Goal: Information Seeking & Learning: Learn about a topic

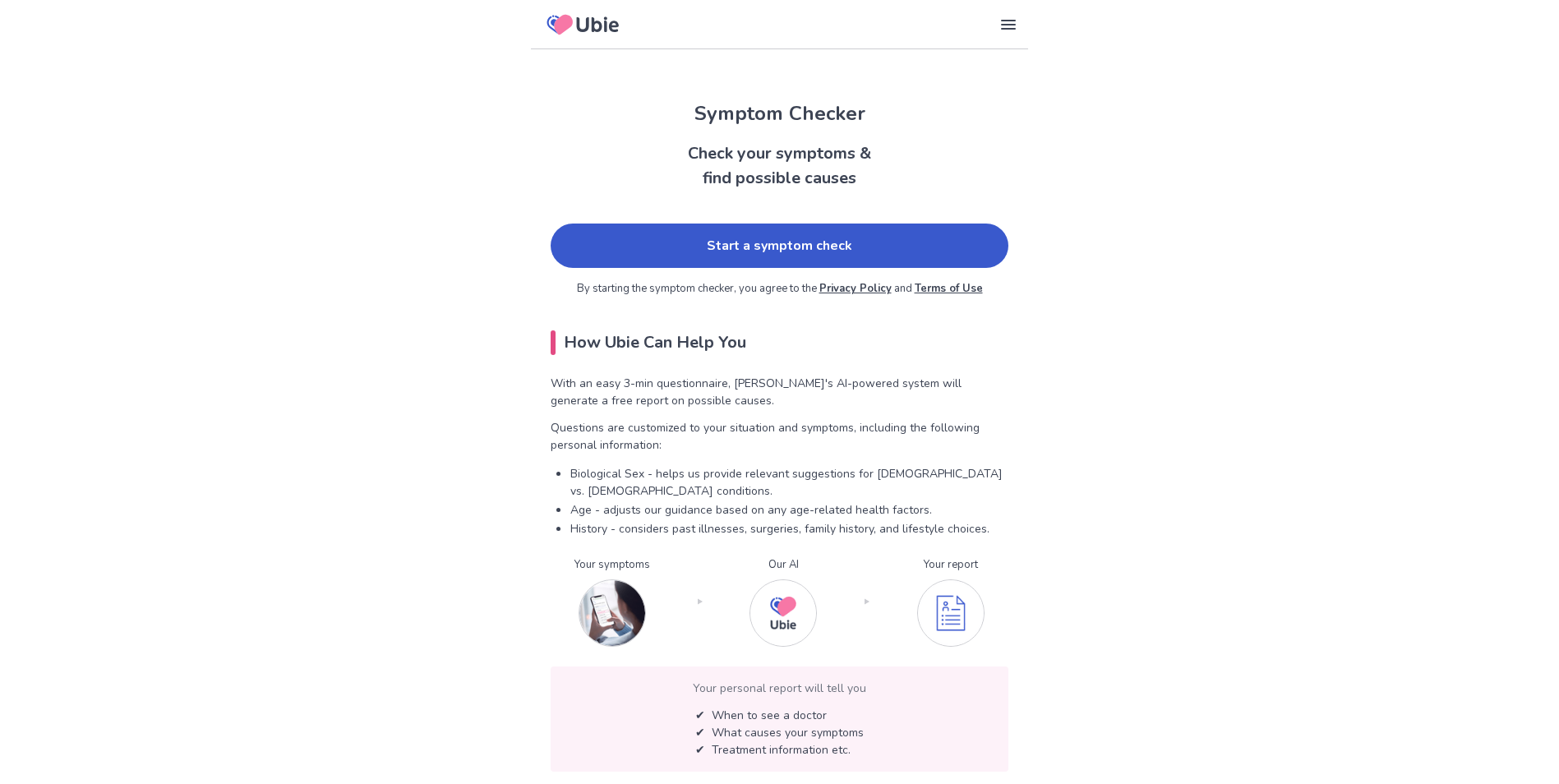
click at [898, 239] on link "Start a symptom check" at bounding box center [780, 245] width 457 height 45
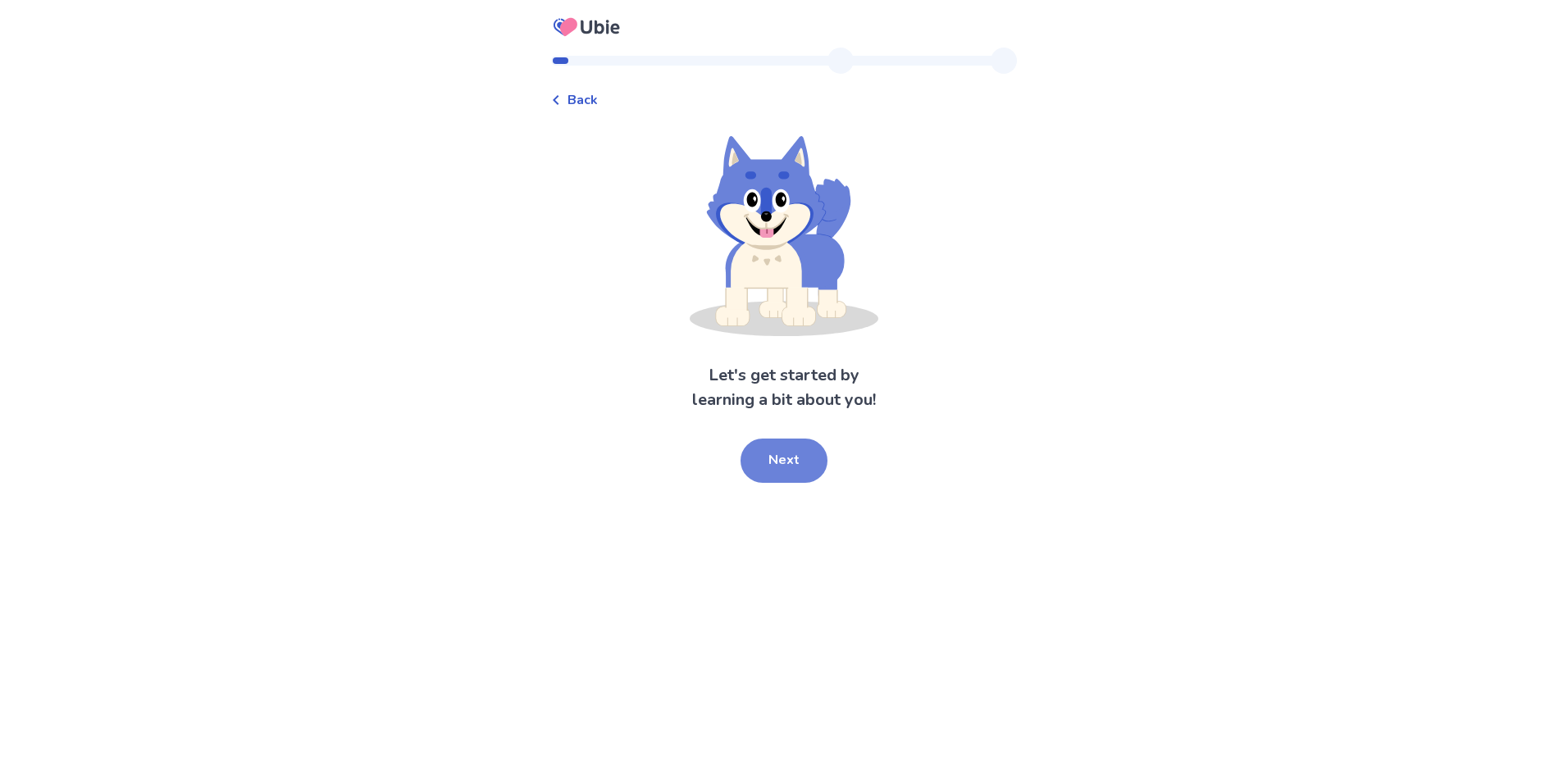
click at [784, 450] on button "Next" at bounding box center [783, 461] width 87 height 45
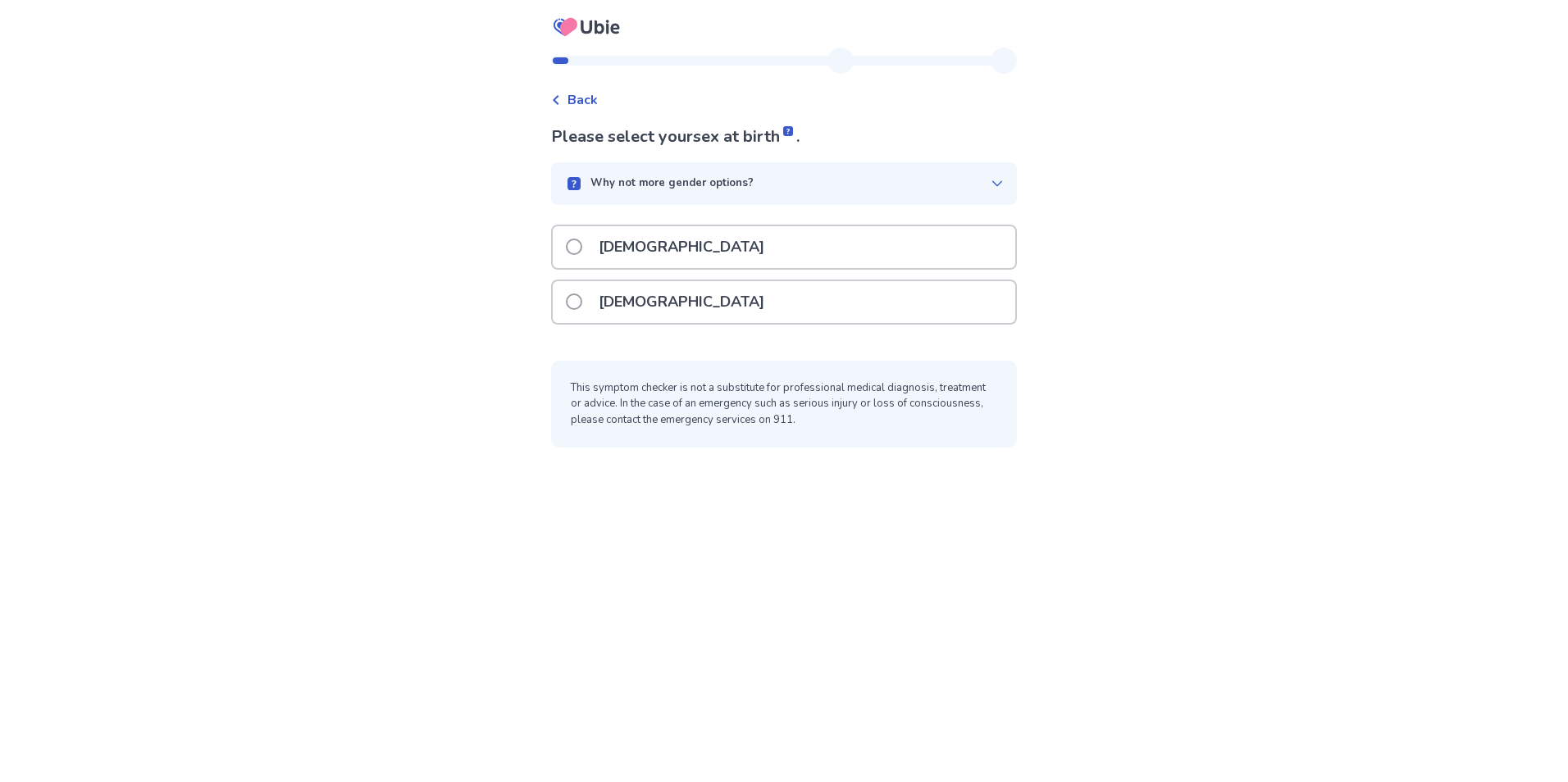
click at [680, 295] on div "[DEMOGRAPHIC_DATA]" at bounding box center [784, 302] width 463 height 42
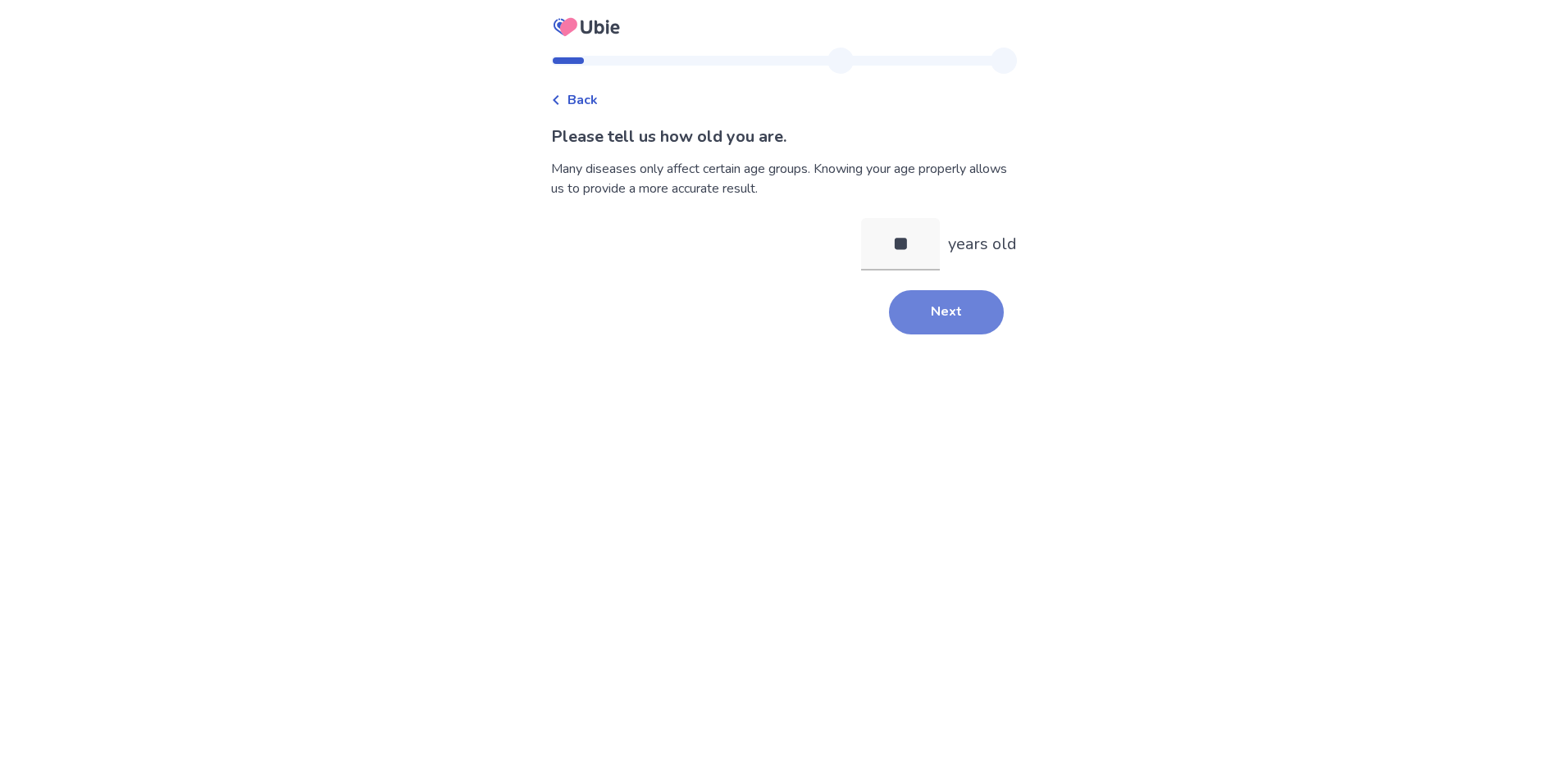
type input "**"
click at [925, 318] on button "Next" at bounding box center [946, 312] width 115 height 45
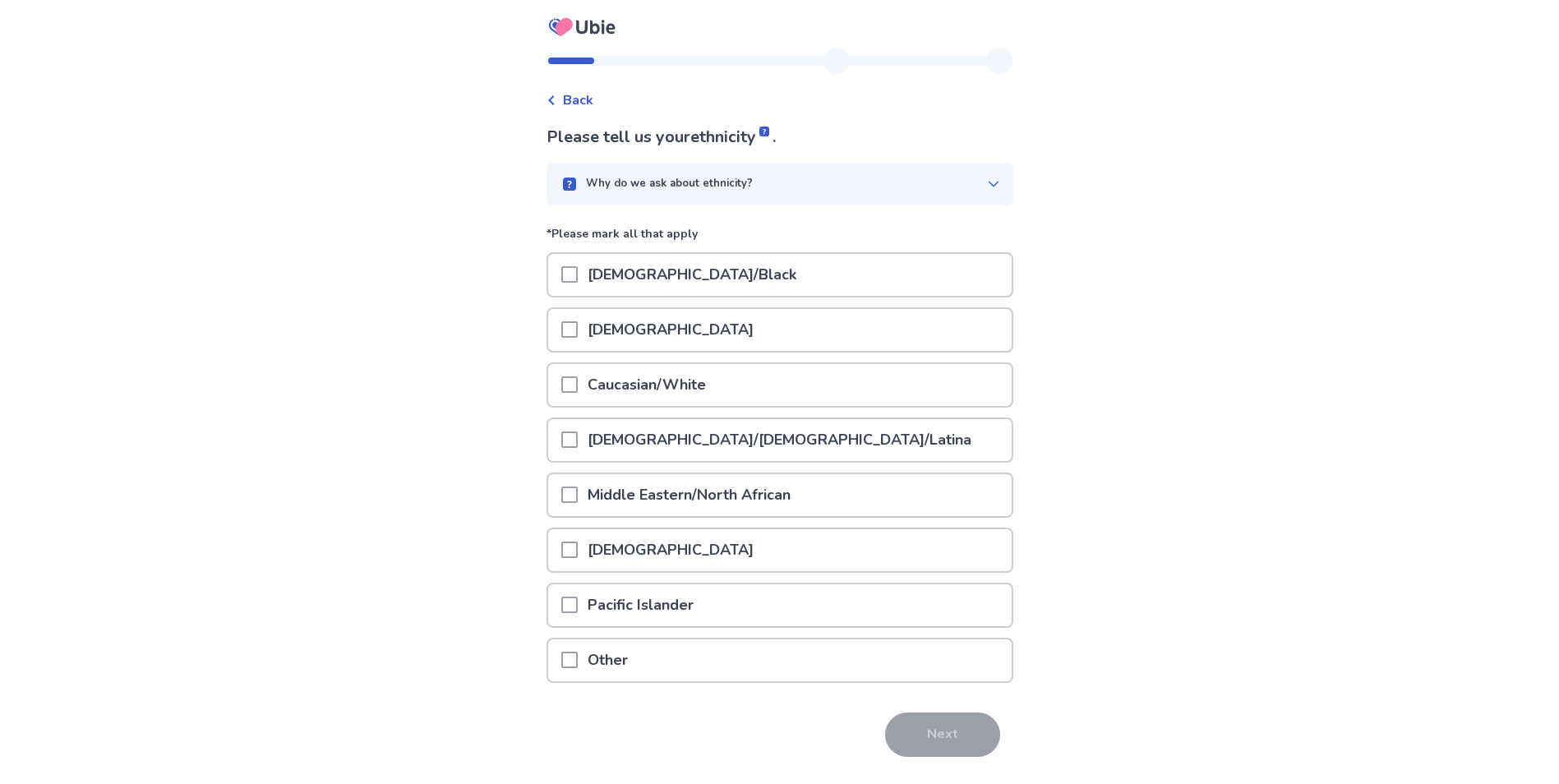
click at [655, 395] on p "Caucasian/White" at bounding box center [647, 385] width 138 height 42
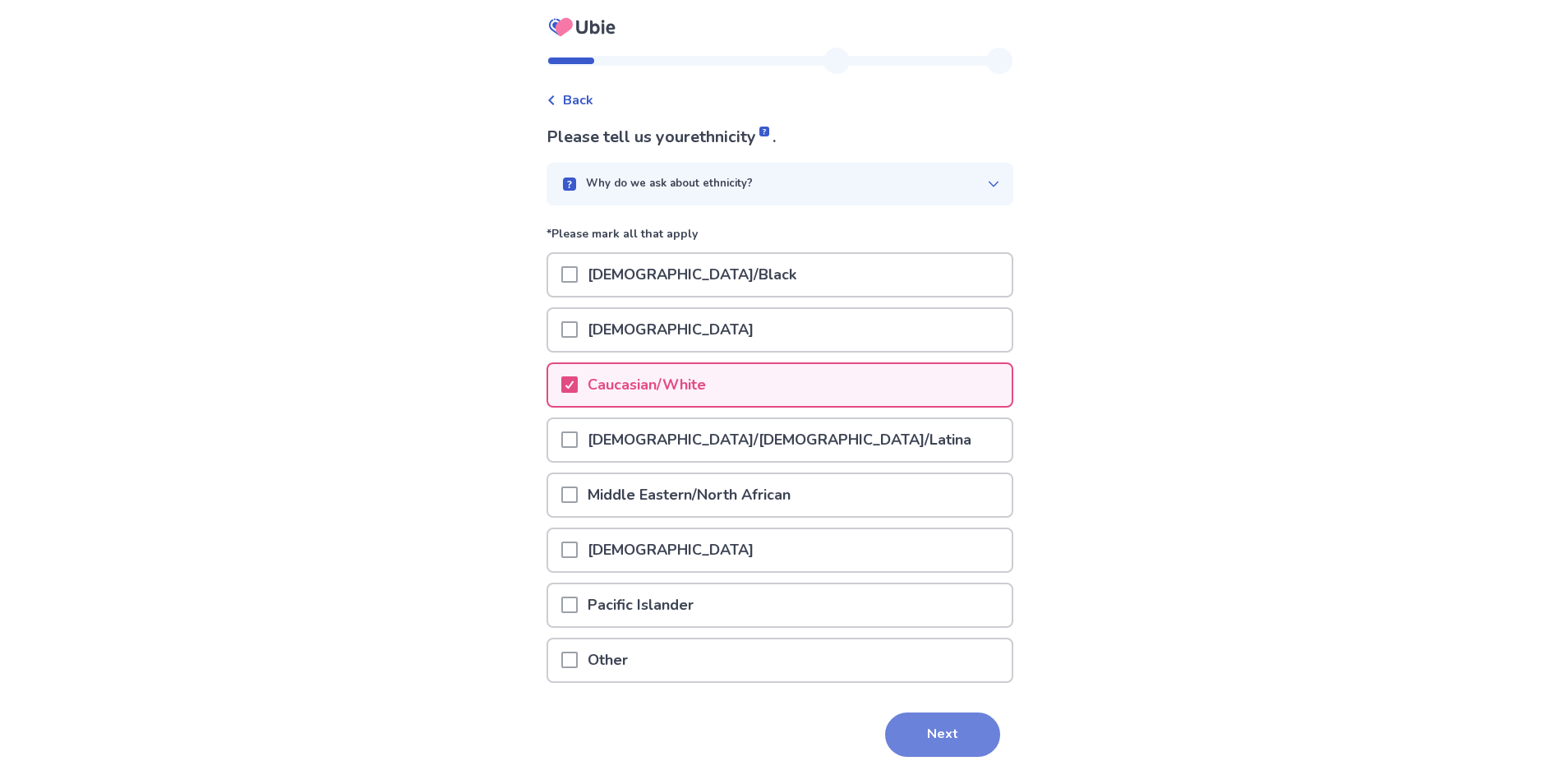
click at [933, 740] on button "Next" at bounding box center [943, 735] width 115 height 45
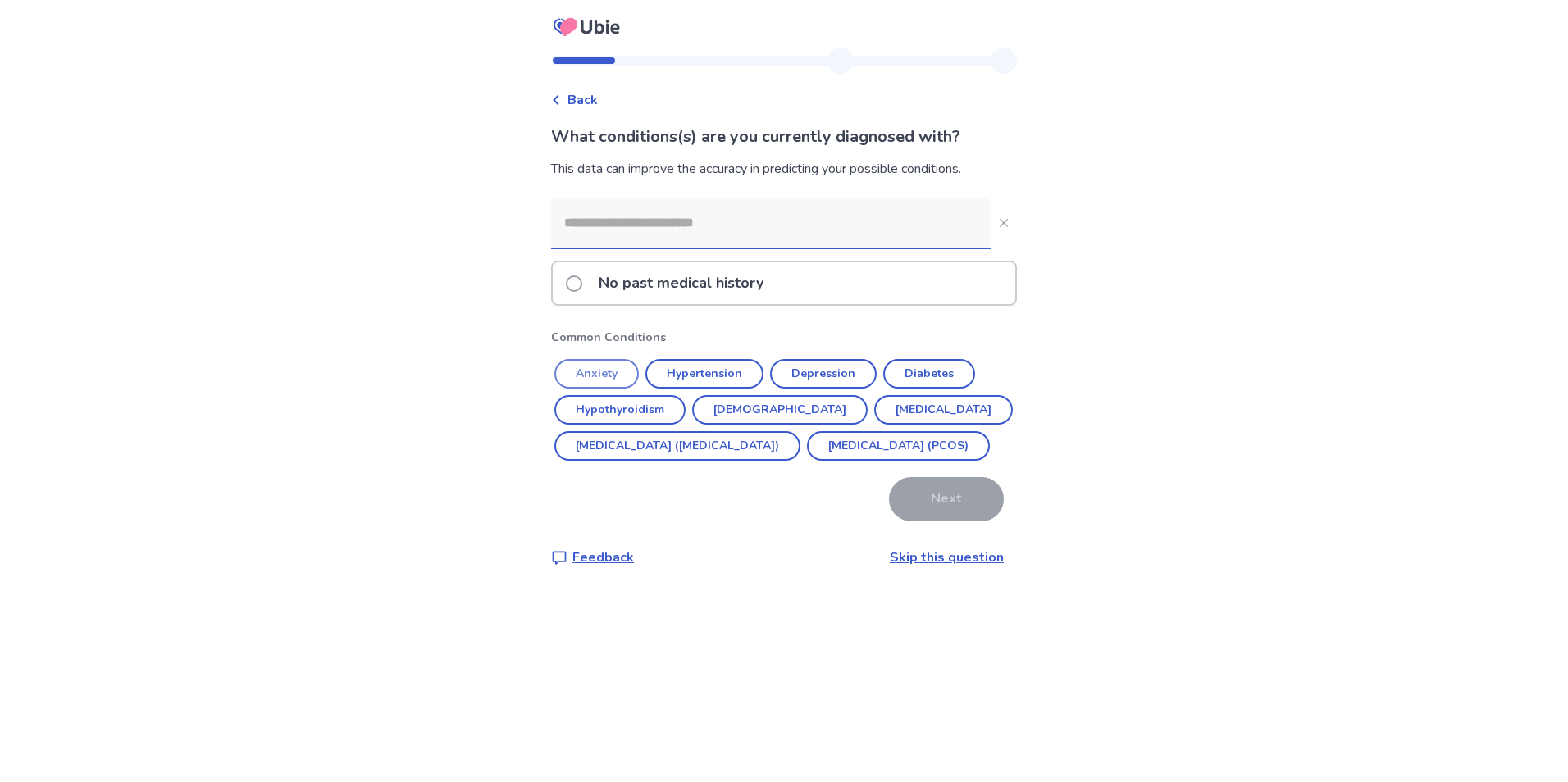
click at [611, 369] on button "Anxiety" at bounding box center [596, 374] width 85 height 29
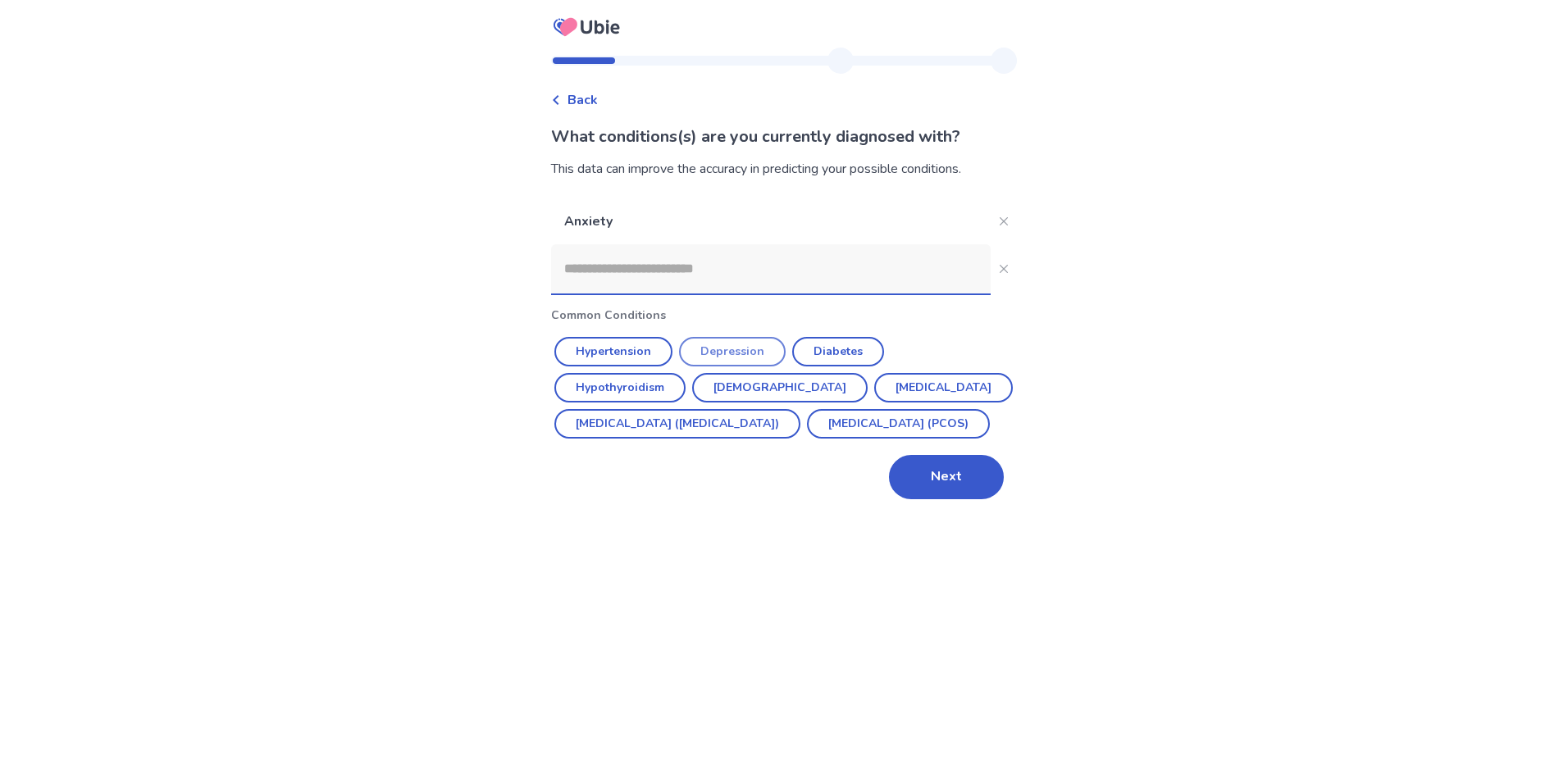
click at [731, 346] on button "Depression" at bounding box center [732, 351] width 107 height 29
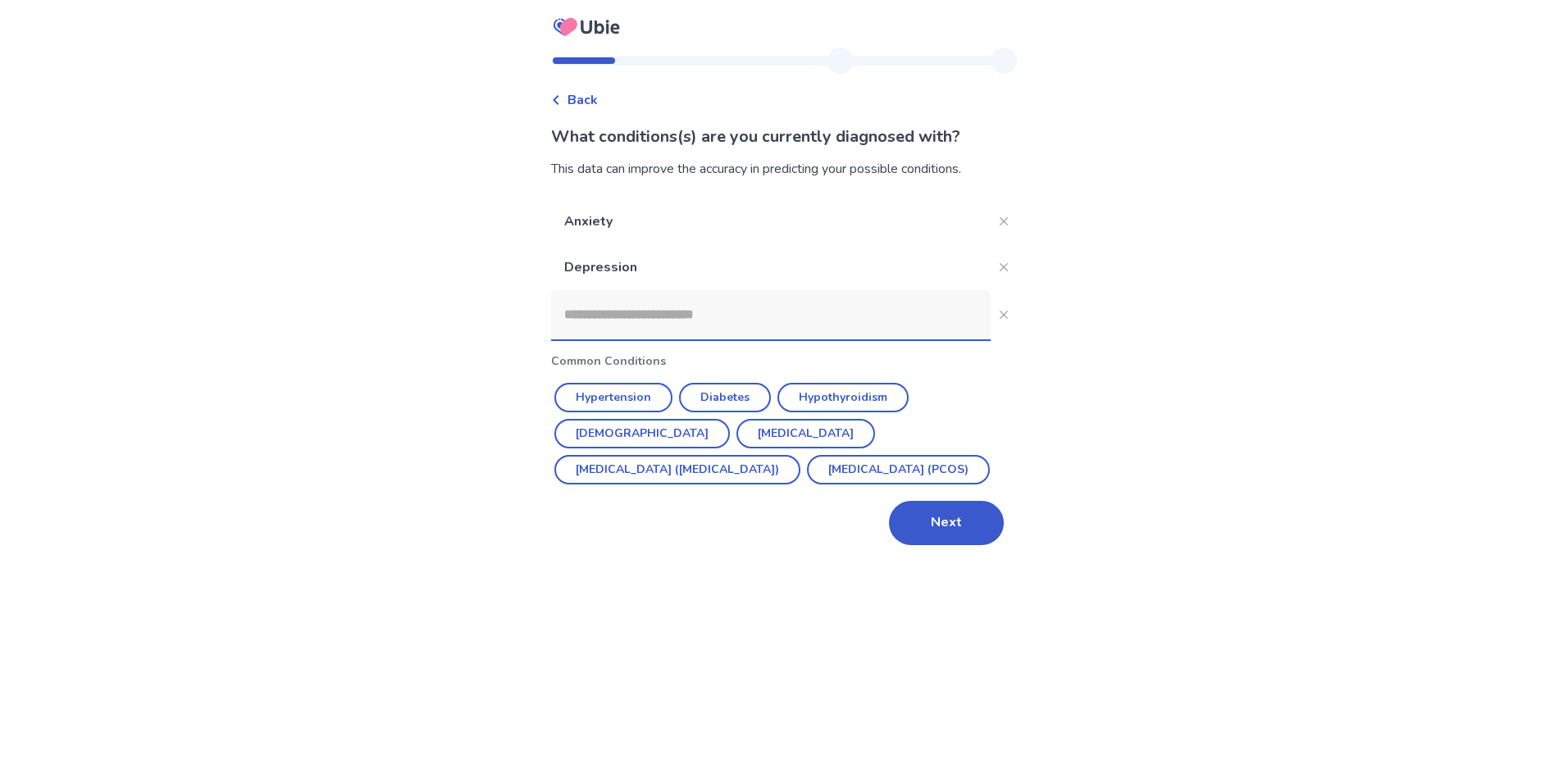
click at [774, 318] on input at bounding box center [771, 315] width 440 height 49
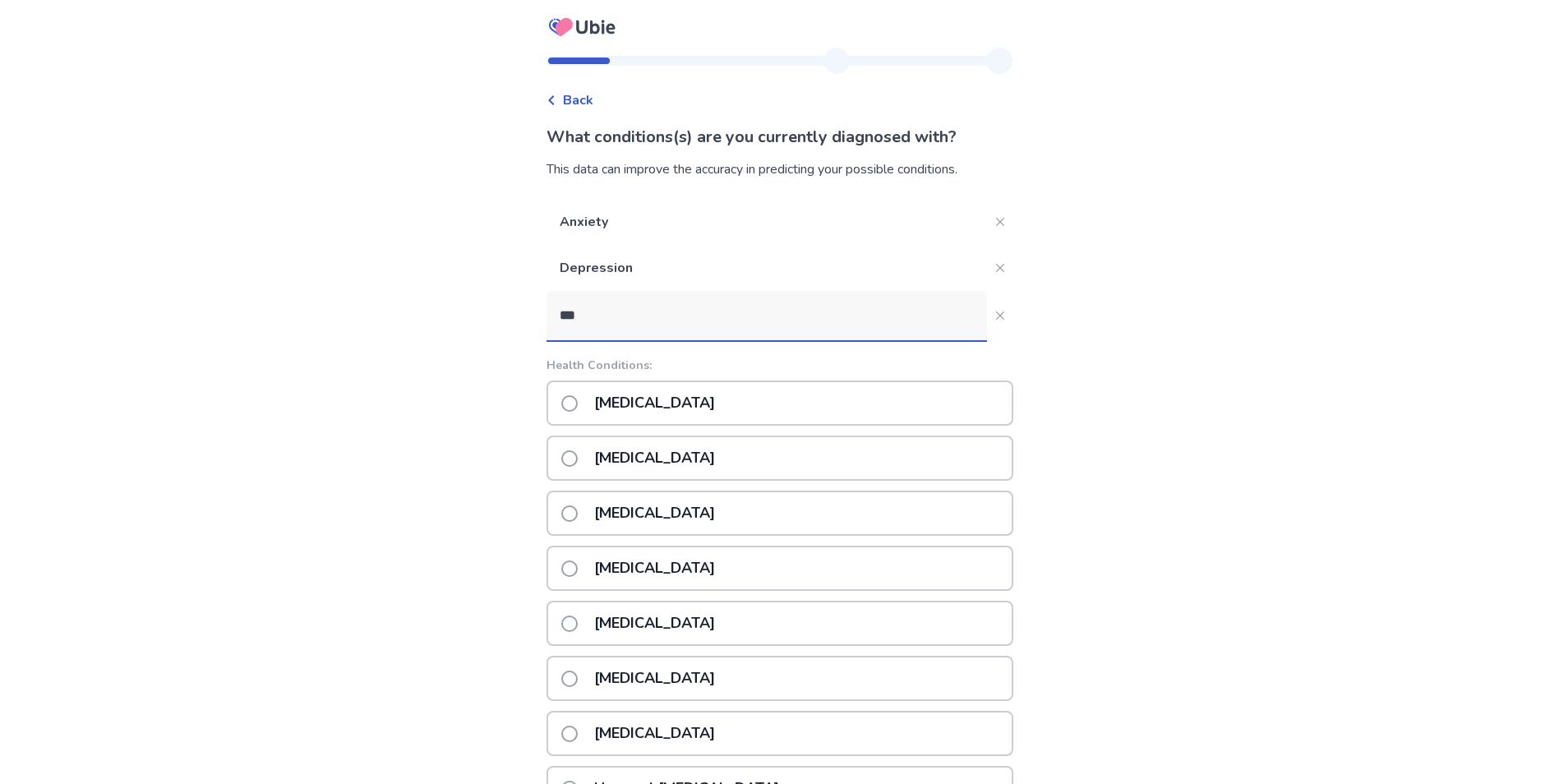
type input "***"
click at [769, 457] on div "Epilepsy" at bounding box center [780, 457] width 467 height 45
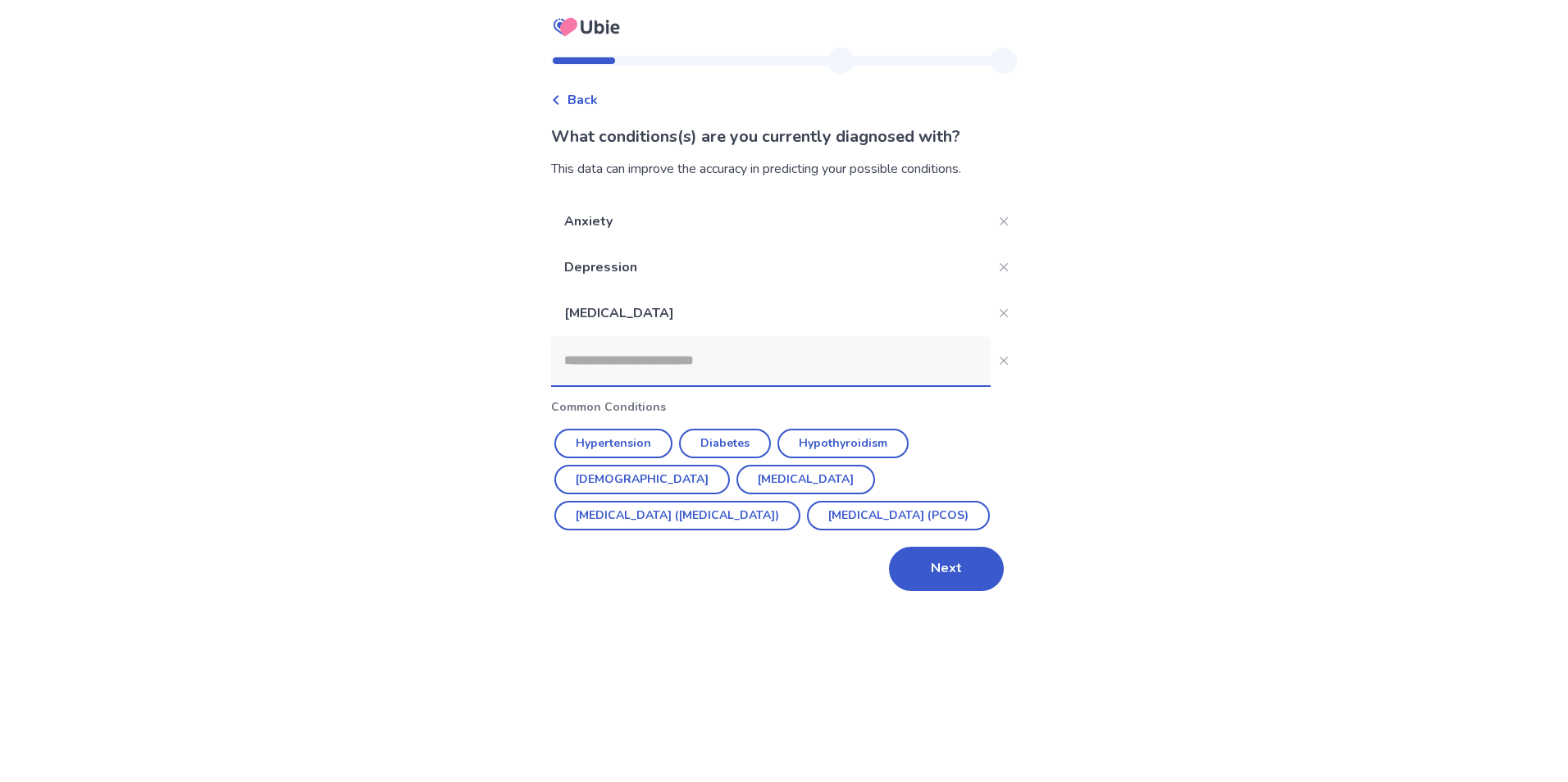
click at [778, 368] on input at bounding box center [771, 360] width 440 height 49
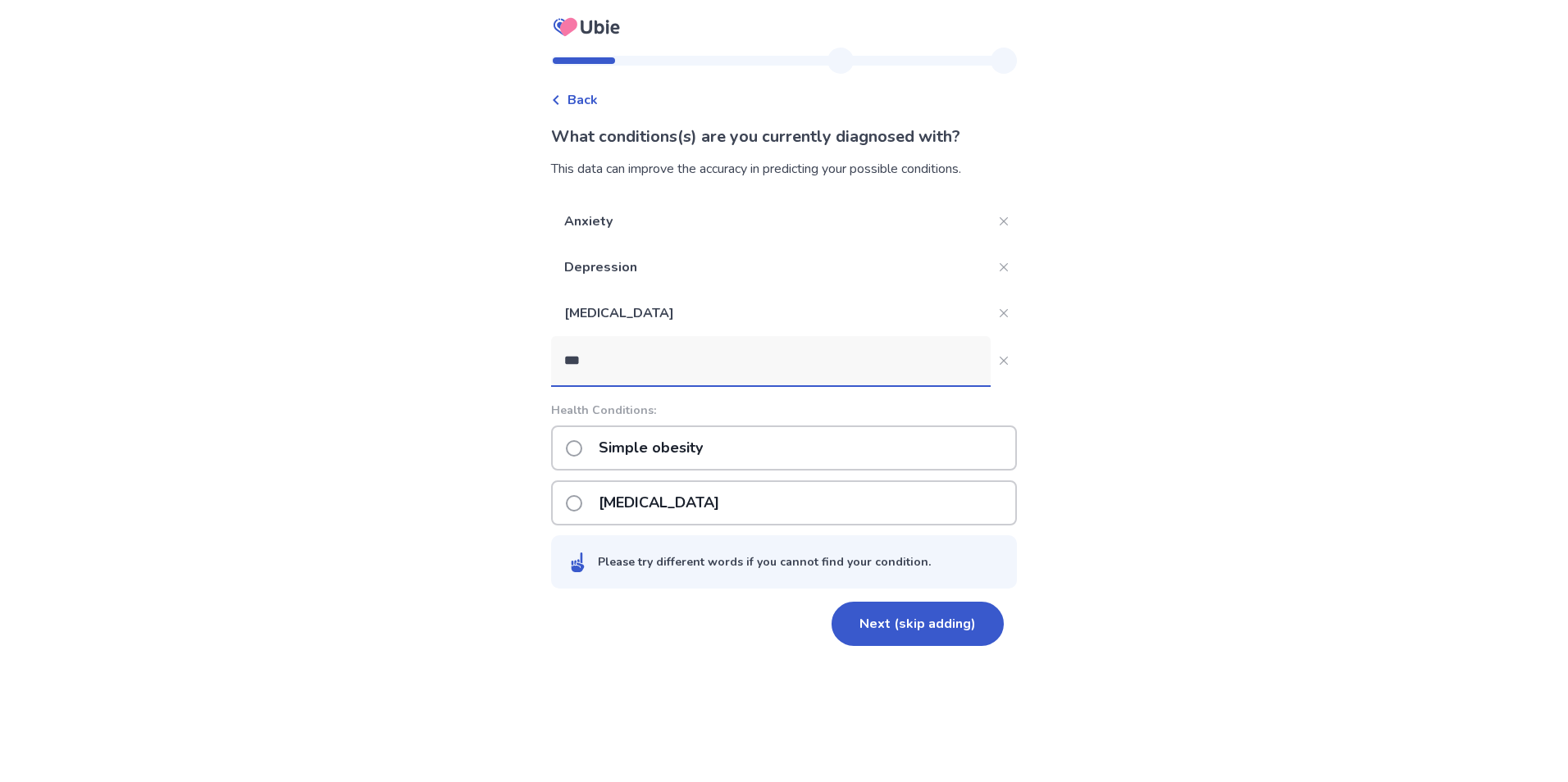
type input "***"
click at [751, 454] on div "Simple obesity" at bounding box center [784, 447] width 465 height 45
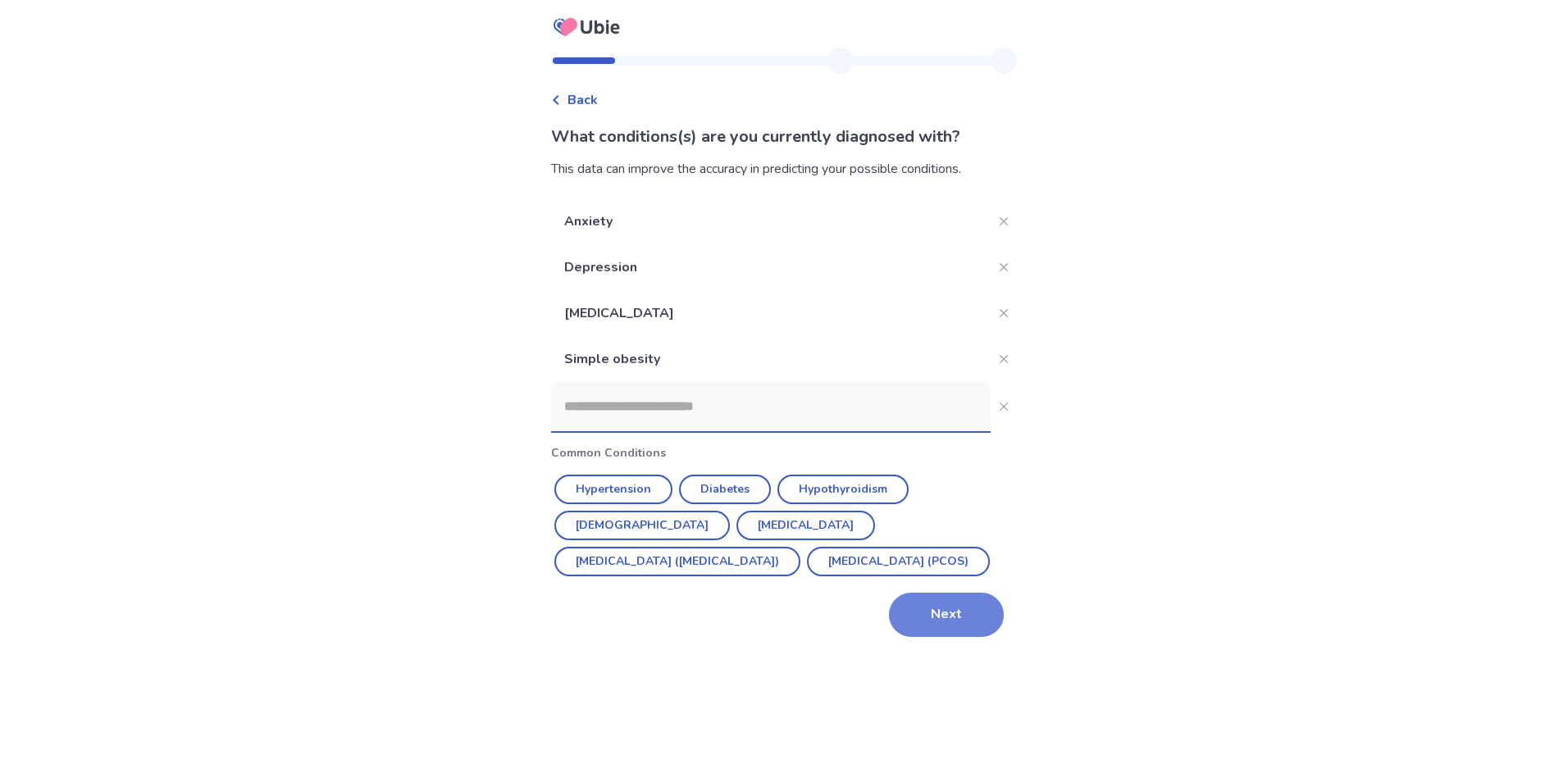
click at [943, 609] on button "Next" at bounding box center [946, 615] width 115 height 45
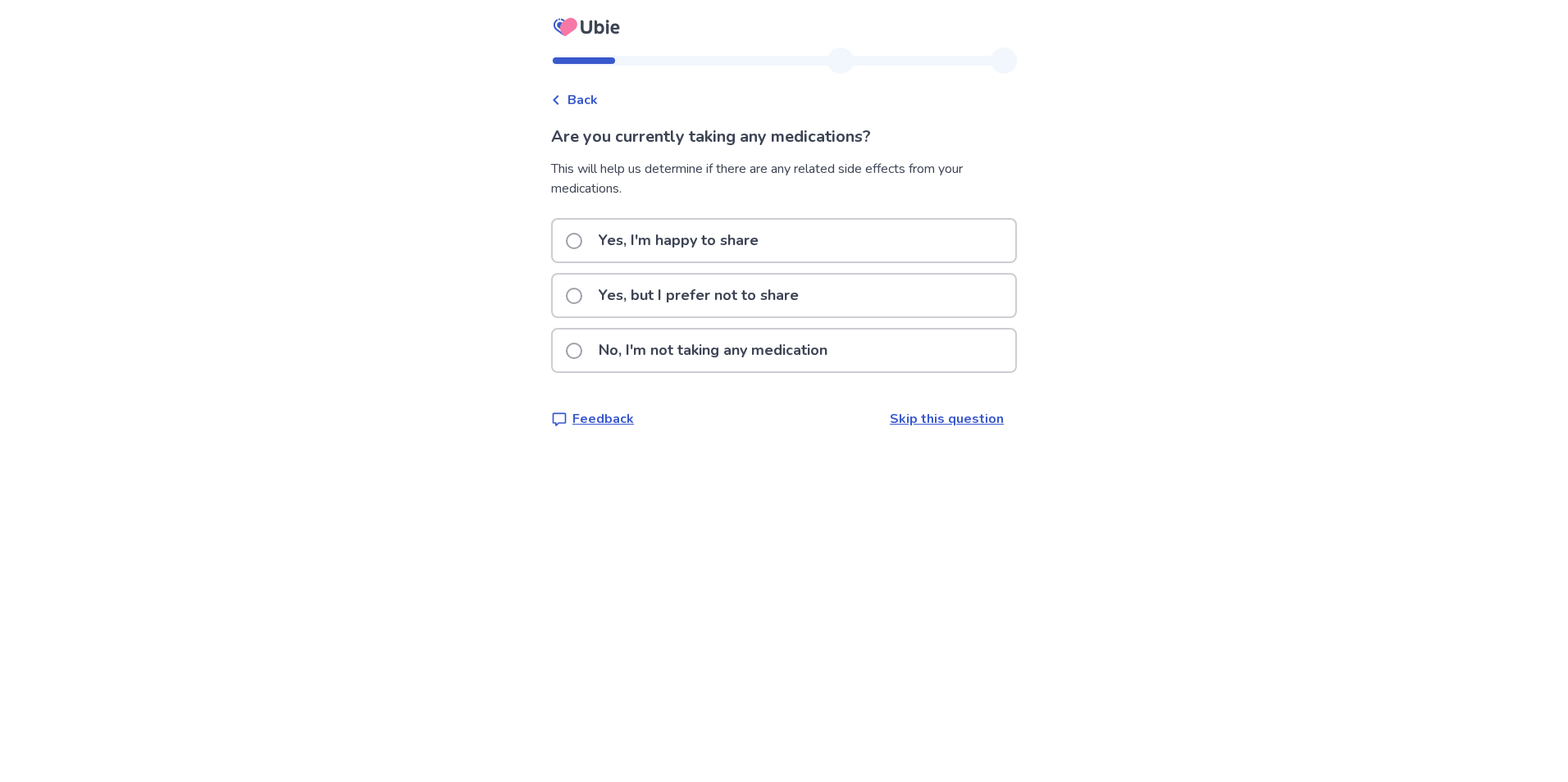
click at [725, 247] on p "Yes, I'm happy to share" at bounding box center [678, 241] width 180 height 42
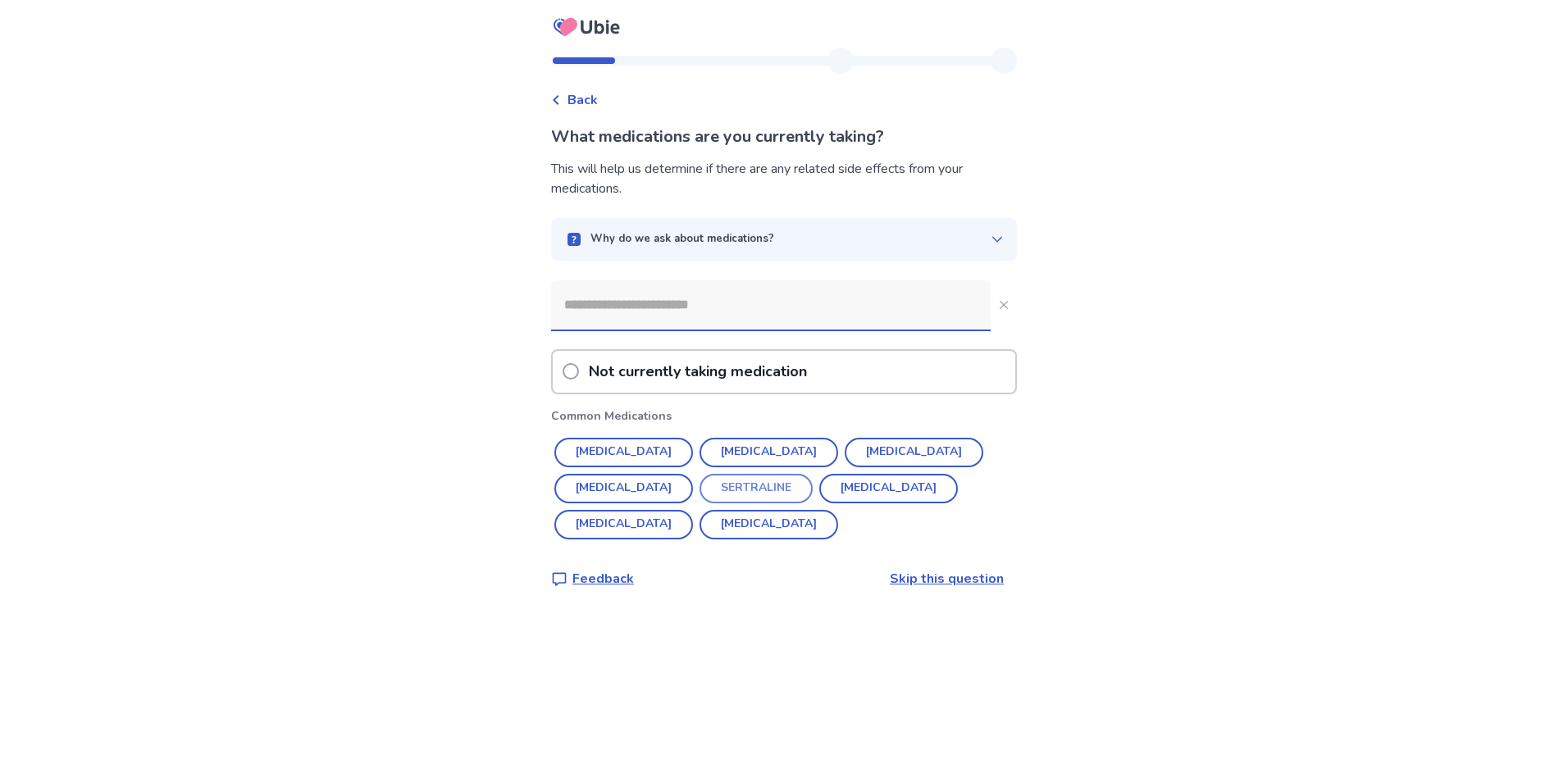
click at [699, 492] on button "SERTRALINE" at bounding box center [756, 488] width 113 height 29
type input "**********"
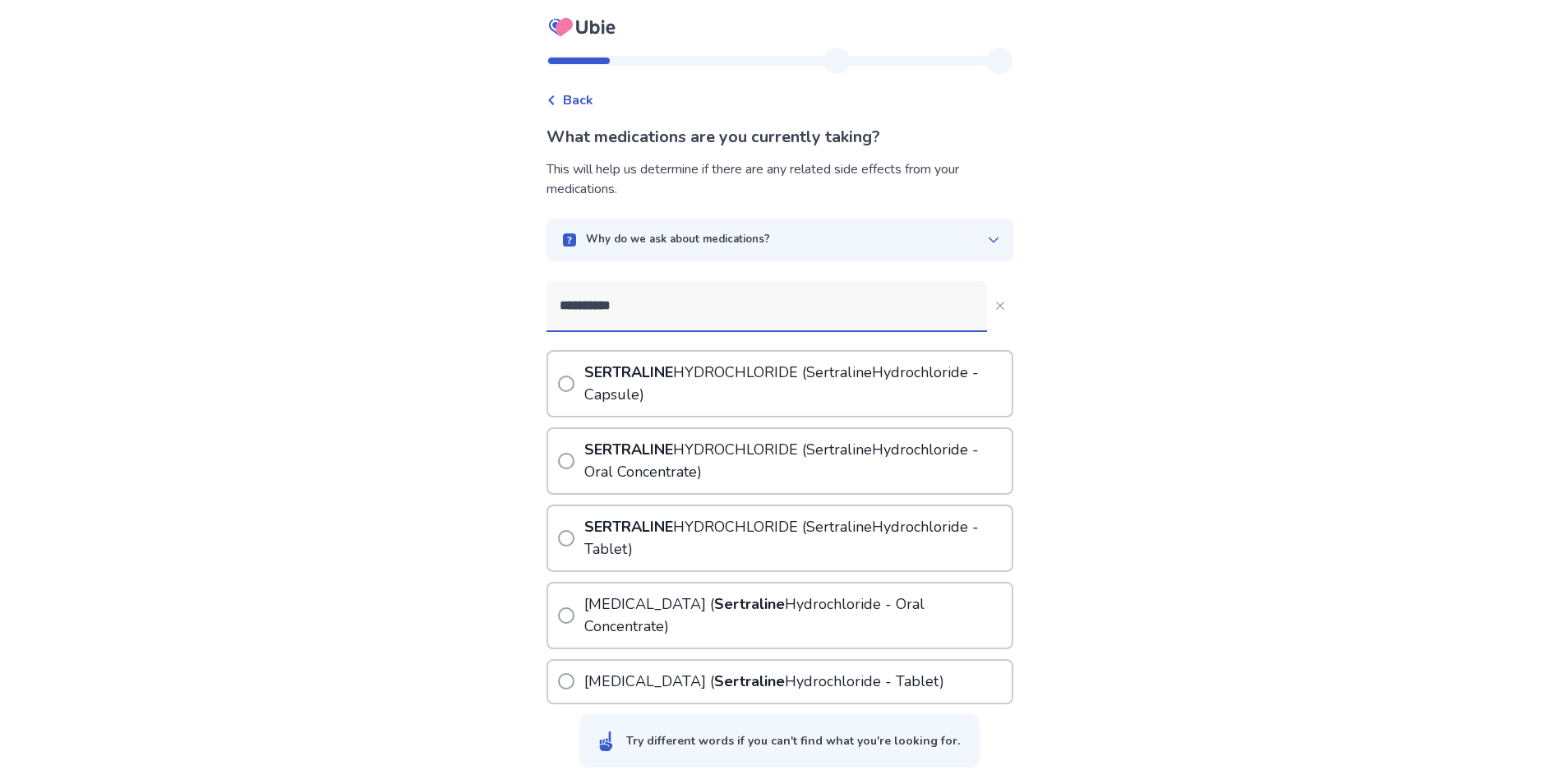
click at [575, 378] on span at bounding box center [566, 384] width 16 height 16
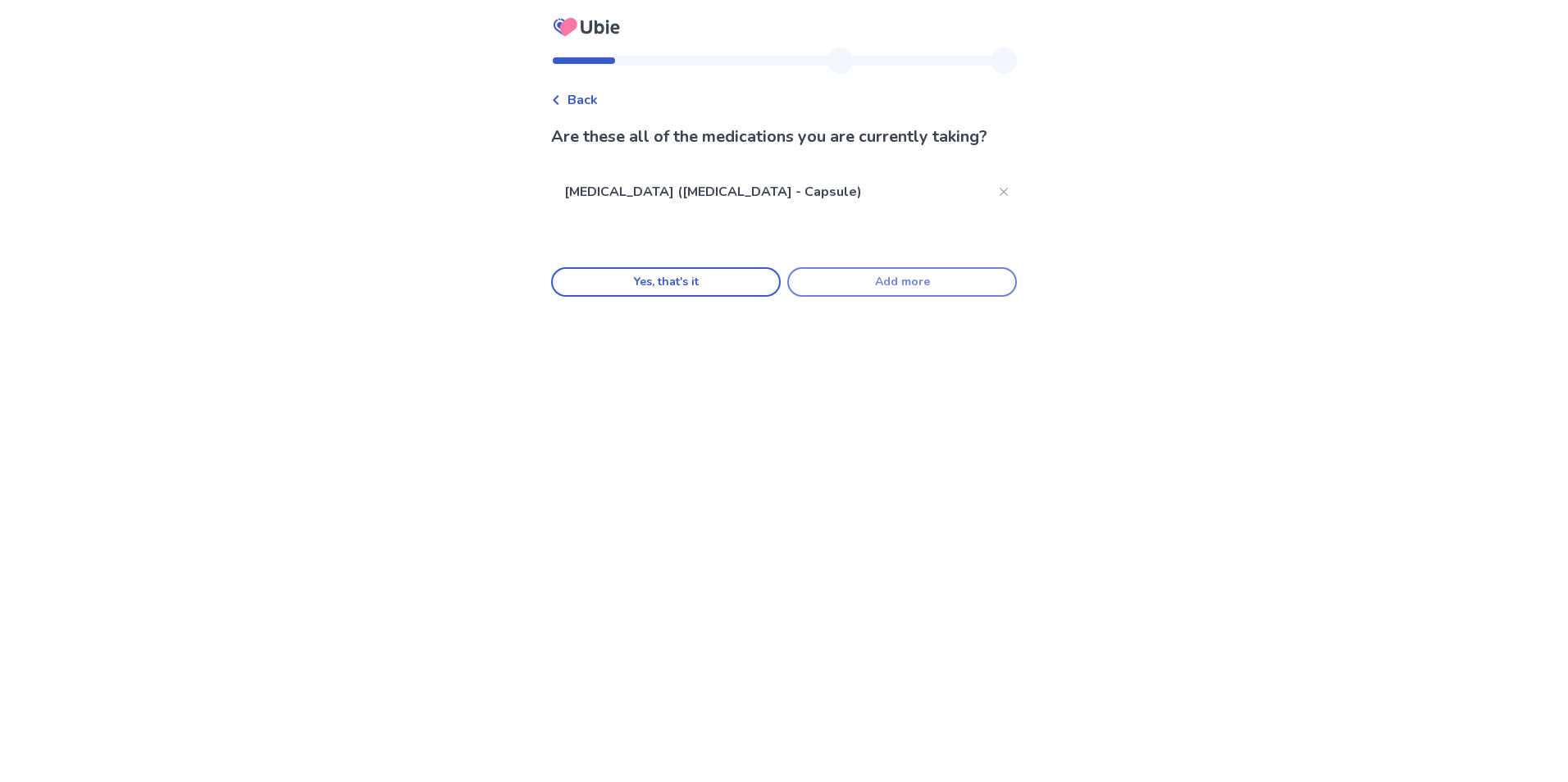
click at [867, 297] on button "Add more" at bounding box center [903, 282] width 230 height 29
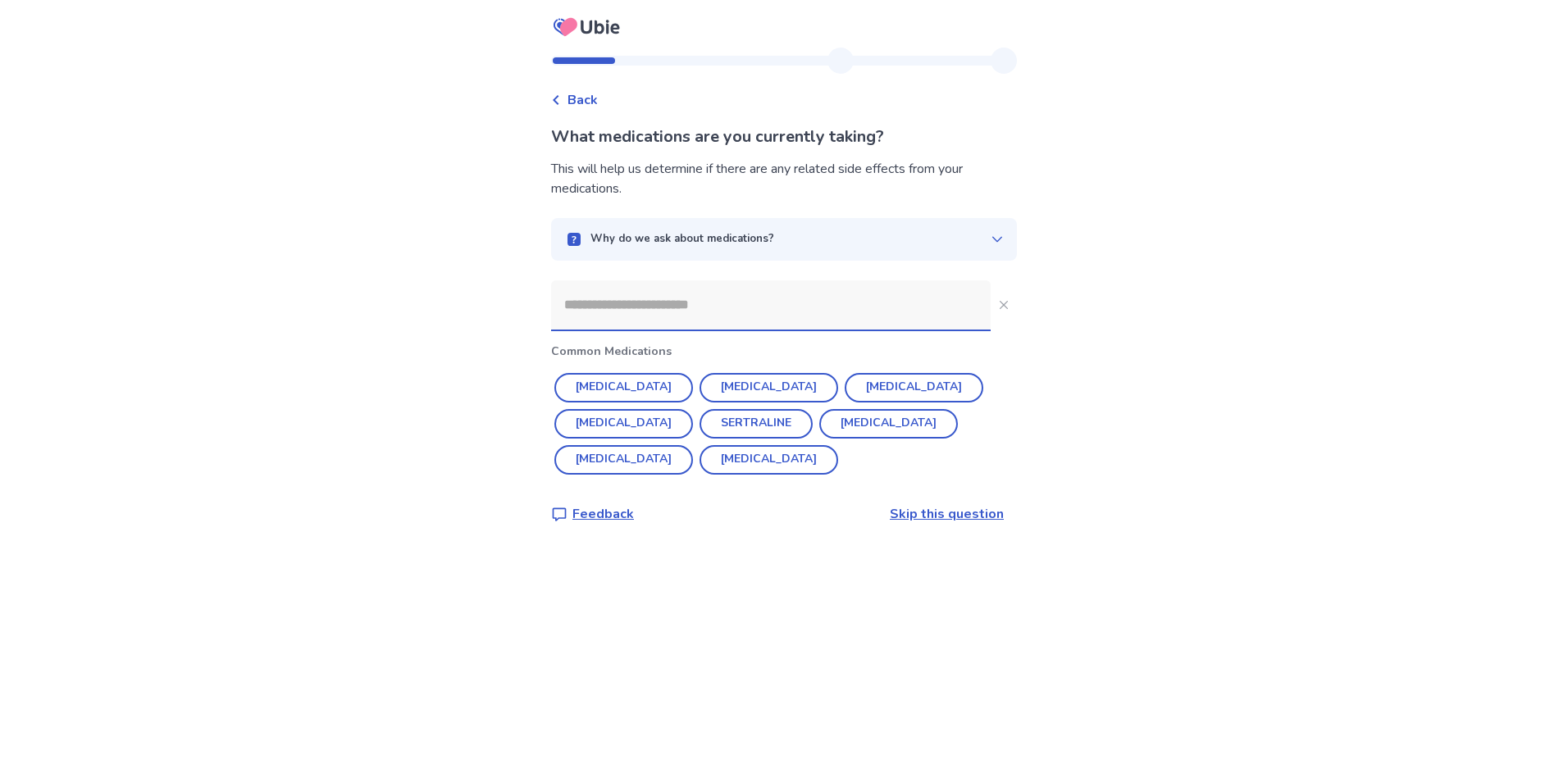
click at [632, 328] on input at bounding box center [771, 305] width 440 height 49
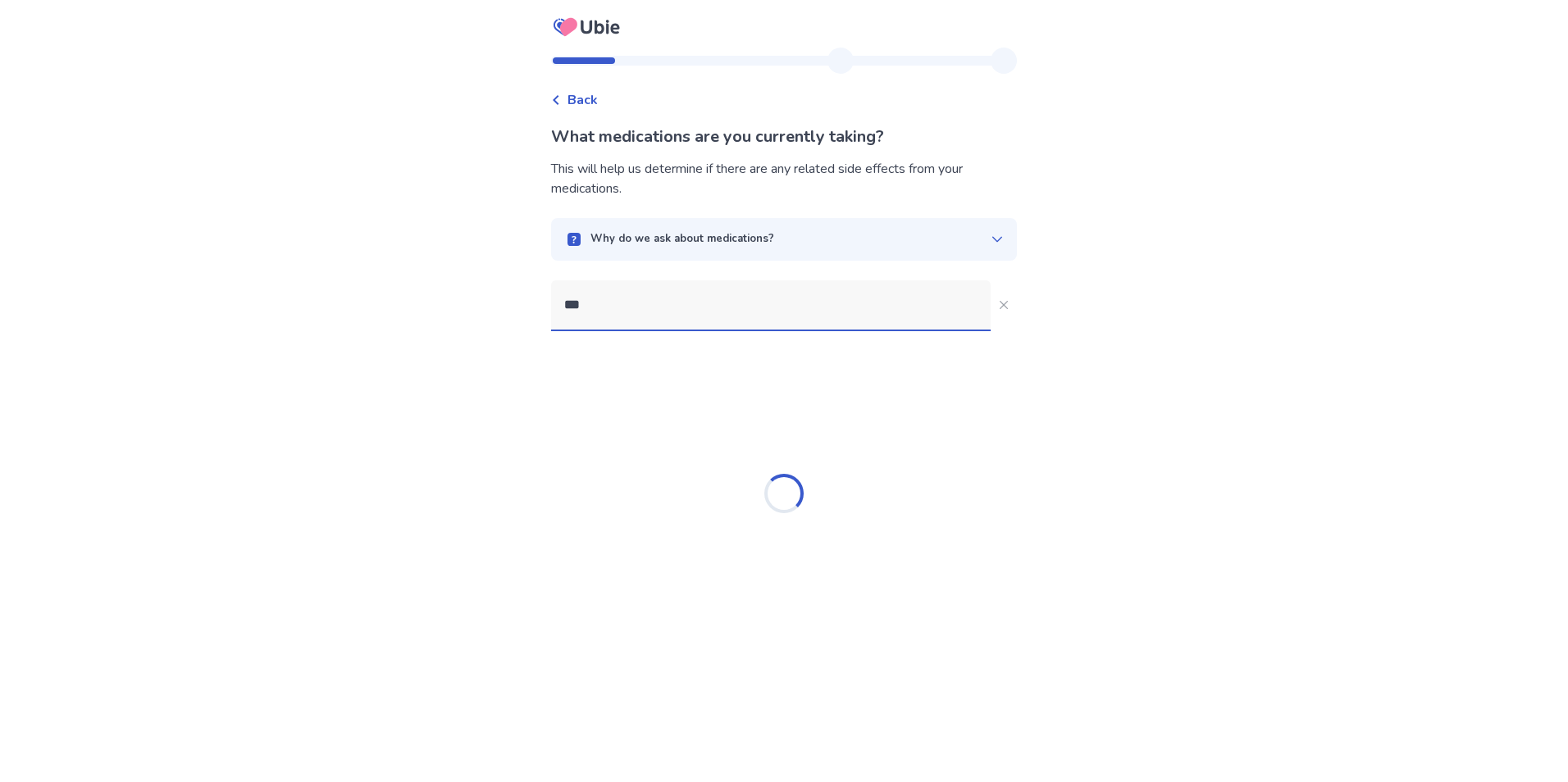
type input "****"
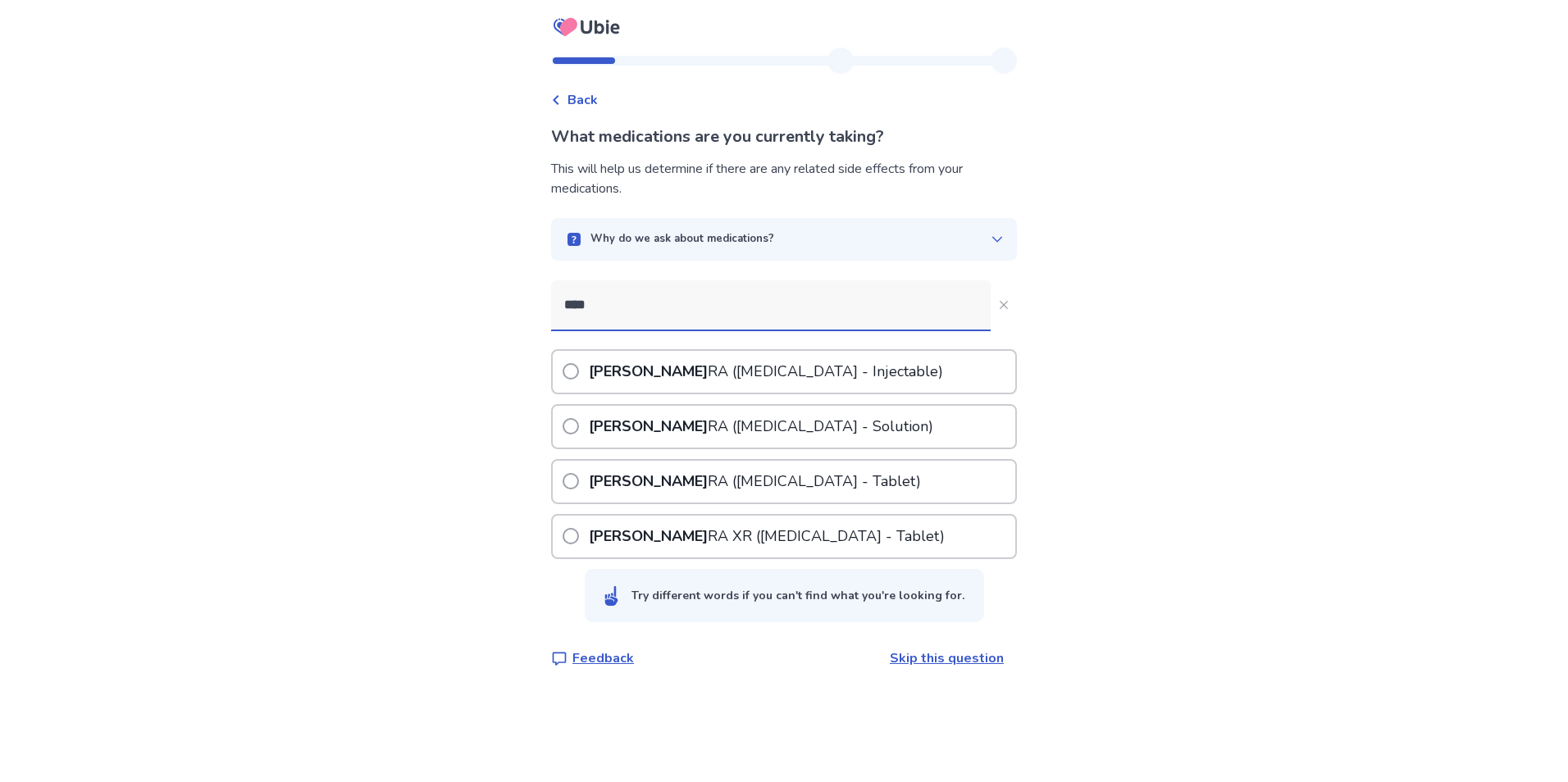
click at [690, 480] on p "KEPP RA (Levetiracetam - Tablet)" at bounding box center [754, 482] width 339 height 42
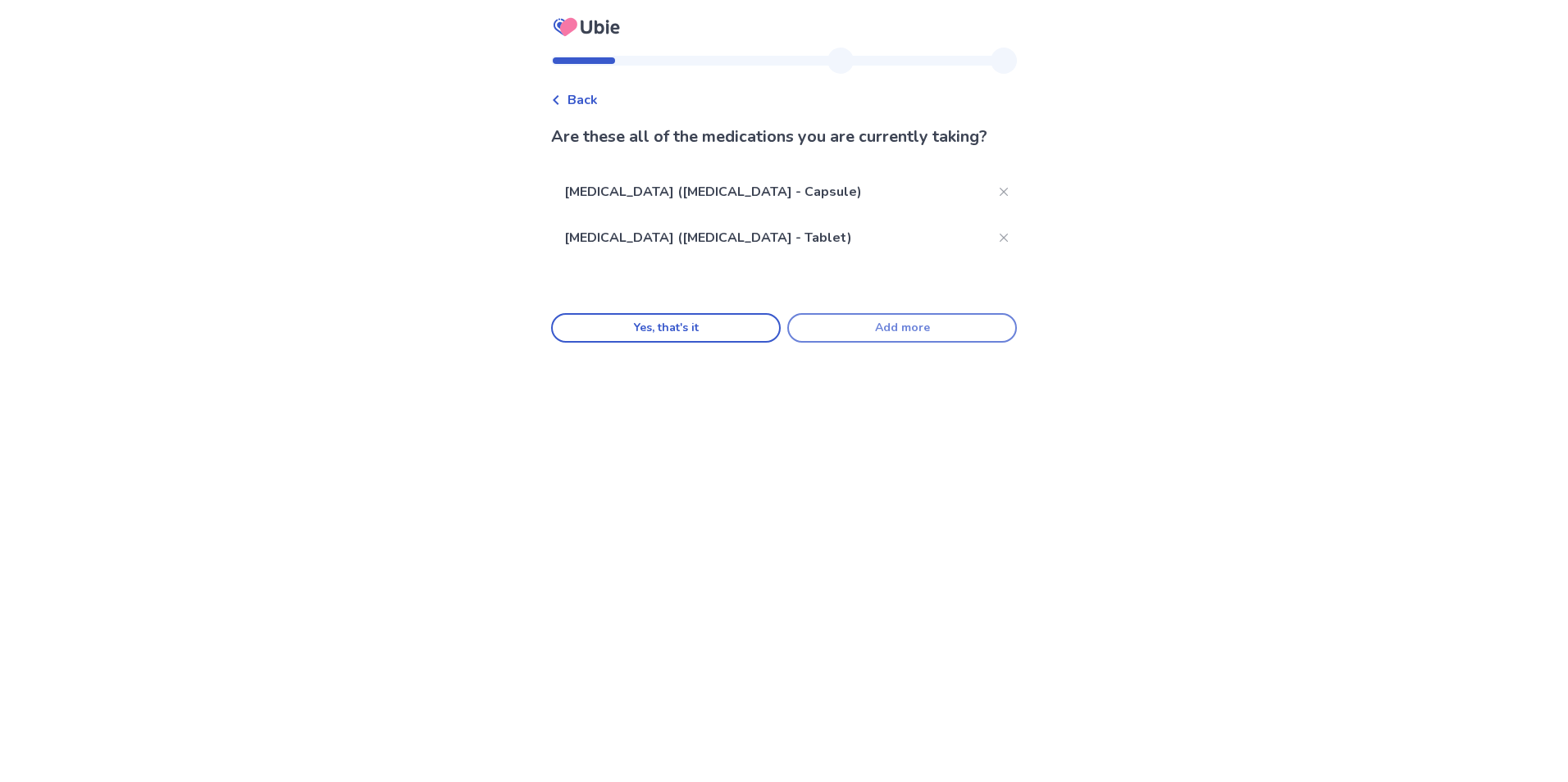
click at [910, 343] on button "Add more" at bounding box center [903, 328] width 230 height 29
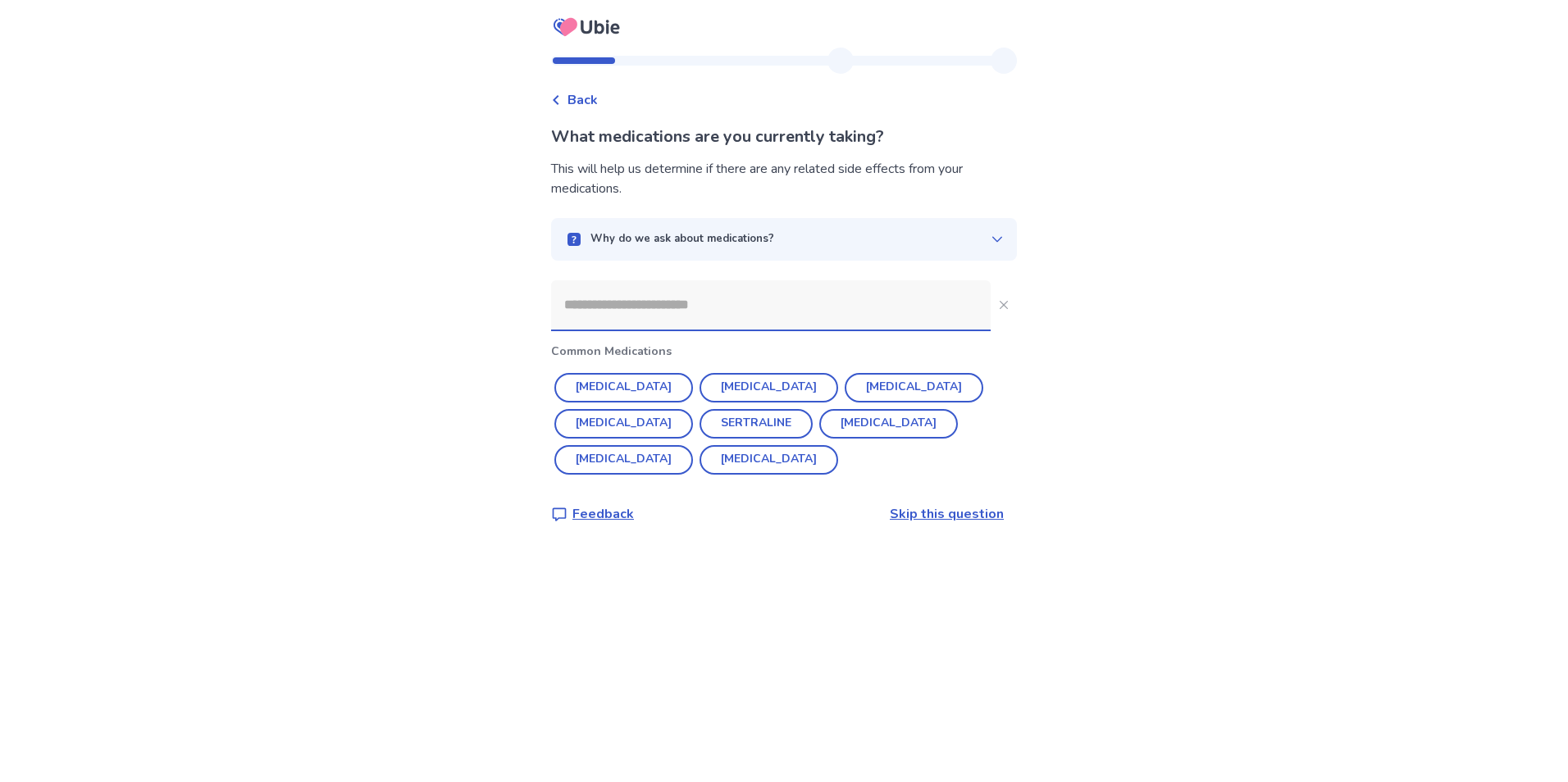
click at [659, 309] on input at bounding box center [771, 305] width 440 height 49
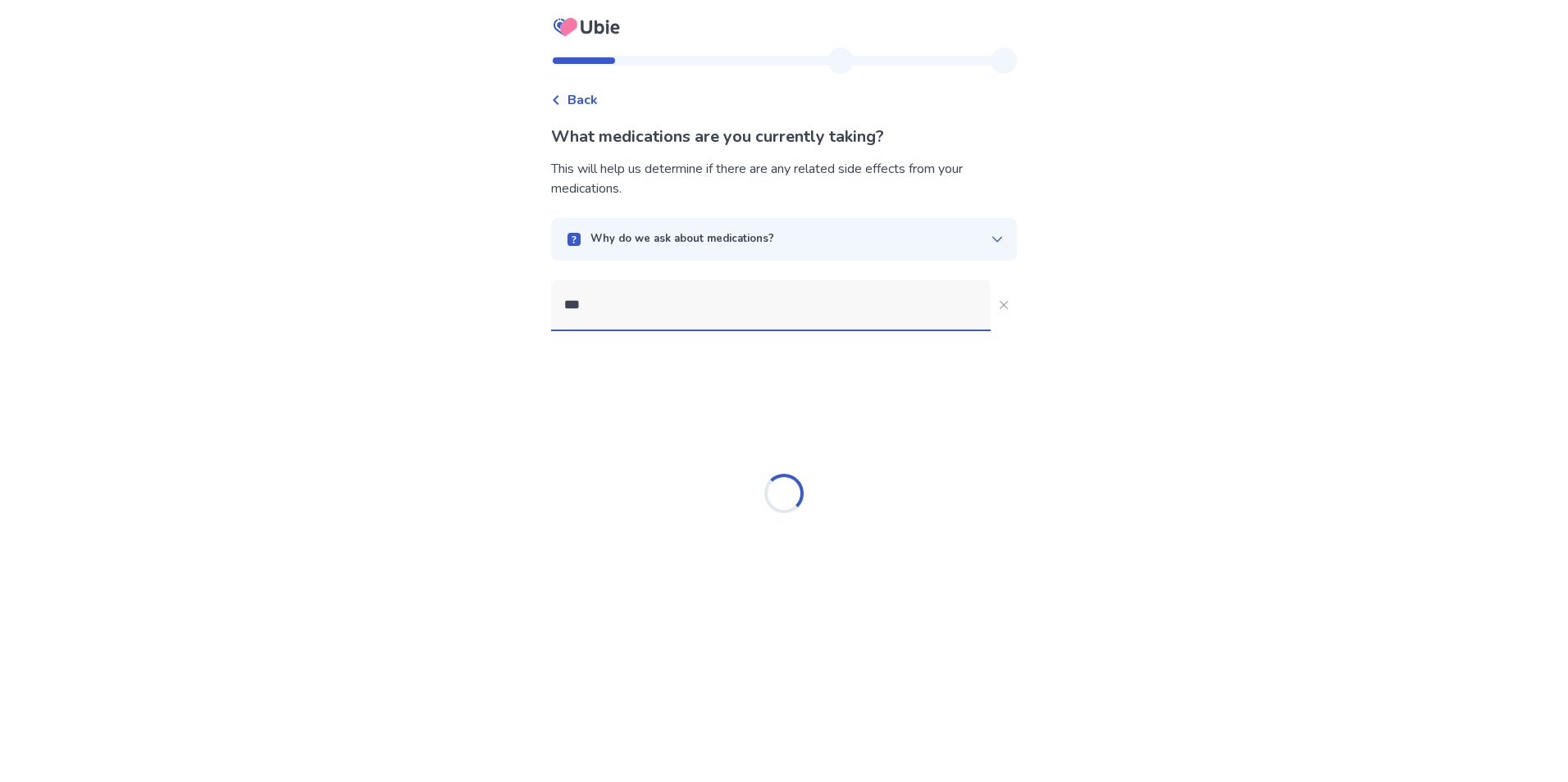
type input "****"
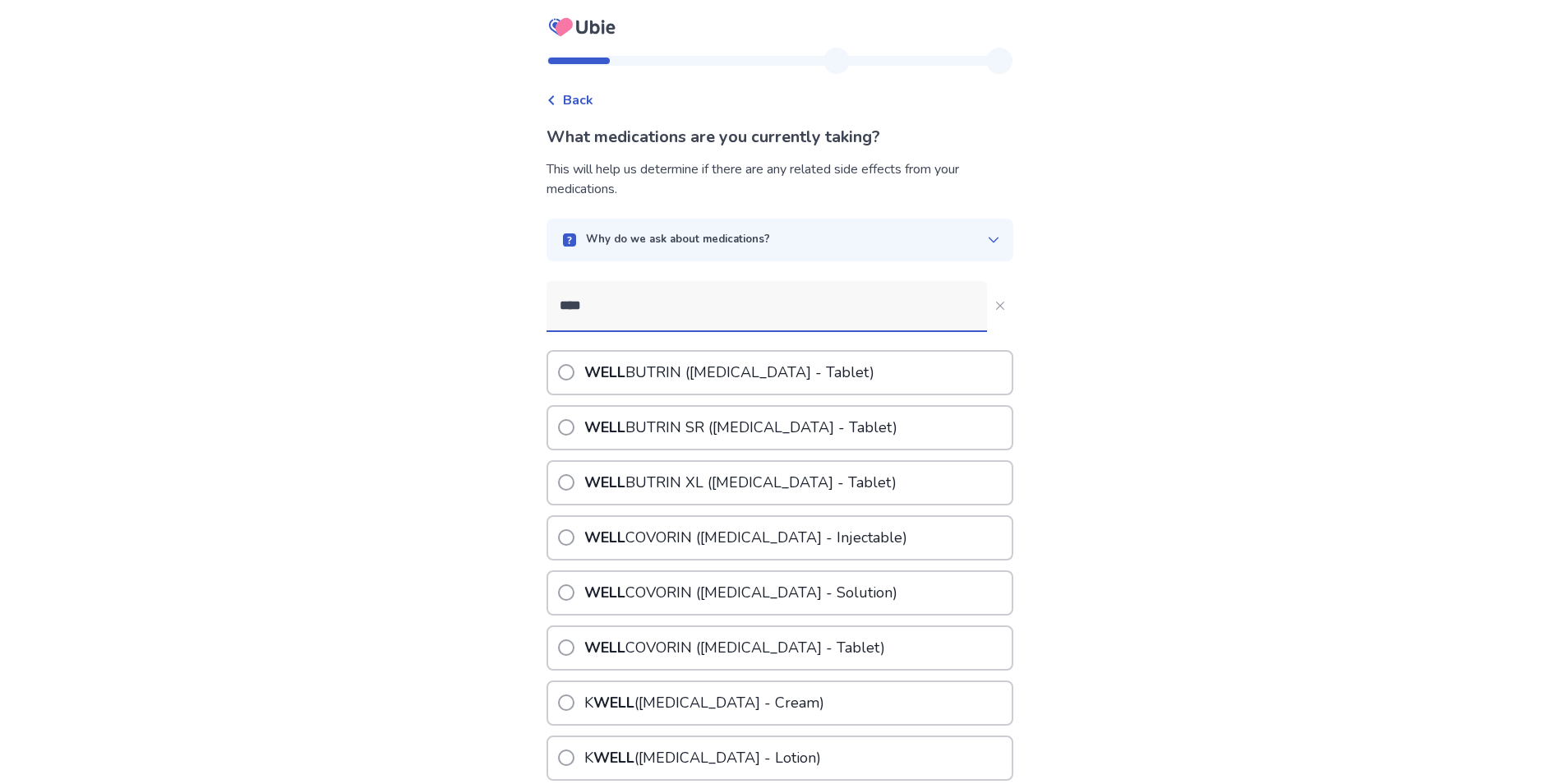
click at [755, 363] on p "WELL BUTRIN (Bupropion Hydrochloride - Tablet)" at bounding box center [729, 373] width 296 height 42
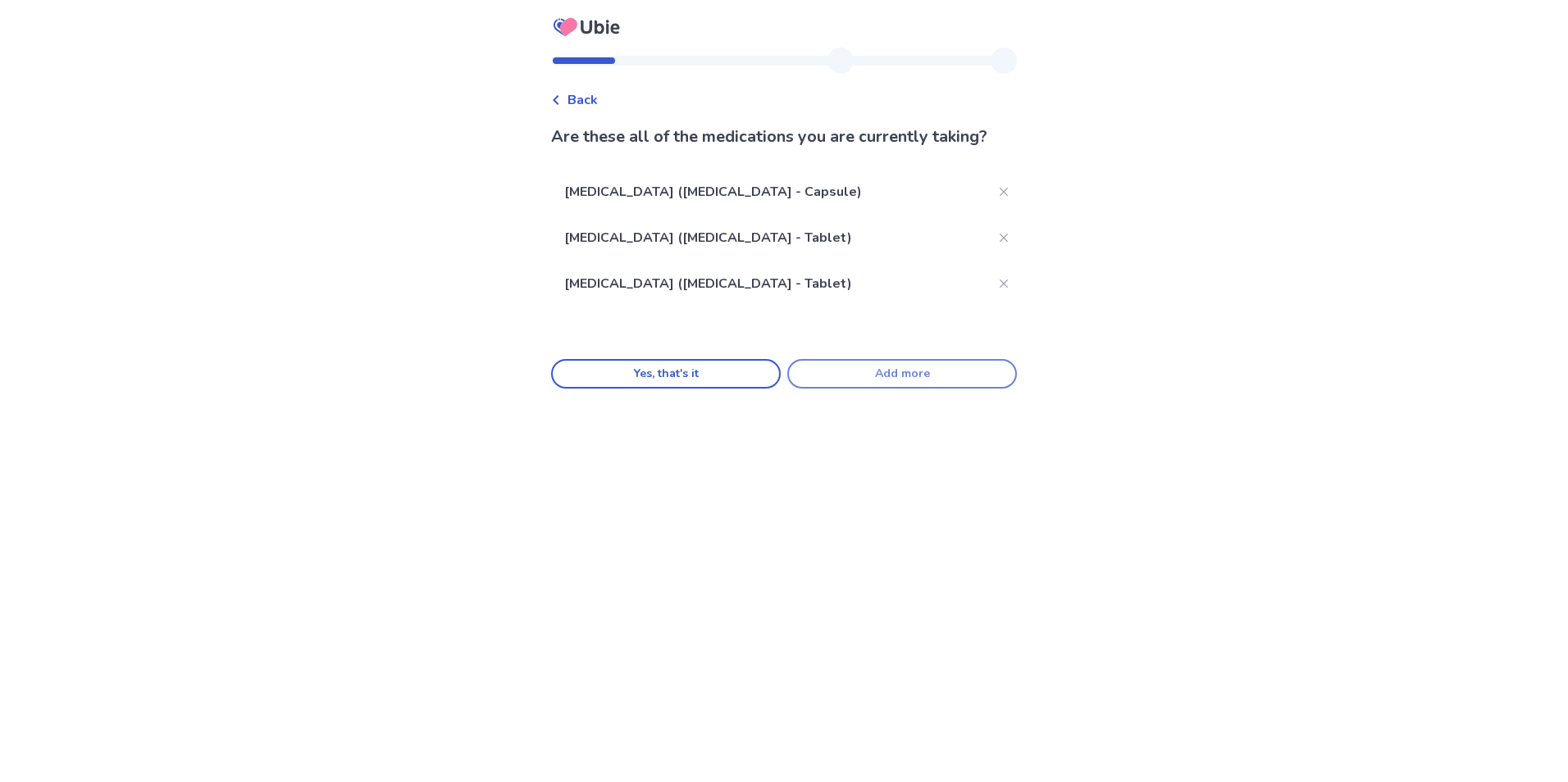
click at [902, 389] on button "Add more" at bounding box center [903, 374] width 230 height 29
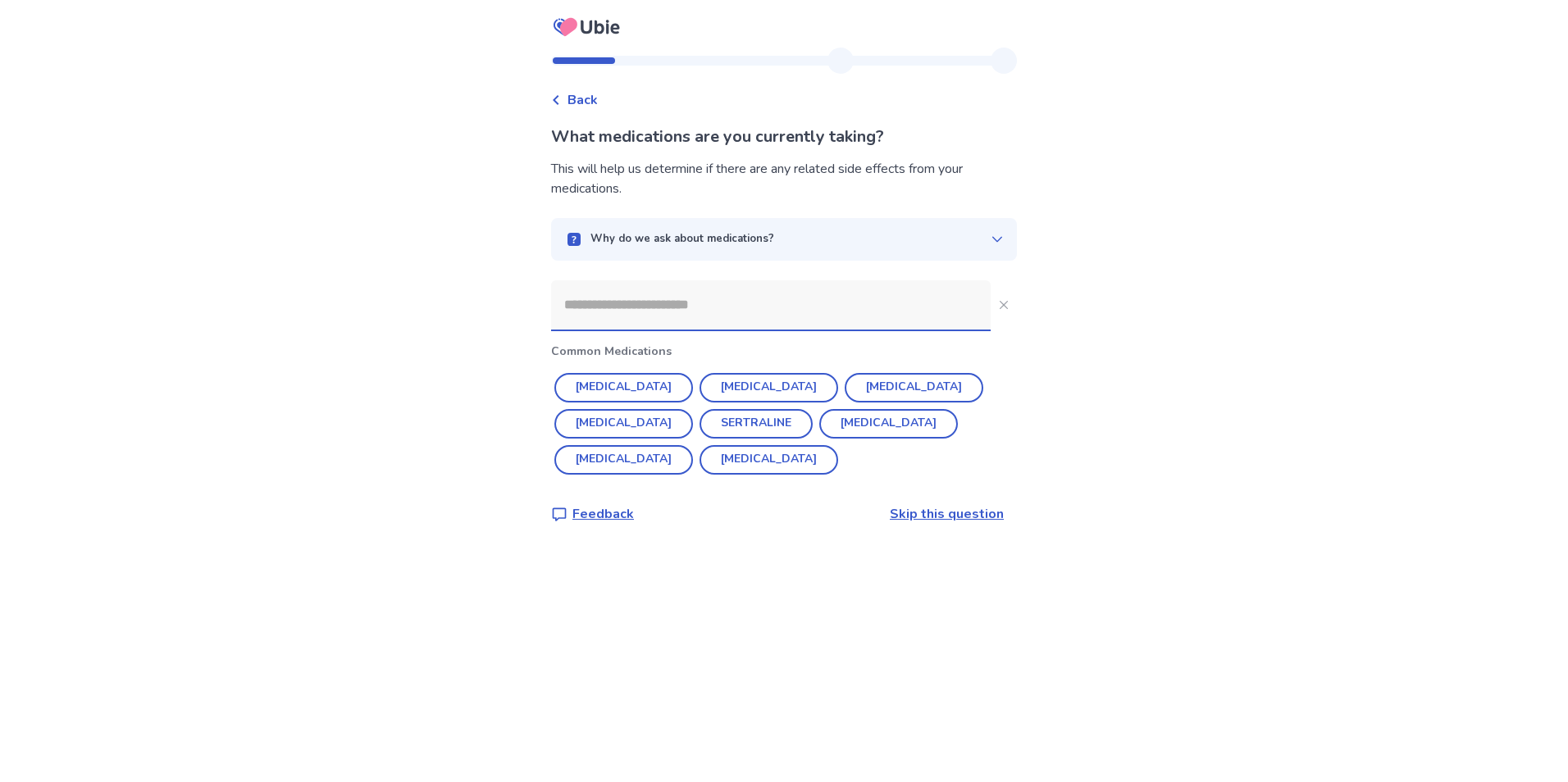
click at [674, 318] on input at bounding box center [771, 305] width 440 height 49
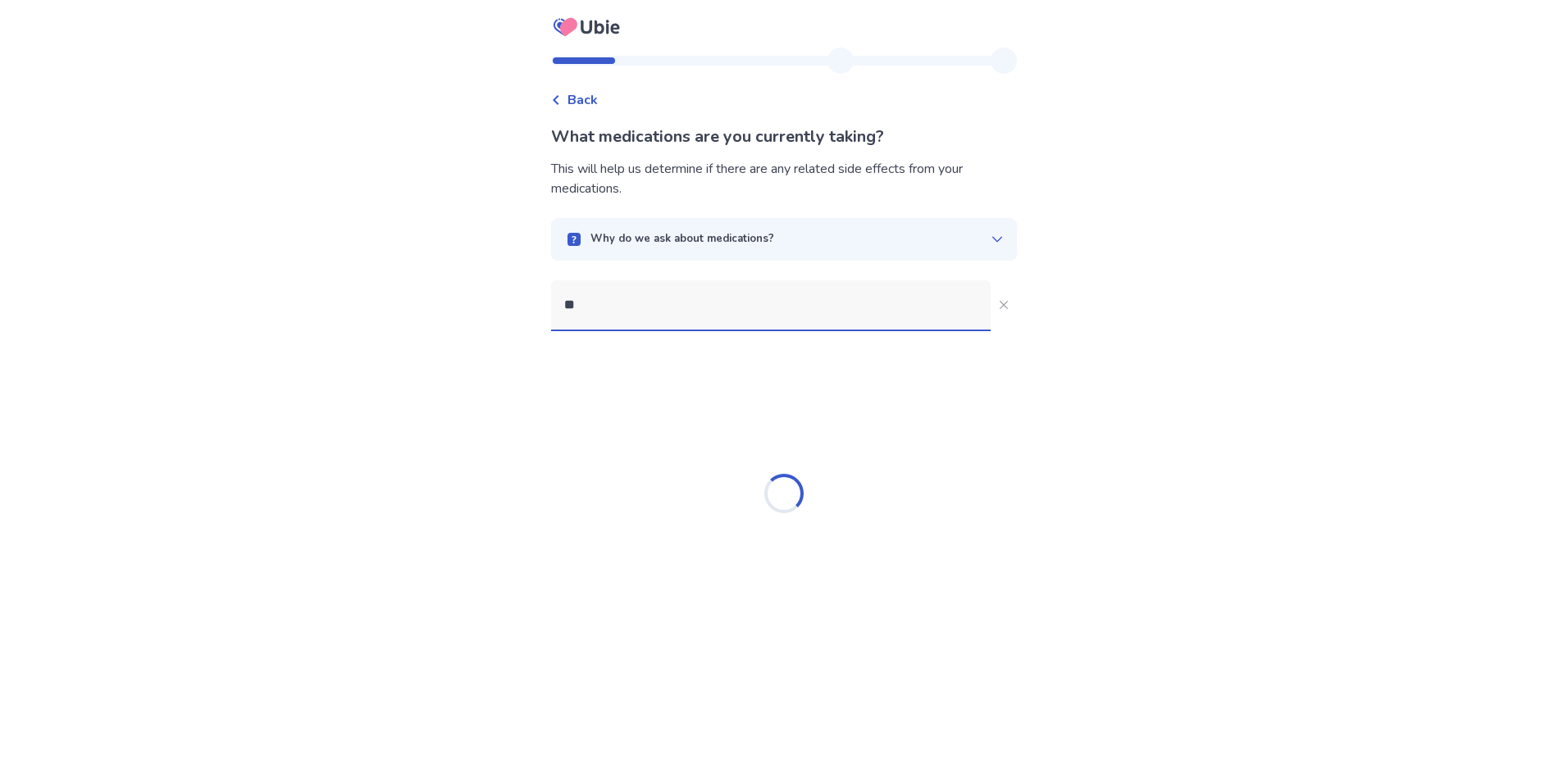
type input "*"
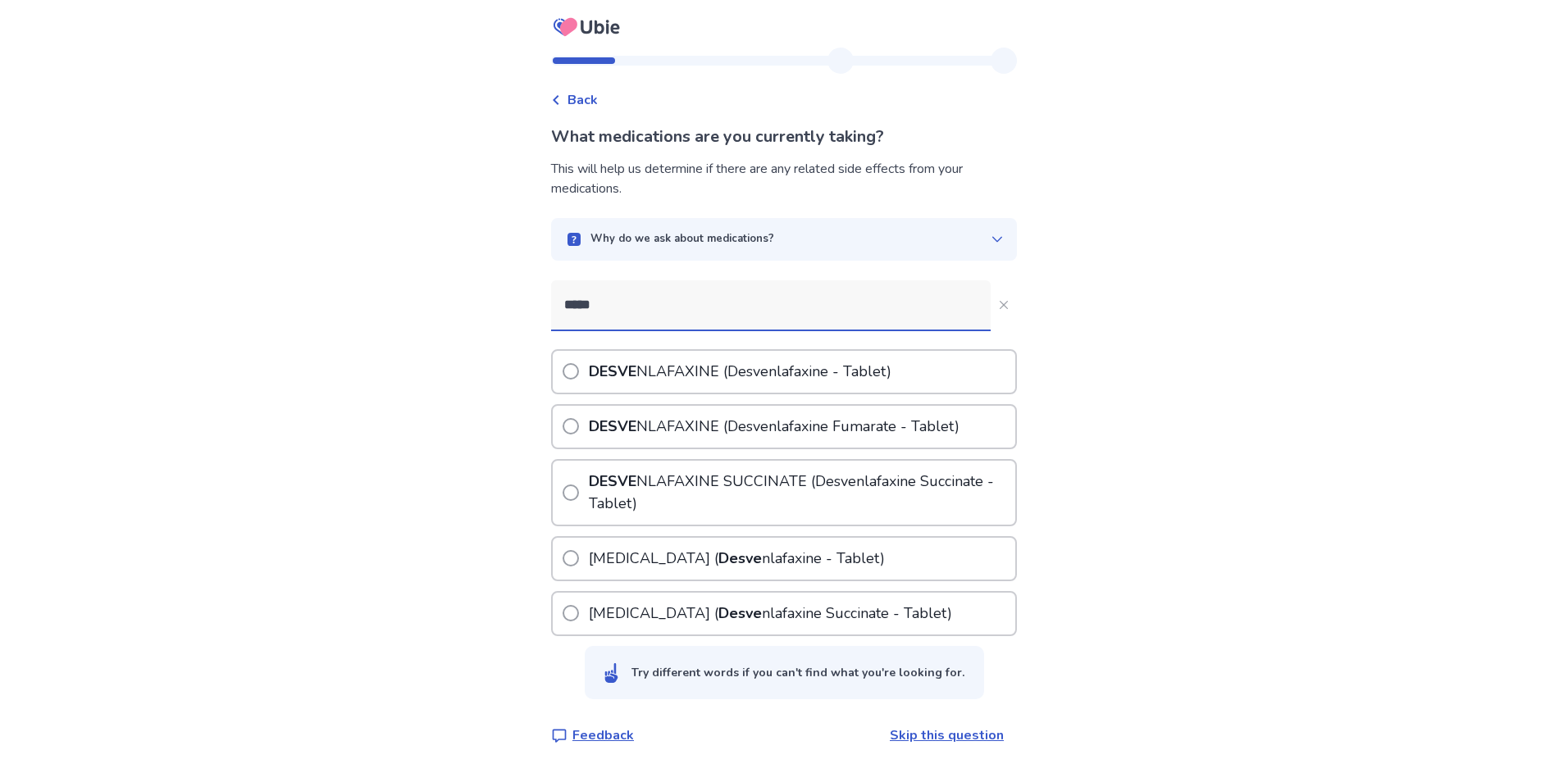
type input "*****"
click at [864, 360] on p "DESVE NLAFAXINE ( Desve nlafaxine - Tablet)" at bounding box center [739, 372] width 309 height 42
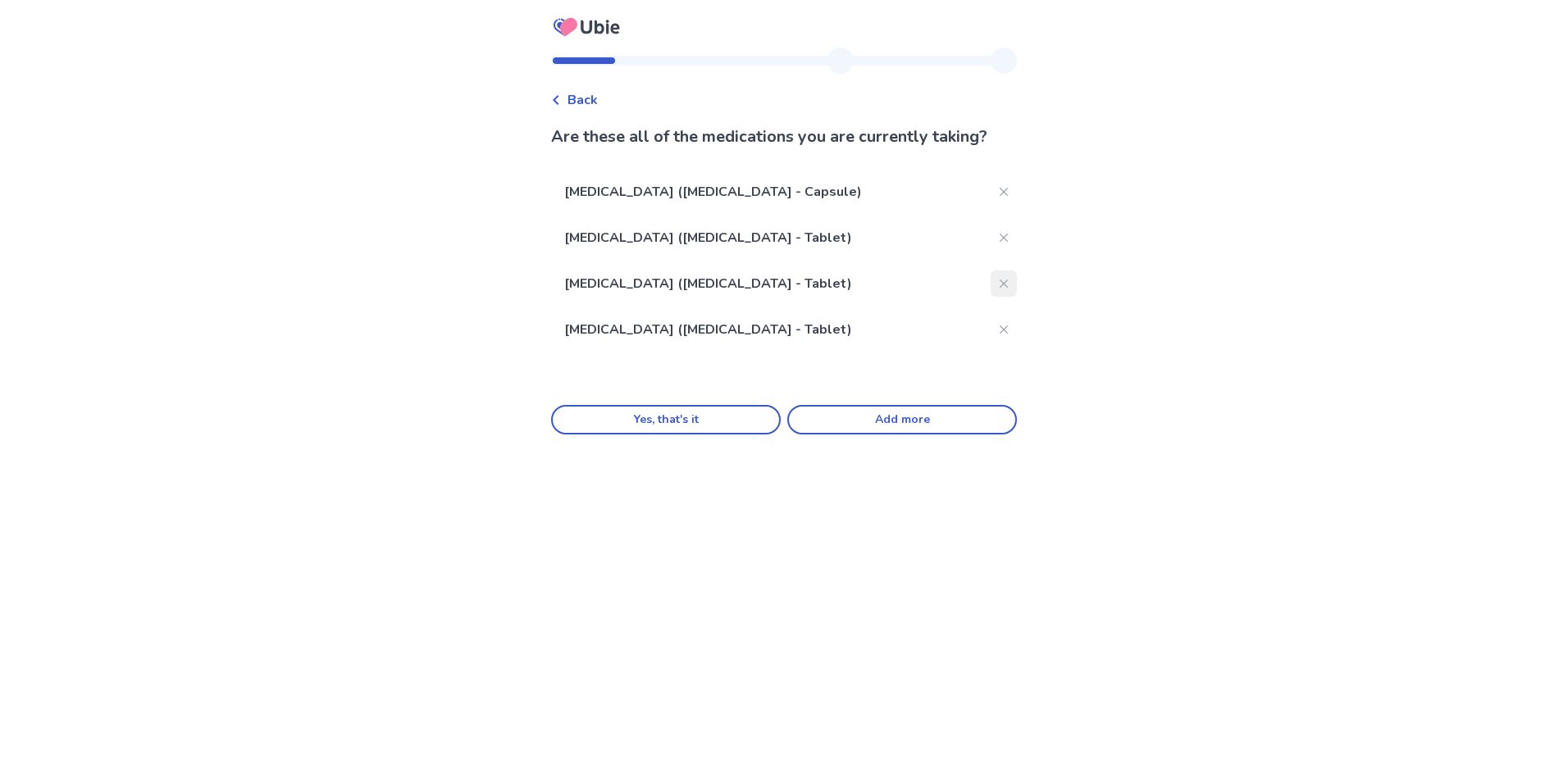
click at [1005, 297] on button "Close" at bounding box center [1003, 283] width 26 height 26
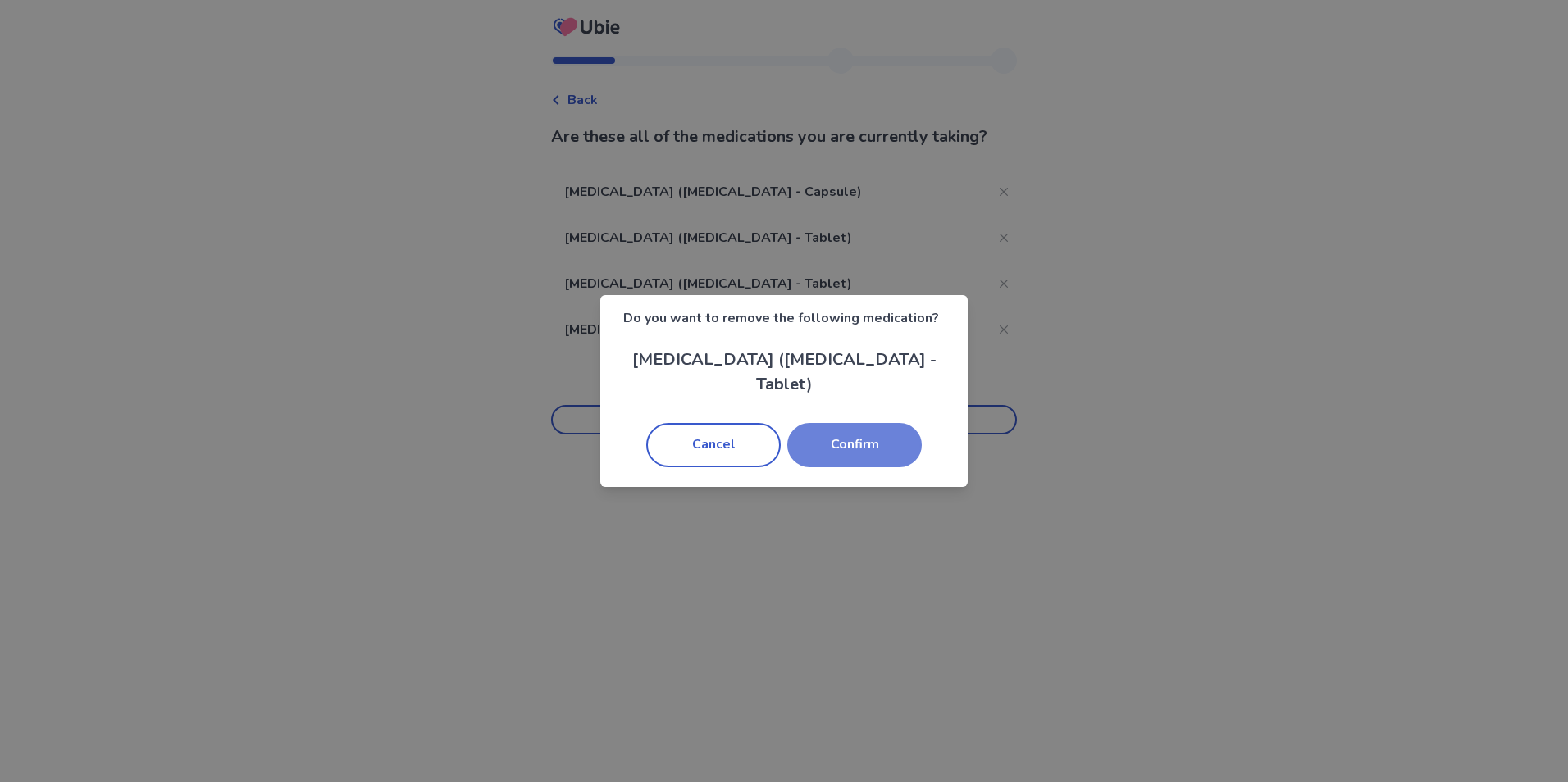
click at [863, 441] on button "Confirm" at bounding box center [854, 445] width 134 height 45
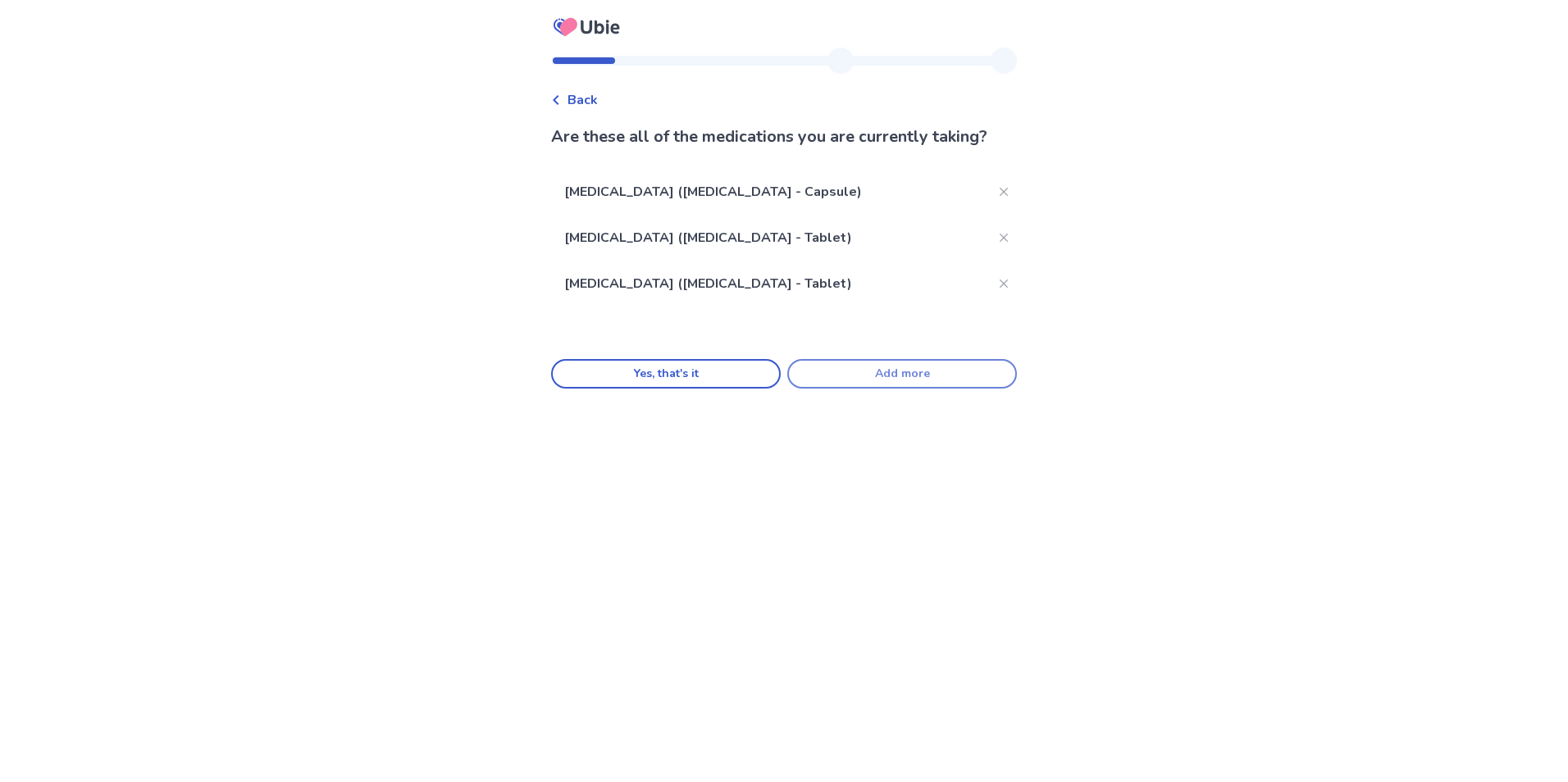
click at [883, 389] on button "Add more" at bounding box center [903, 374] width 230 height 29
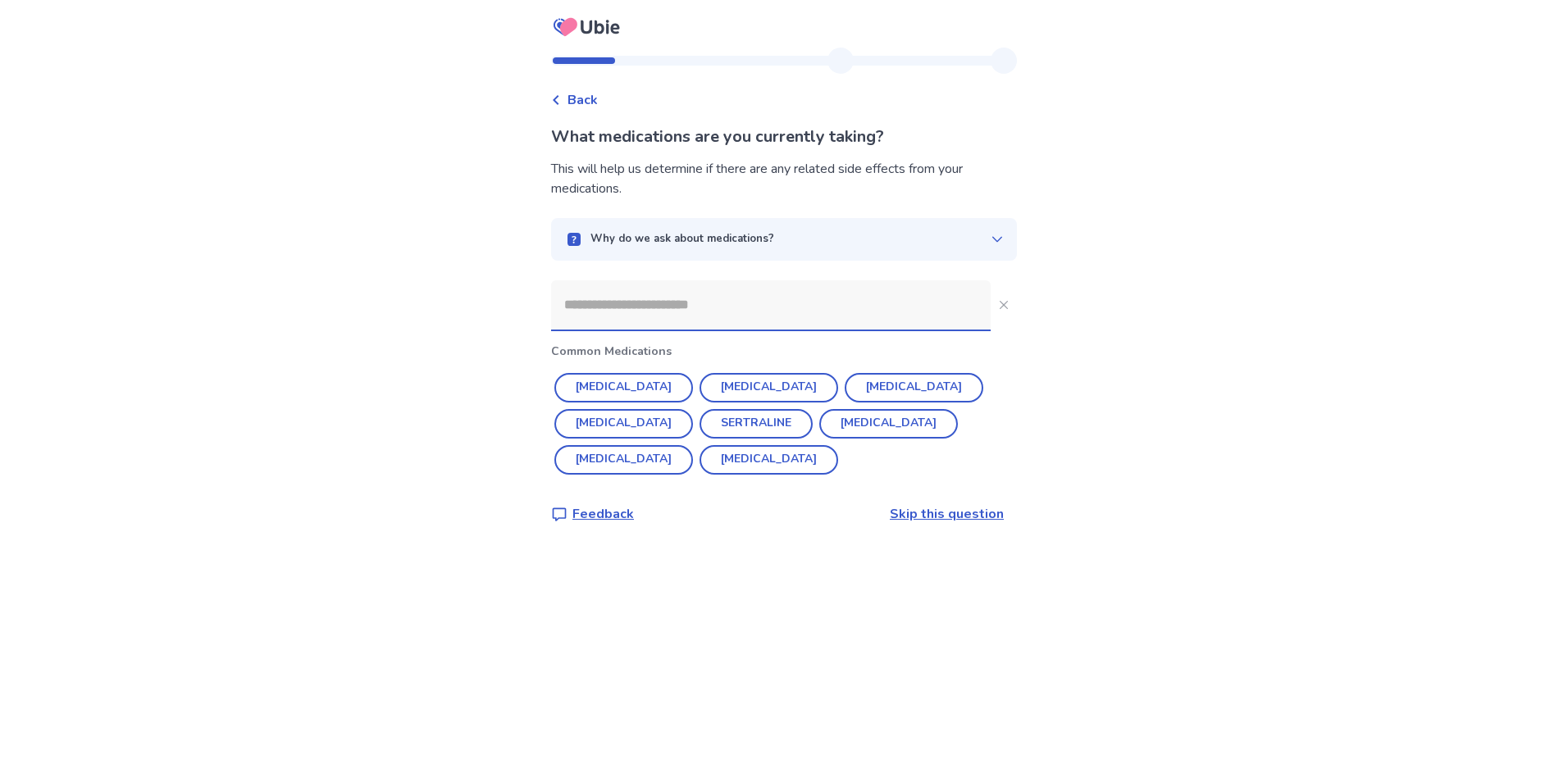
click at [769, 318] on input at bounding box center [771, 305] width 440 height 49
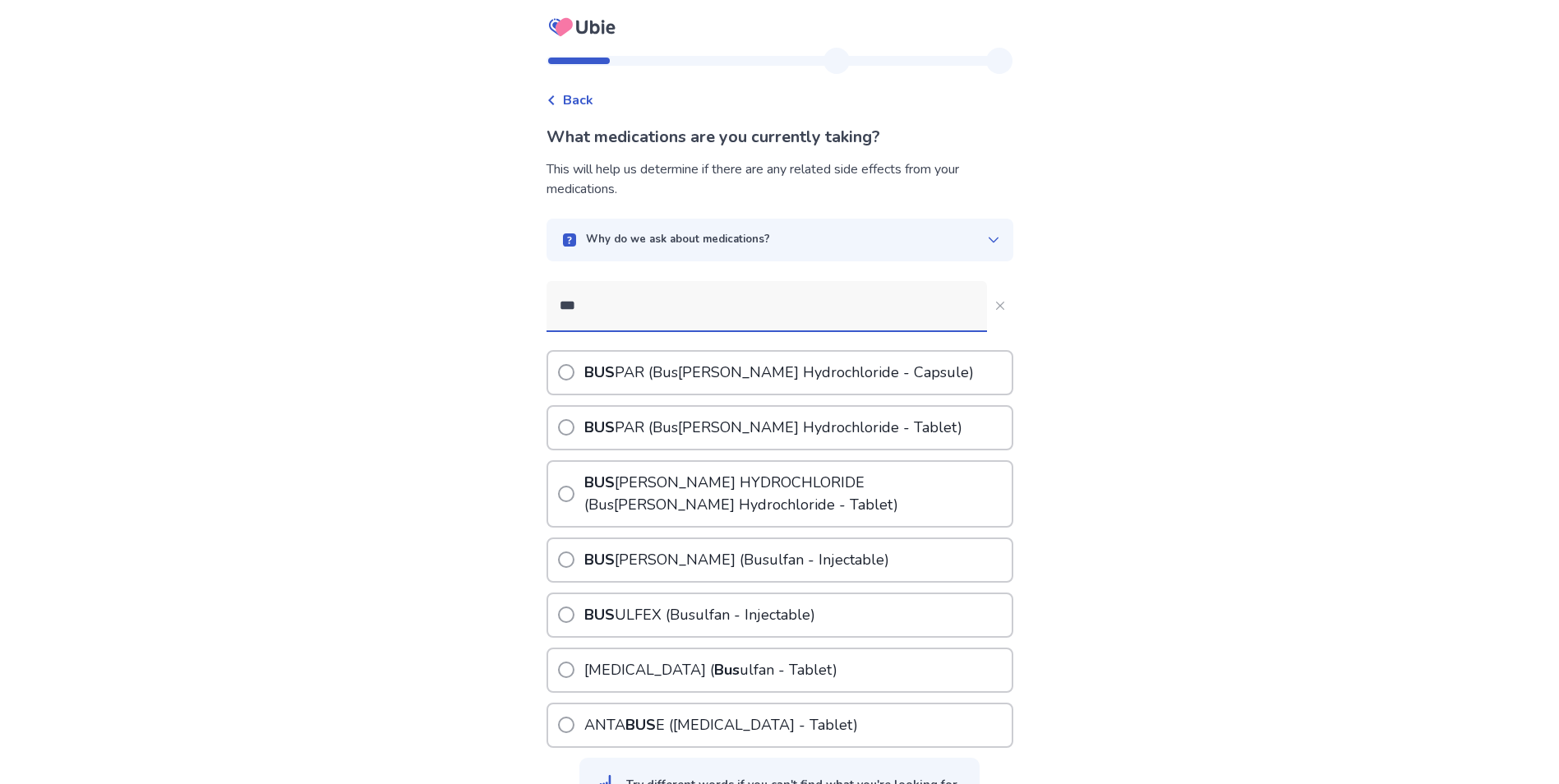
type input "****"
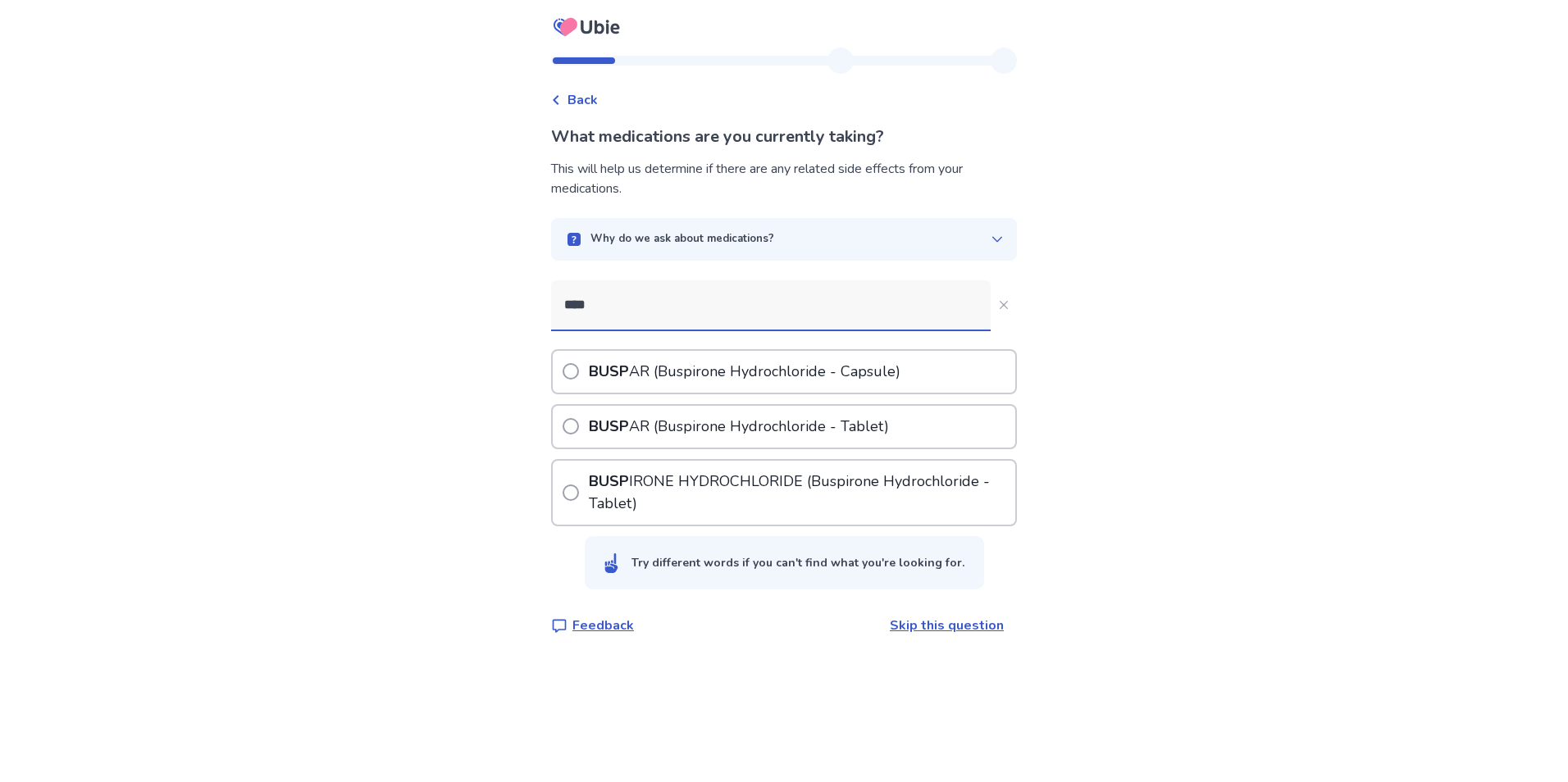
click at [850, 502] on p "BUSP IRONE HYDROCHLORIDE ( Busp irone Hydrochloride - Tablet)" at bounding box center [800, 493] width 430 height 64
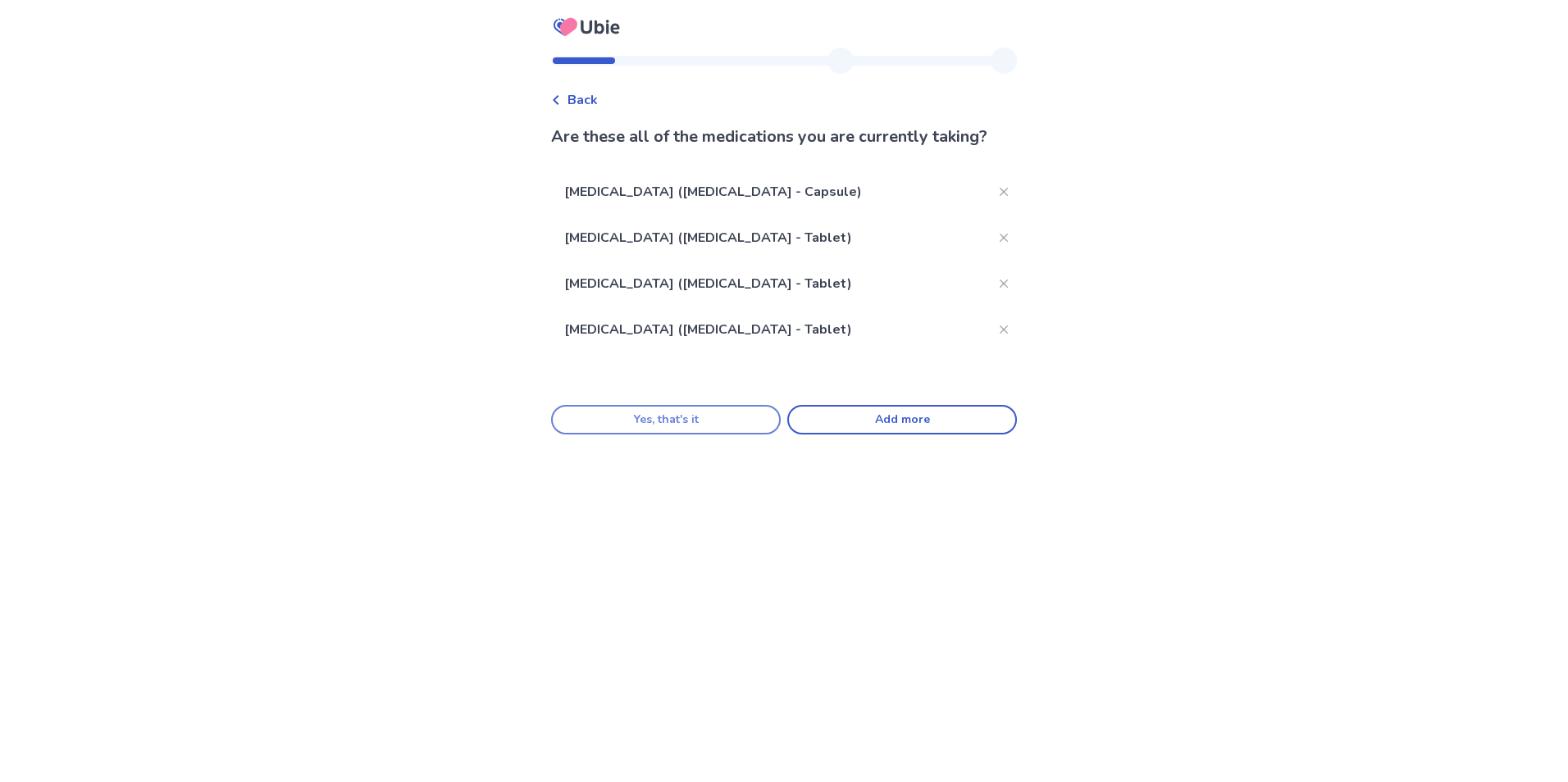
click at [731, 434] on button "Yes, that's it" at bounding box center [666, 420] width 230 height 29
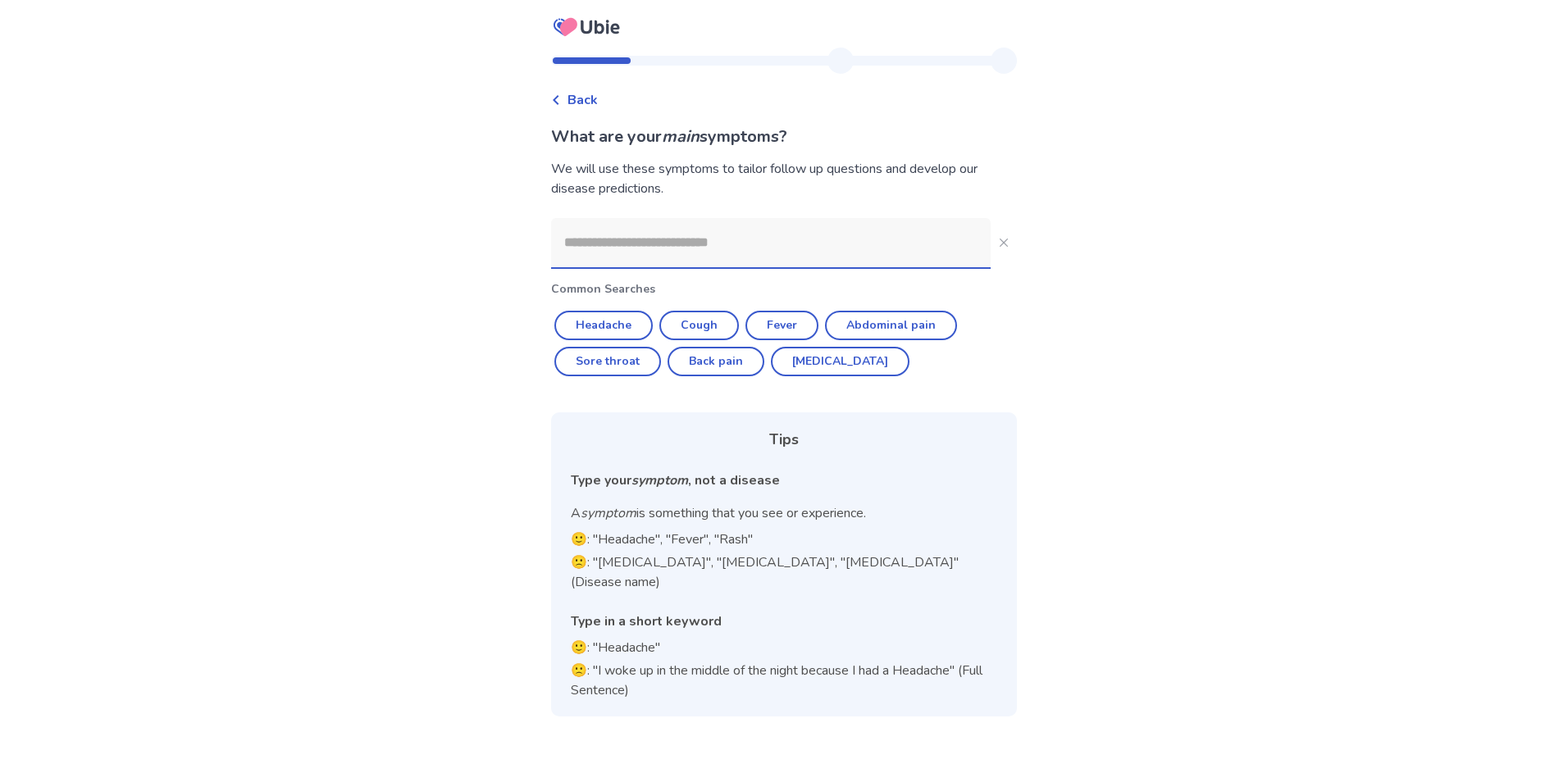
click at [716, 245] on input at bounding box center [771, 243] width 440 height 49
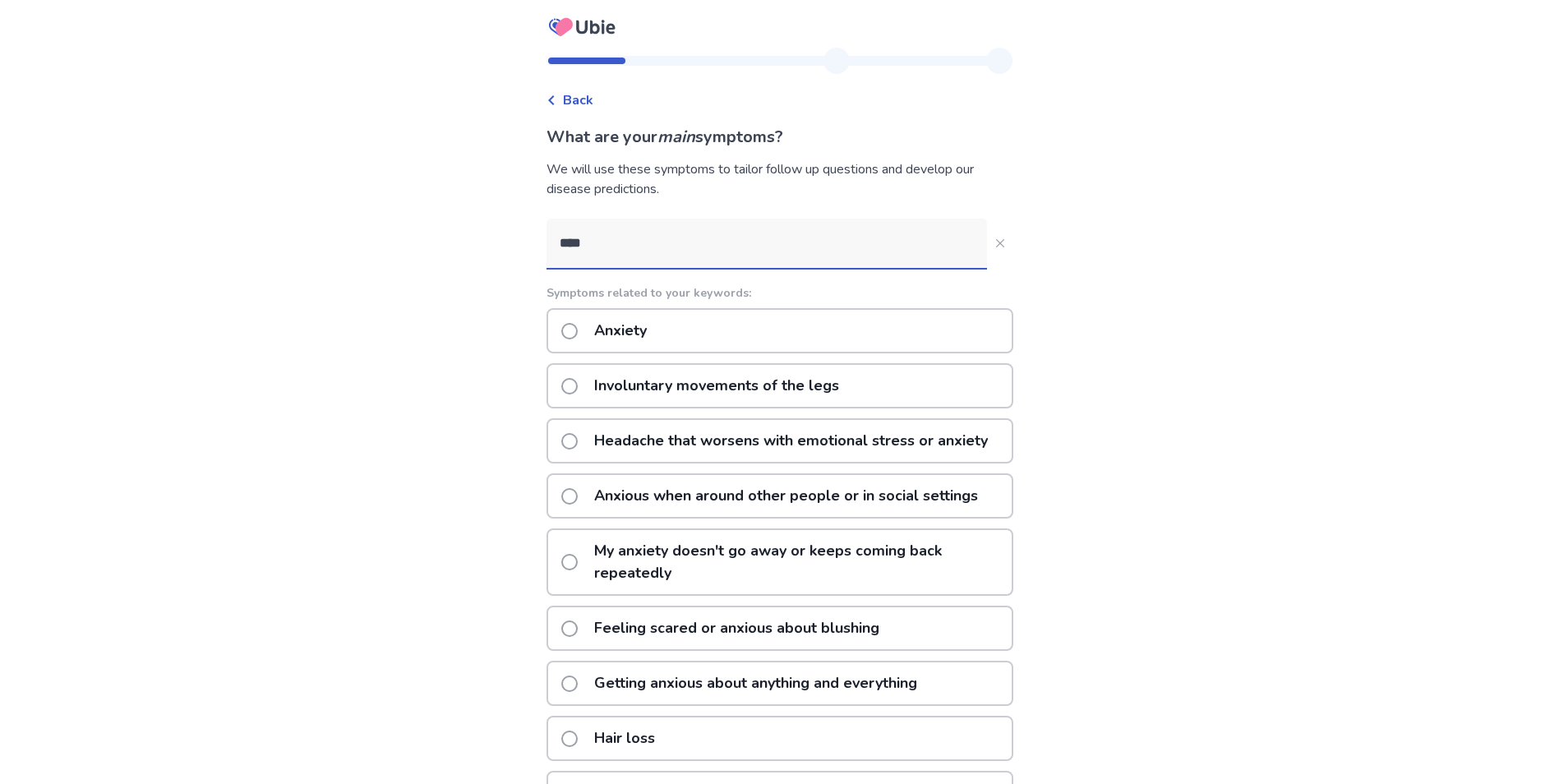
type input "****"
click at [774, 328] on div "Anxiety" at bounding box center [780, 330] width 467 height 45
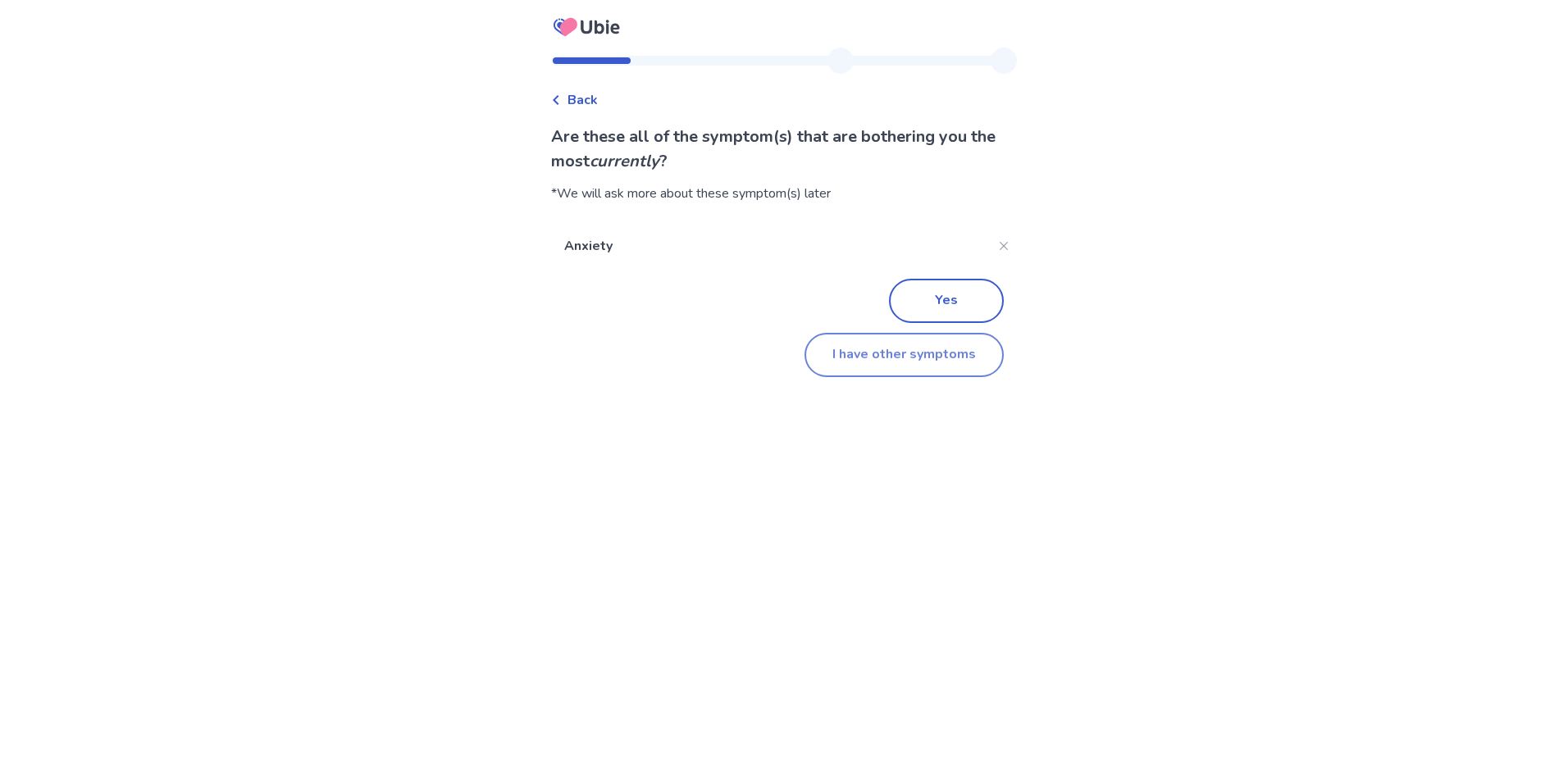
click at [881, 346] on button "I have other symptoms" at bounding box center [904, 355] width 199 height 45
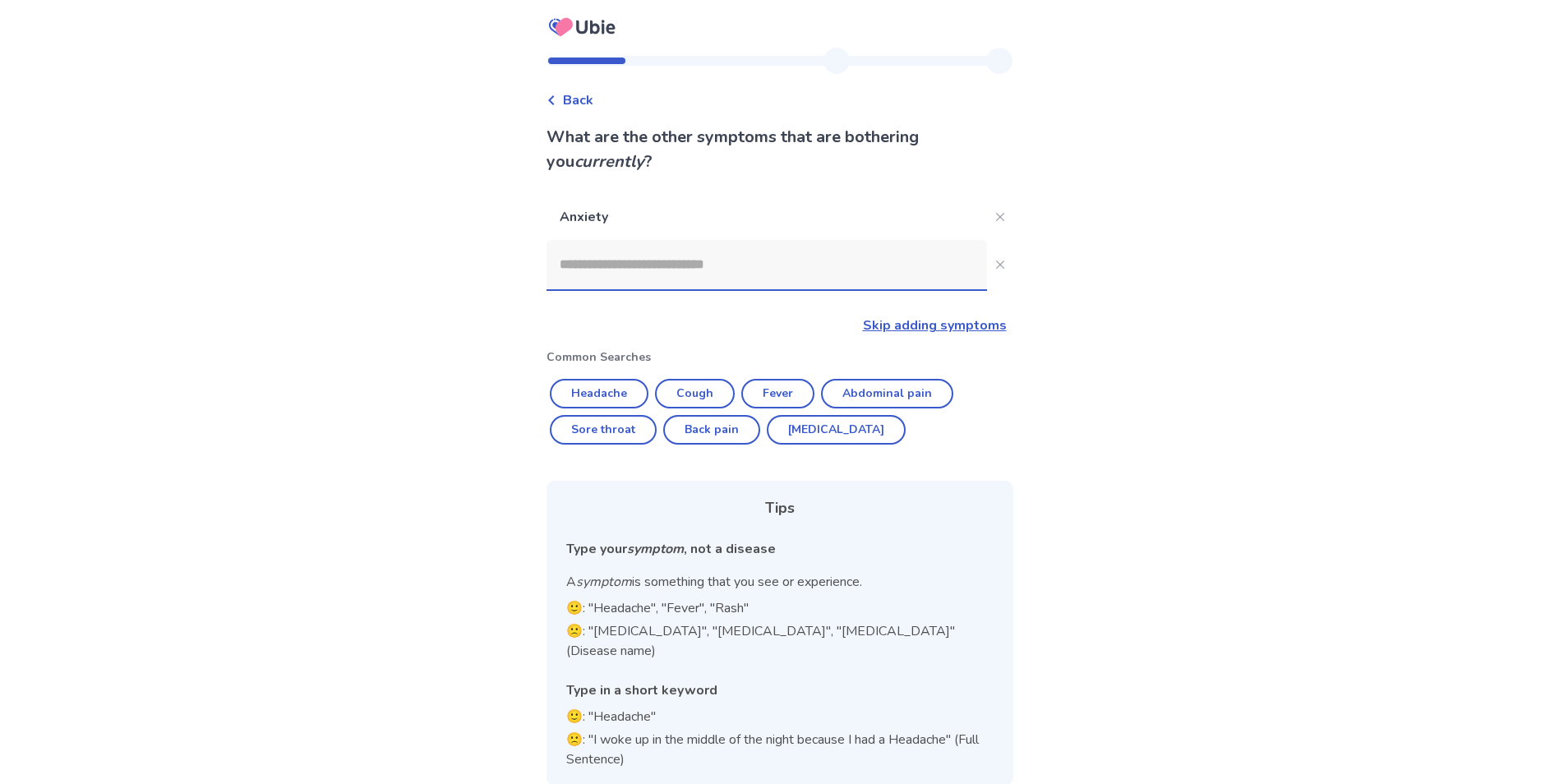
click at [672, 253] on input at bounding box center [767, 264] width 441 height 49
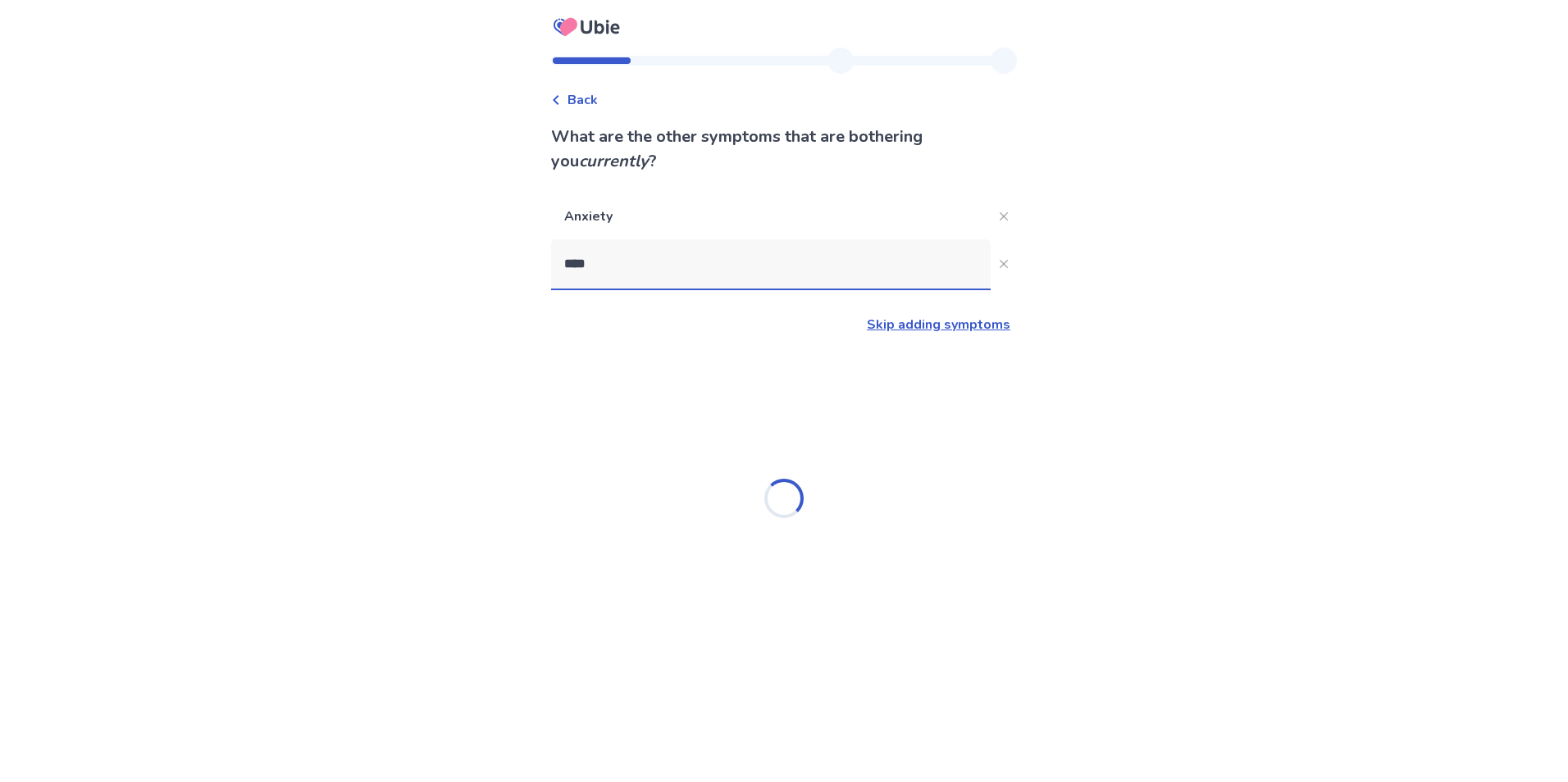
type input "*****"
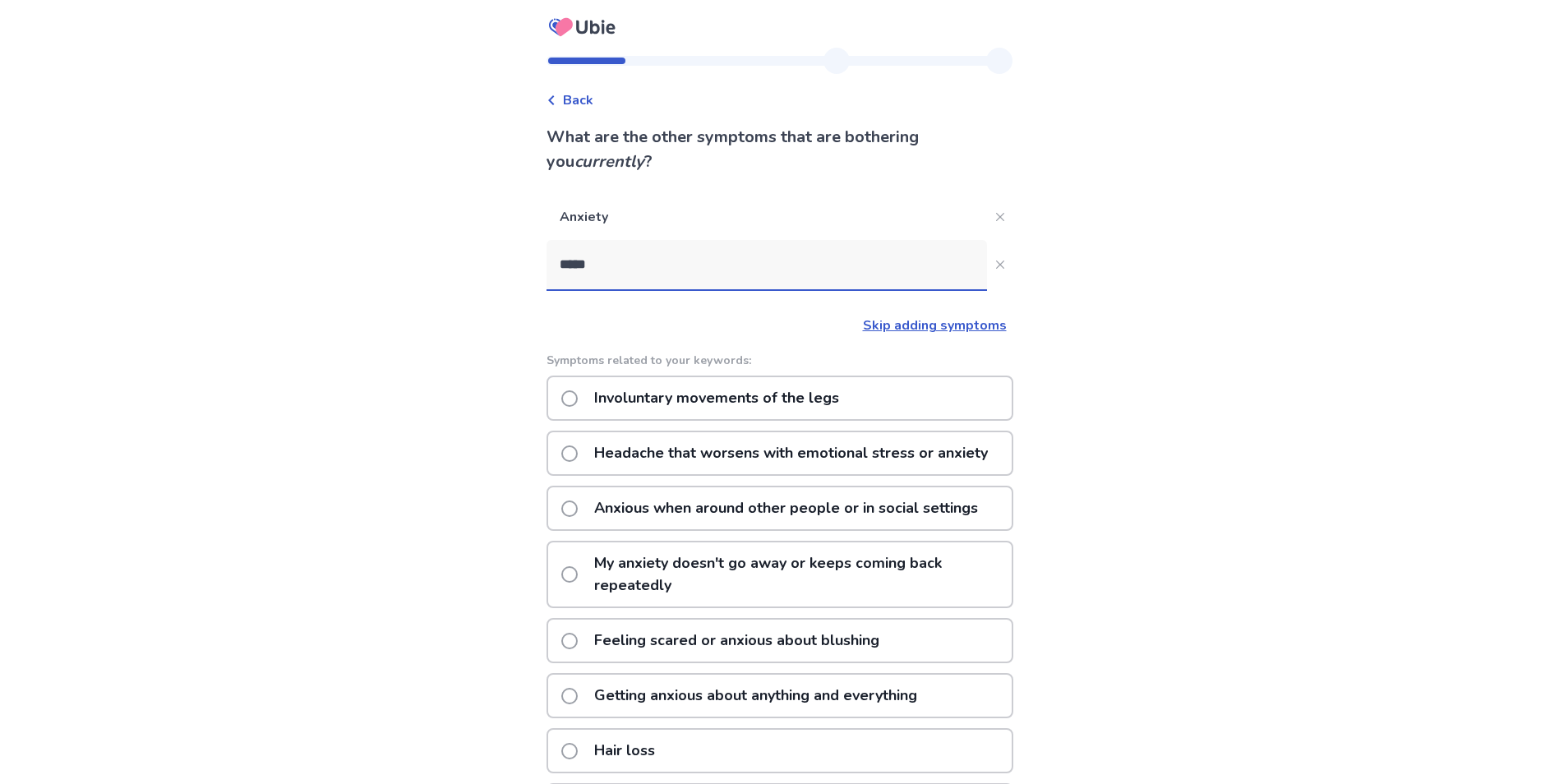
click at [810, 697] on p "Getting anxious about anything and everything" at bounding box center [756, 696] width 343 height 42
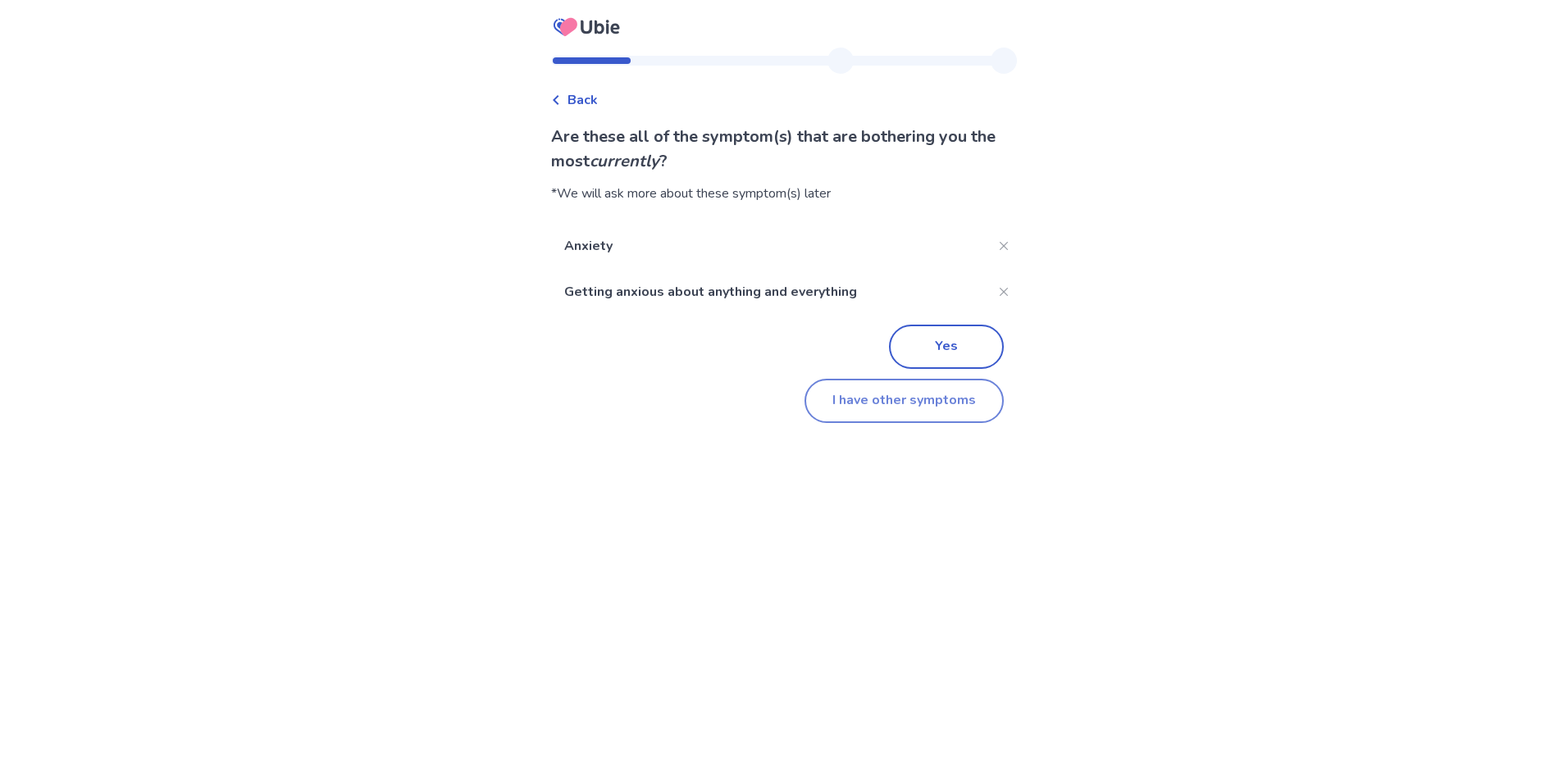
click at [898, 400] on button "I have other symptoms" at bounding box center [904, 401] width 199 height 45
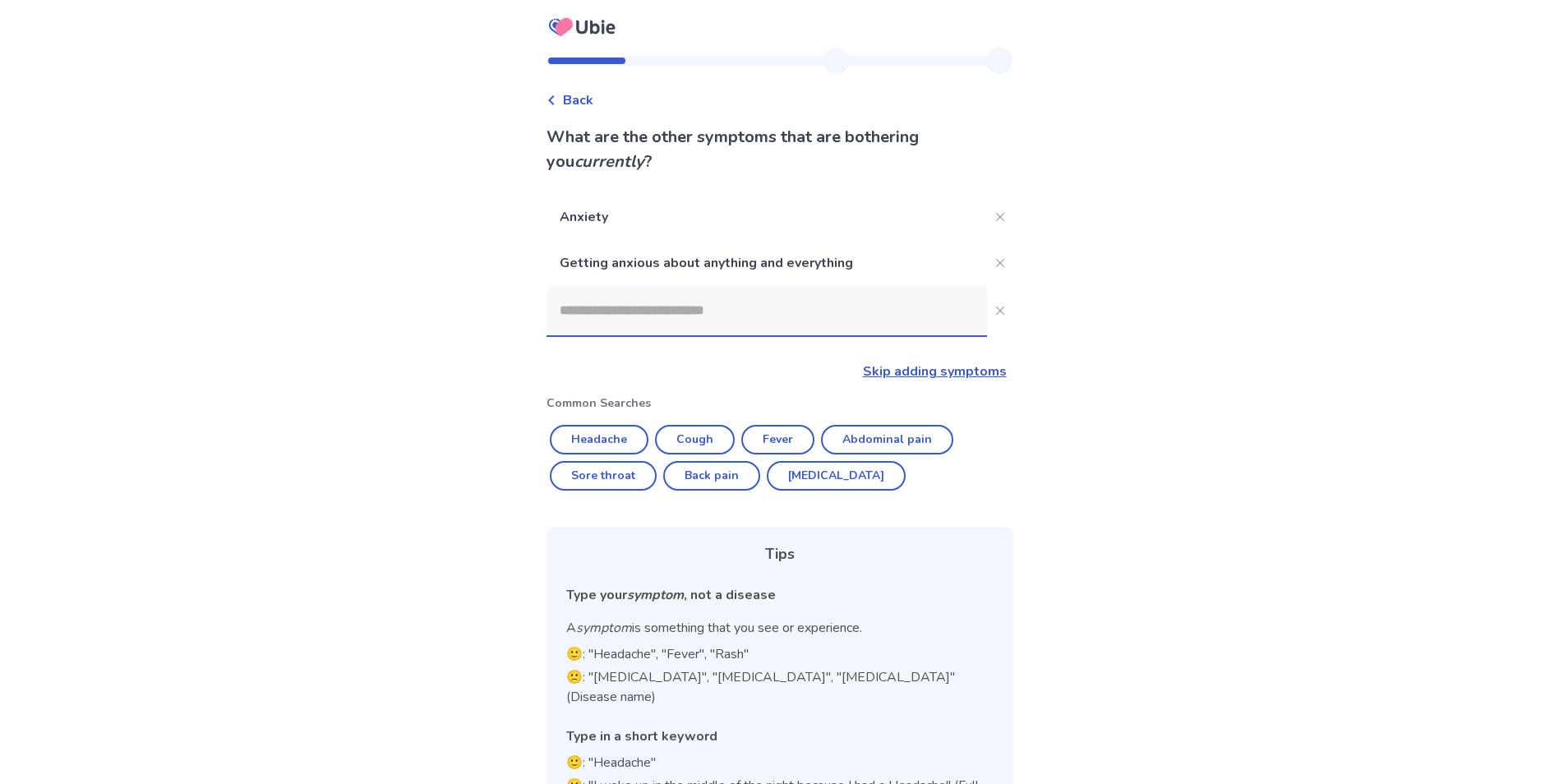
drag, startPoint x: 754, startPoint y: 312, endPoint x: 764, endPoint y: 319, distance: 12.2
click at [754, 312] on input at bounding box center [767, 311] width 441 height 49
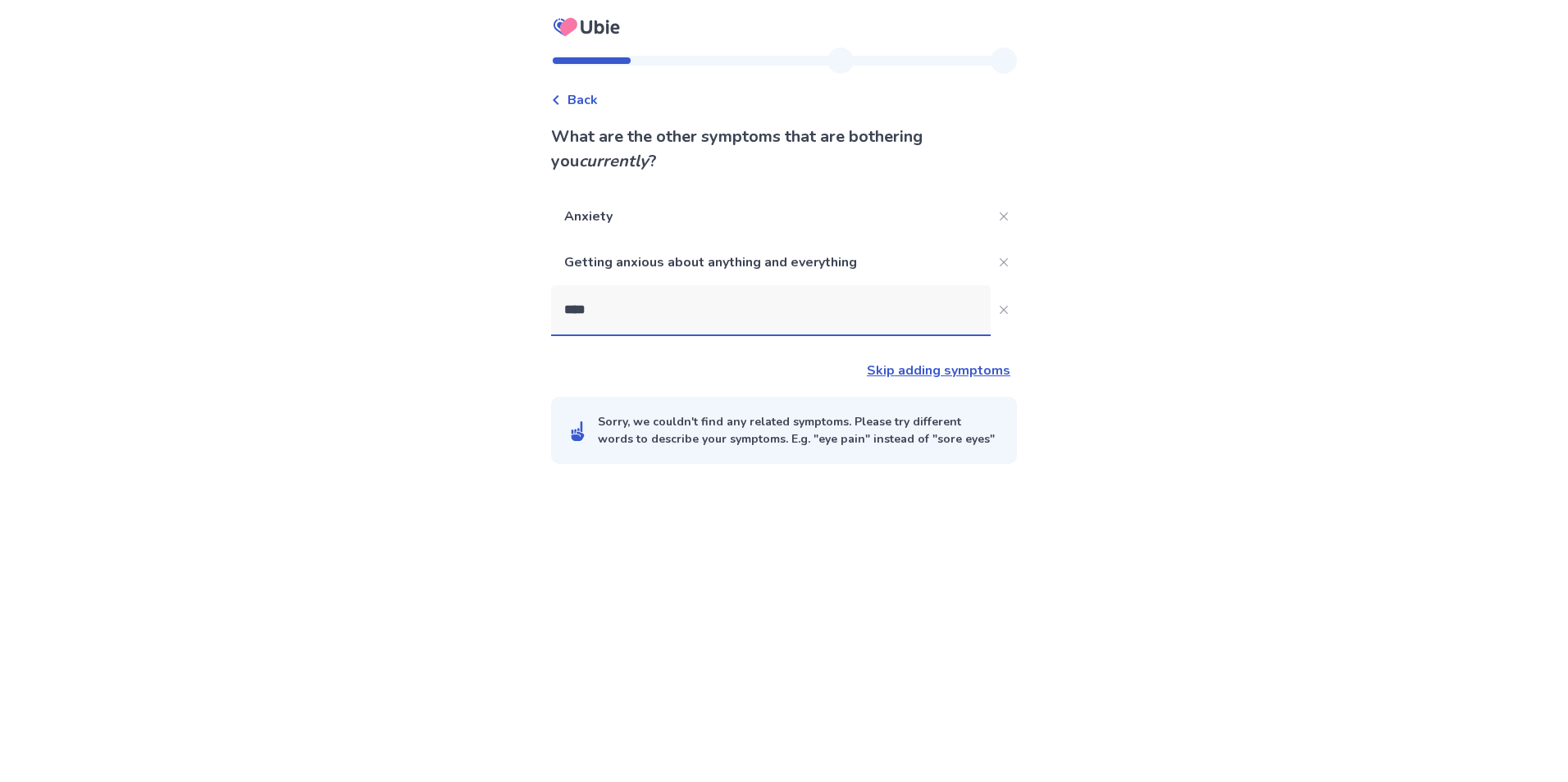
type input "*****"
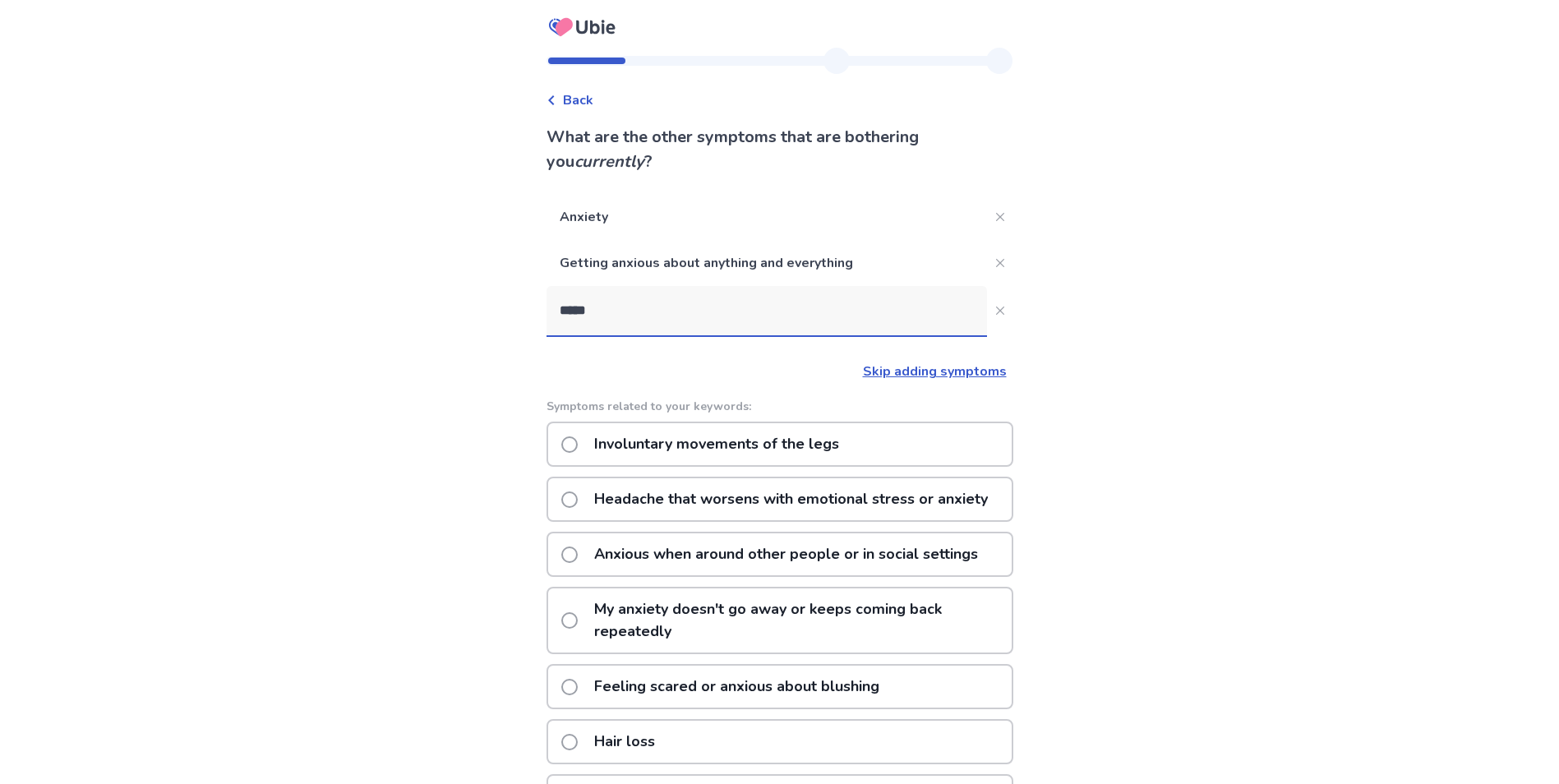
click at [970, 560] on p "Anxious when around other people or in social settings" at bounding box center [786, 554] width 403 height 42
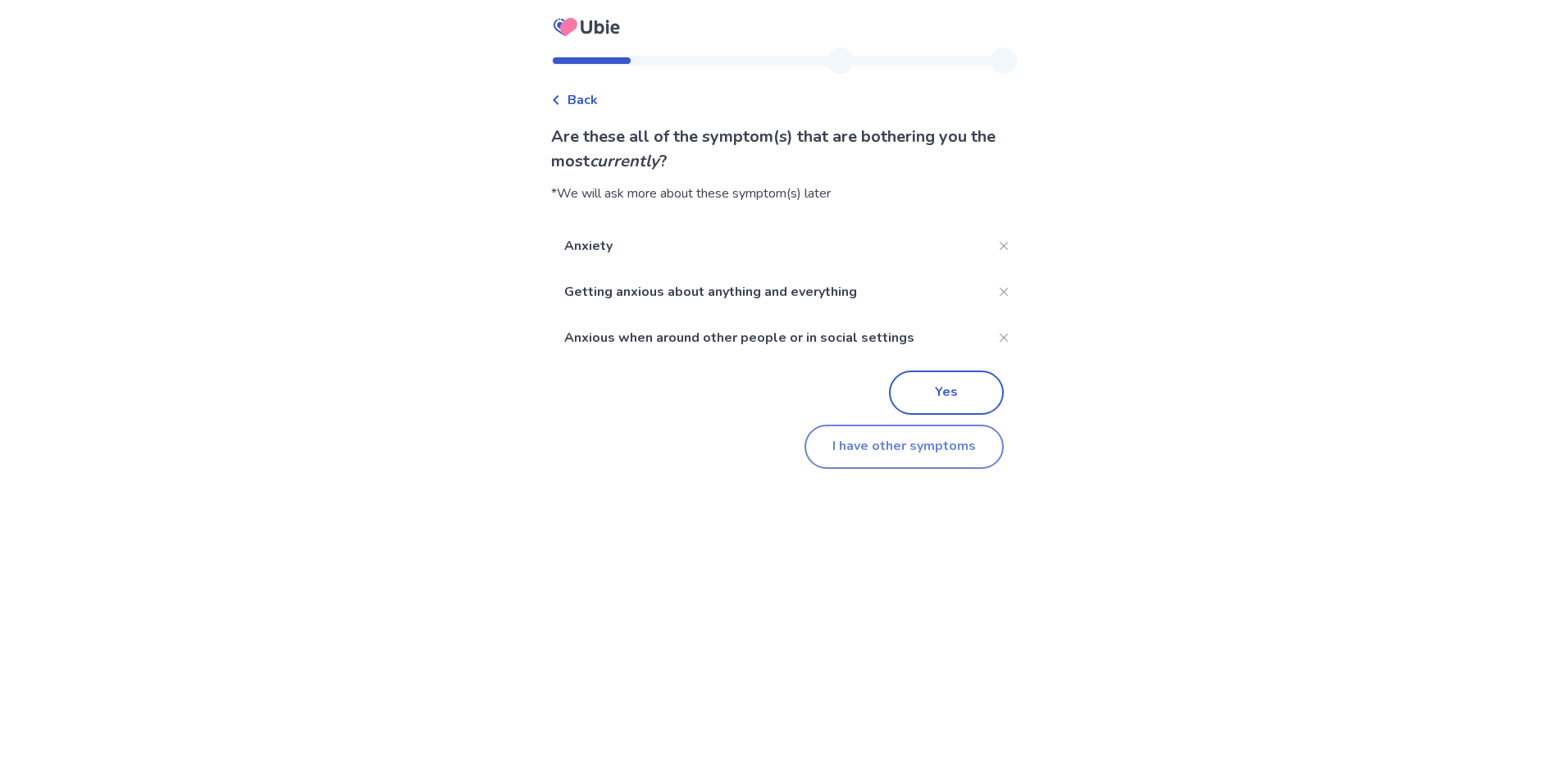
click at [946, 448] on button "I have other symptoms" at bounding box center [904, 446] width 199 height 45
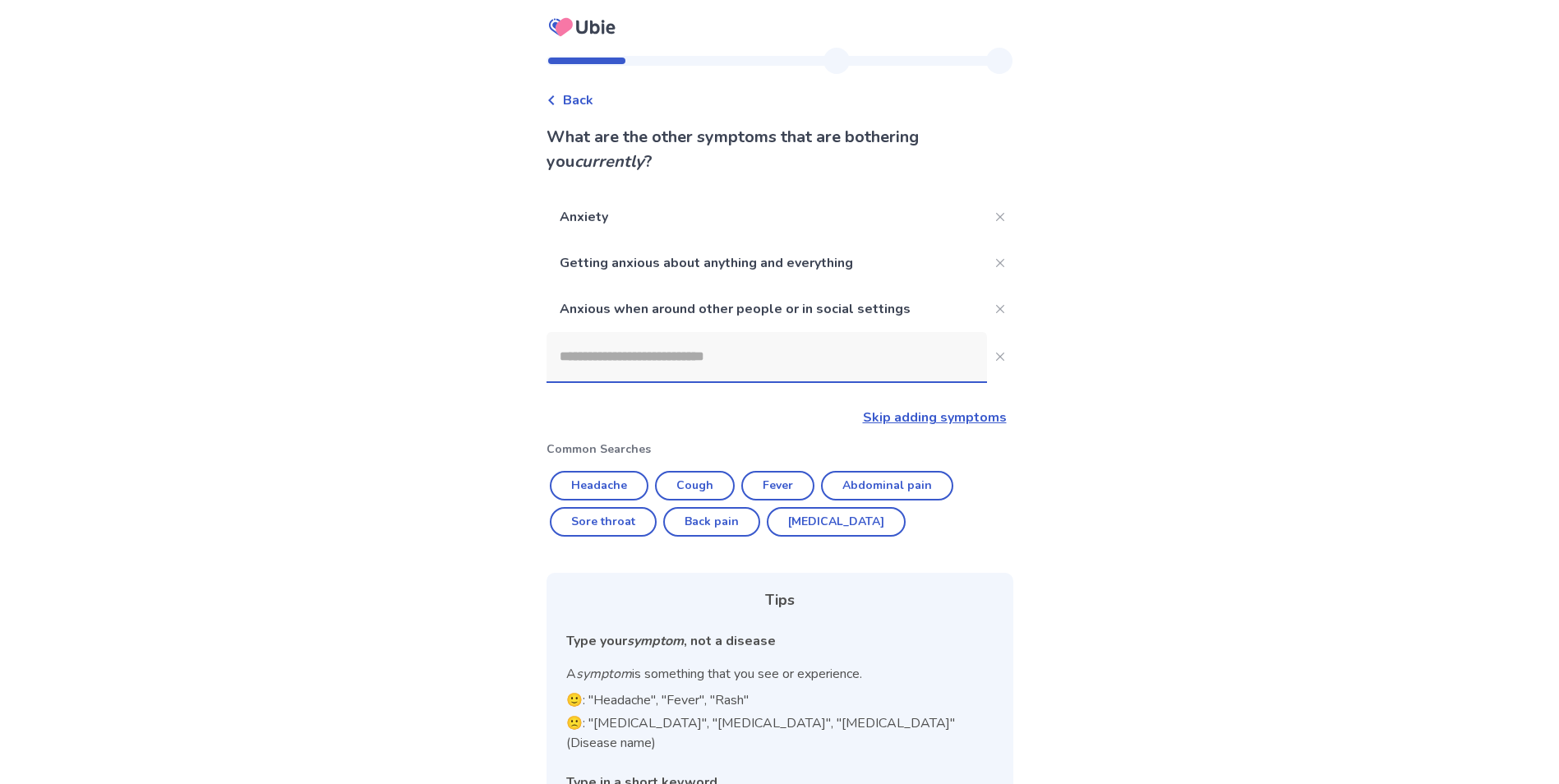
click at [723, 360] on input at bounding box center [767, 357] width 441 height 49
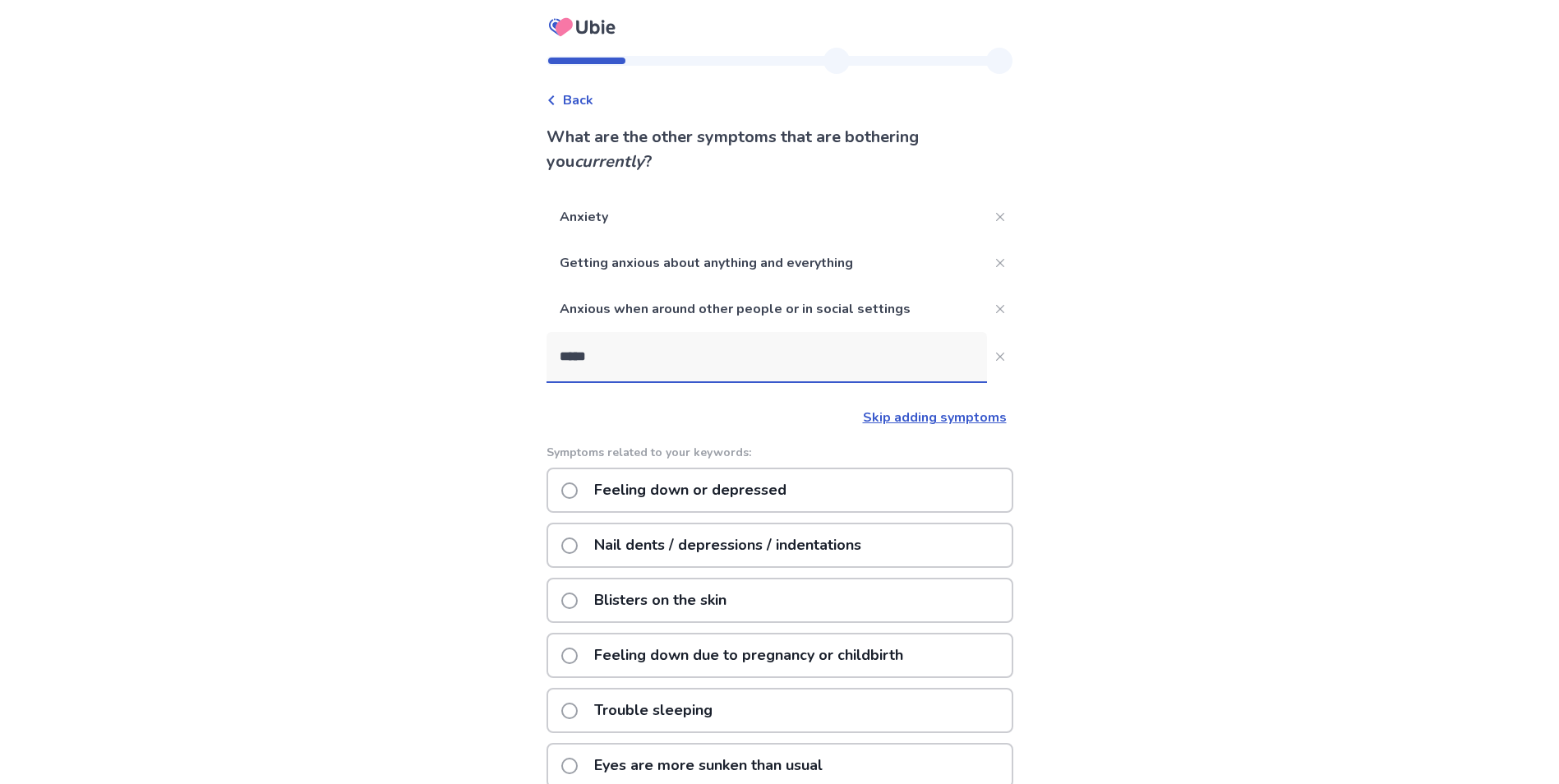
type input "*****"
click at [825, 499] on div "Feeling down or depressed" at bounding box center [780, 489] width 467 height 45
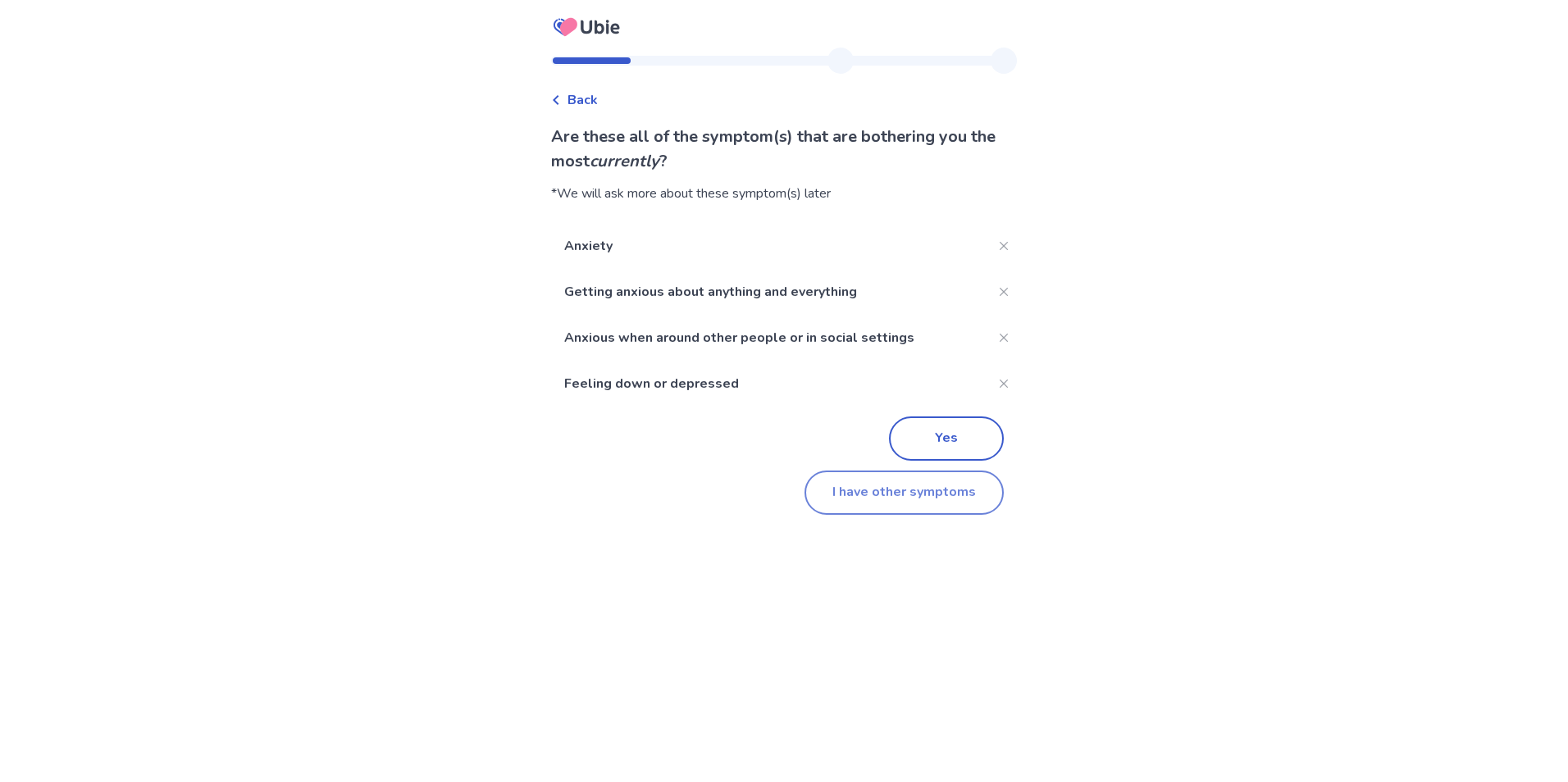
click at [919, 505] on button "I have other symptoms" at bounding box center [904, 493] width 199 height 45
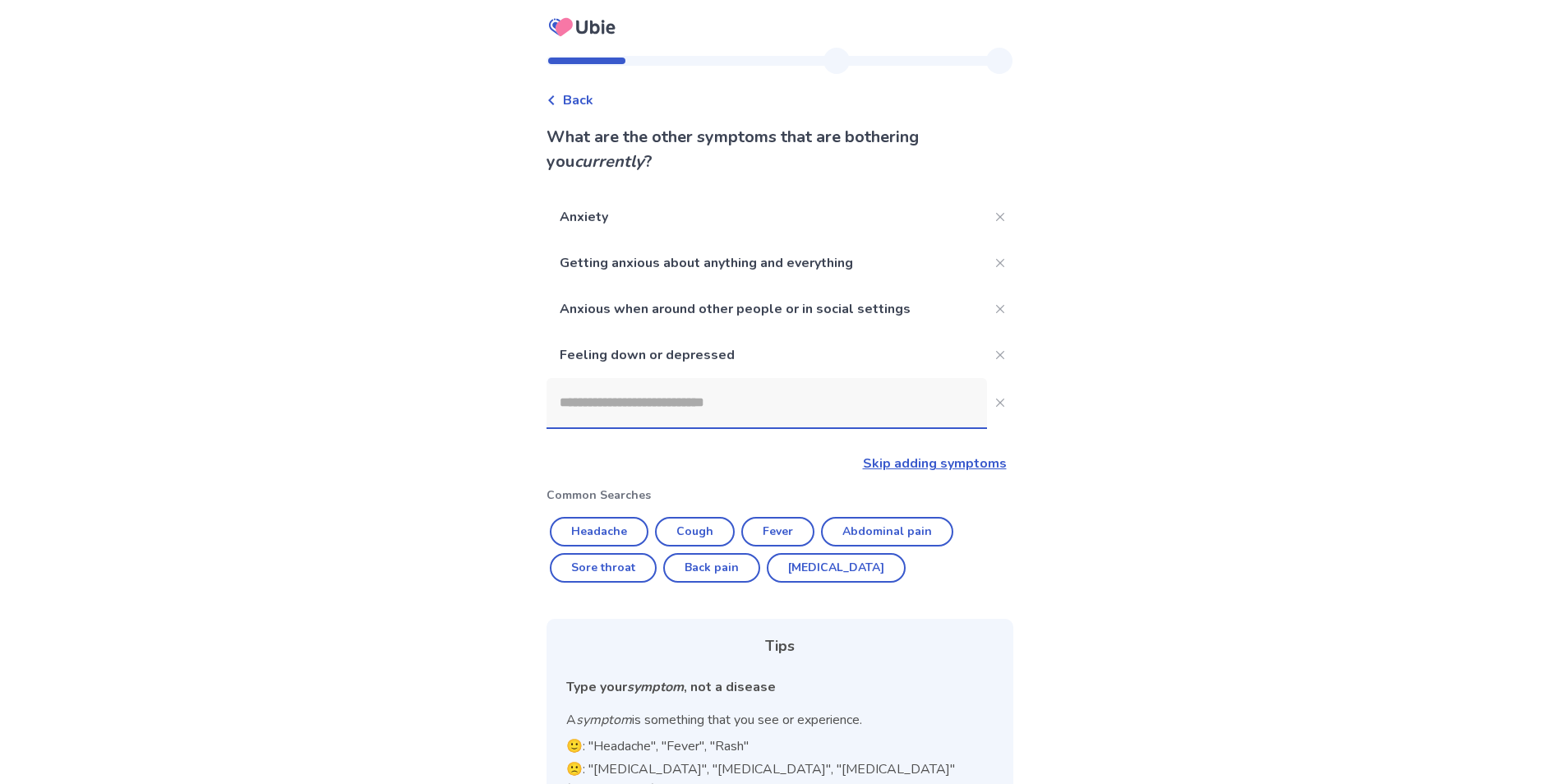
click at [669, 423] on input at bounding box center [767, 403] width 441 height 49
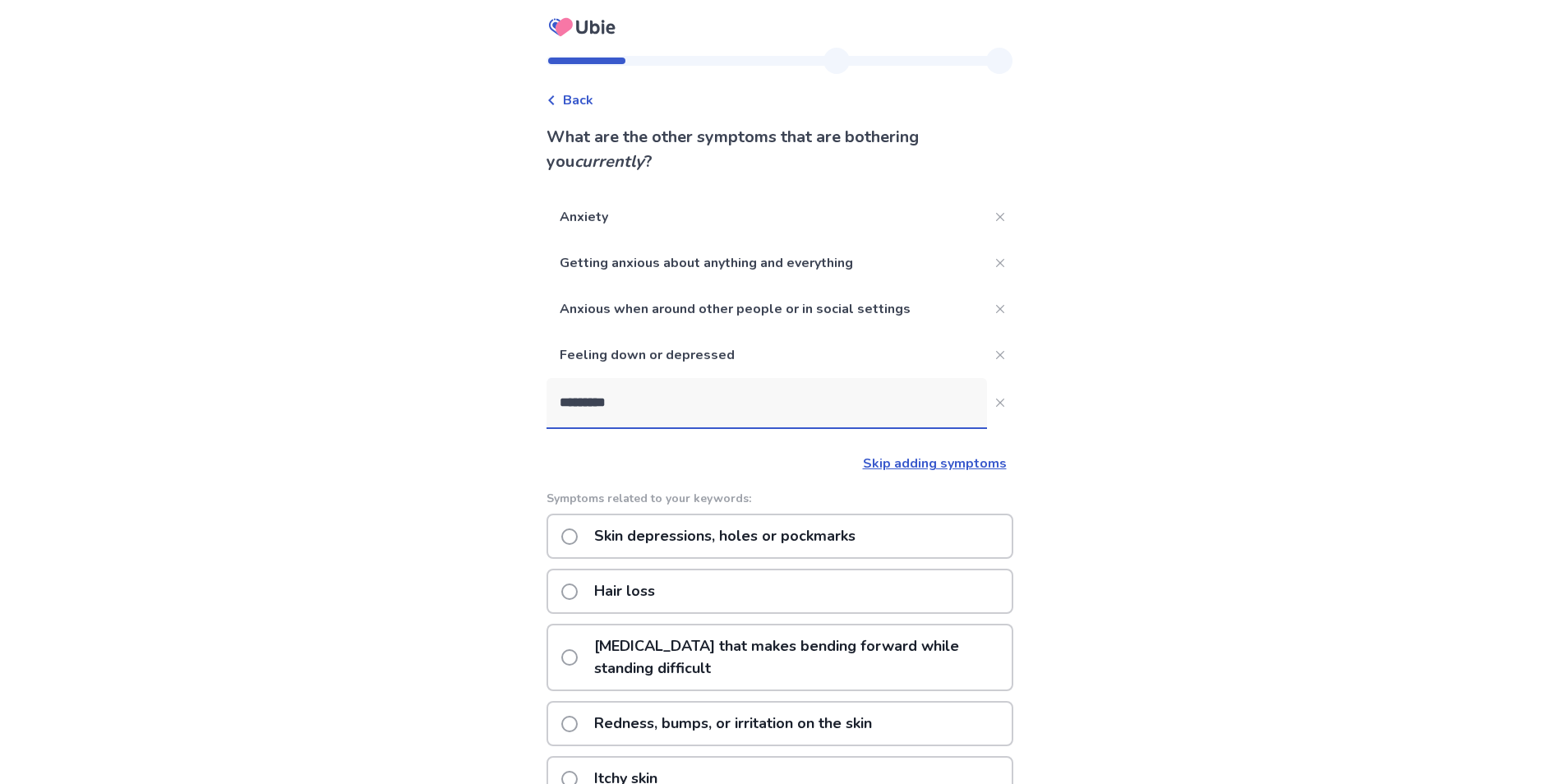
type input "**********"
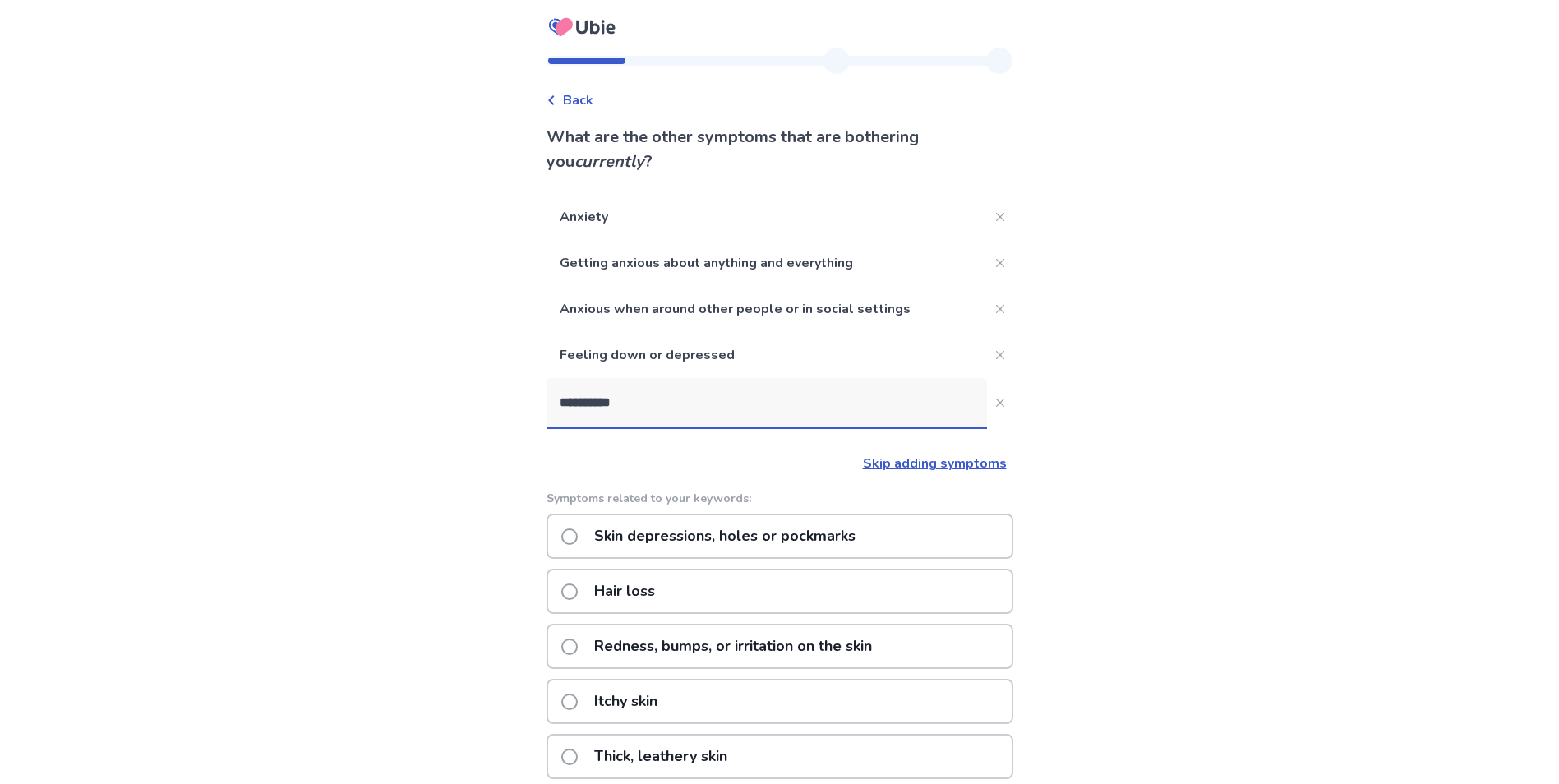
click at [795, 651] on p "Redness, bumps, or irritation on the skin" at bounding box center [733, 647] width 297 height 42
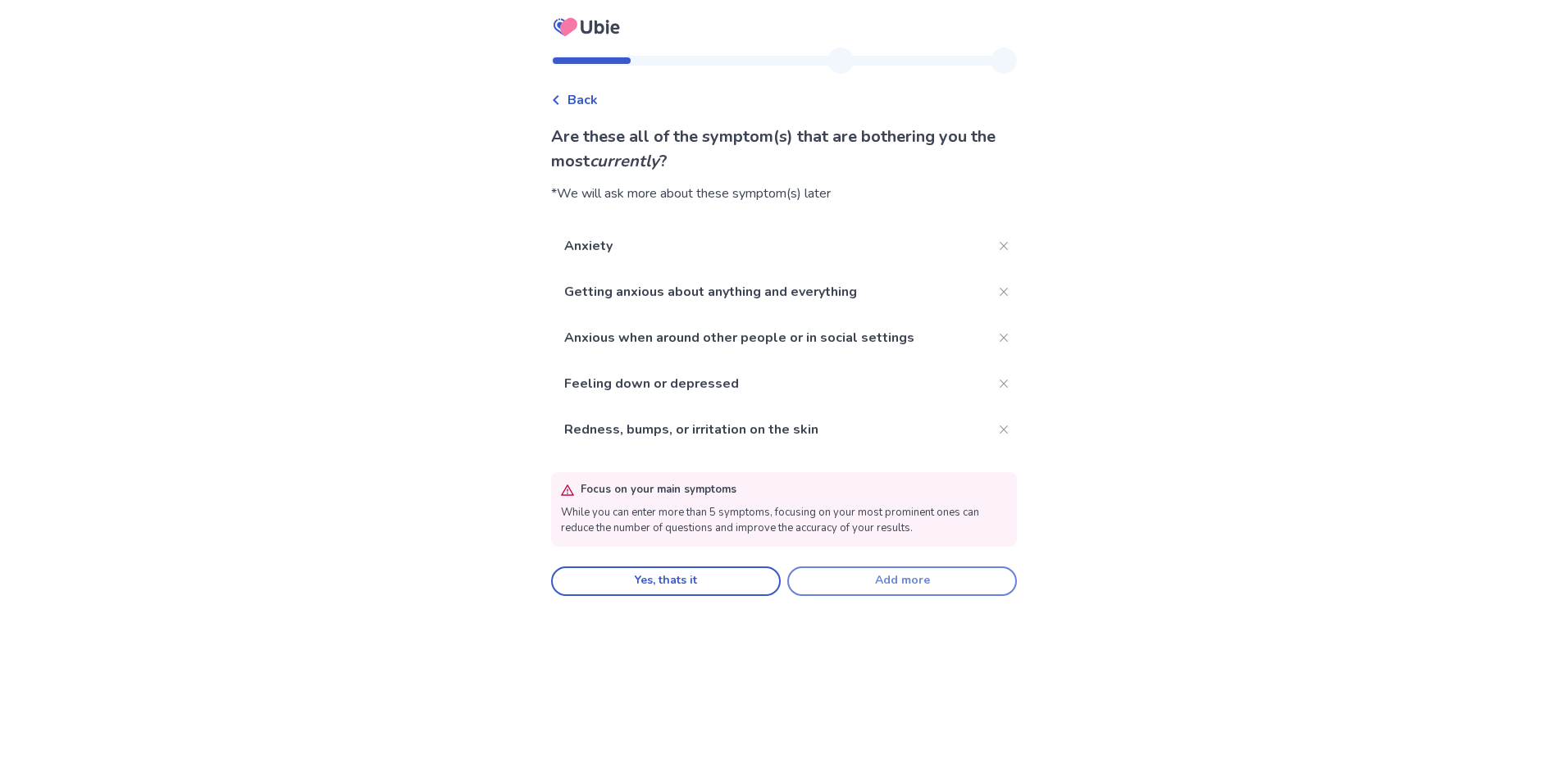
click at [839, 586] on button "Add more" at bounding box center [903, 581] width 230 height 29
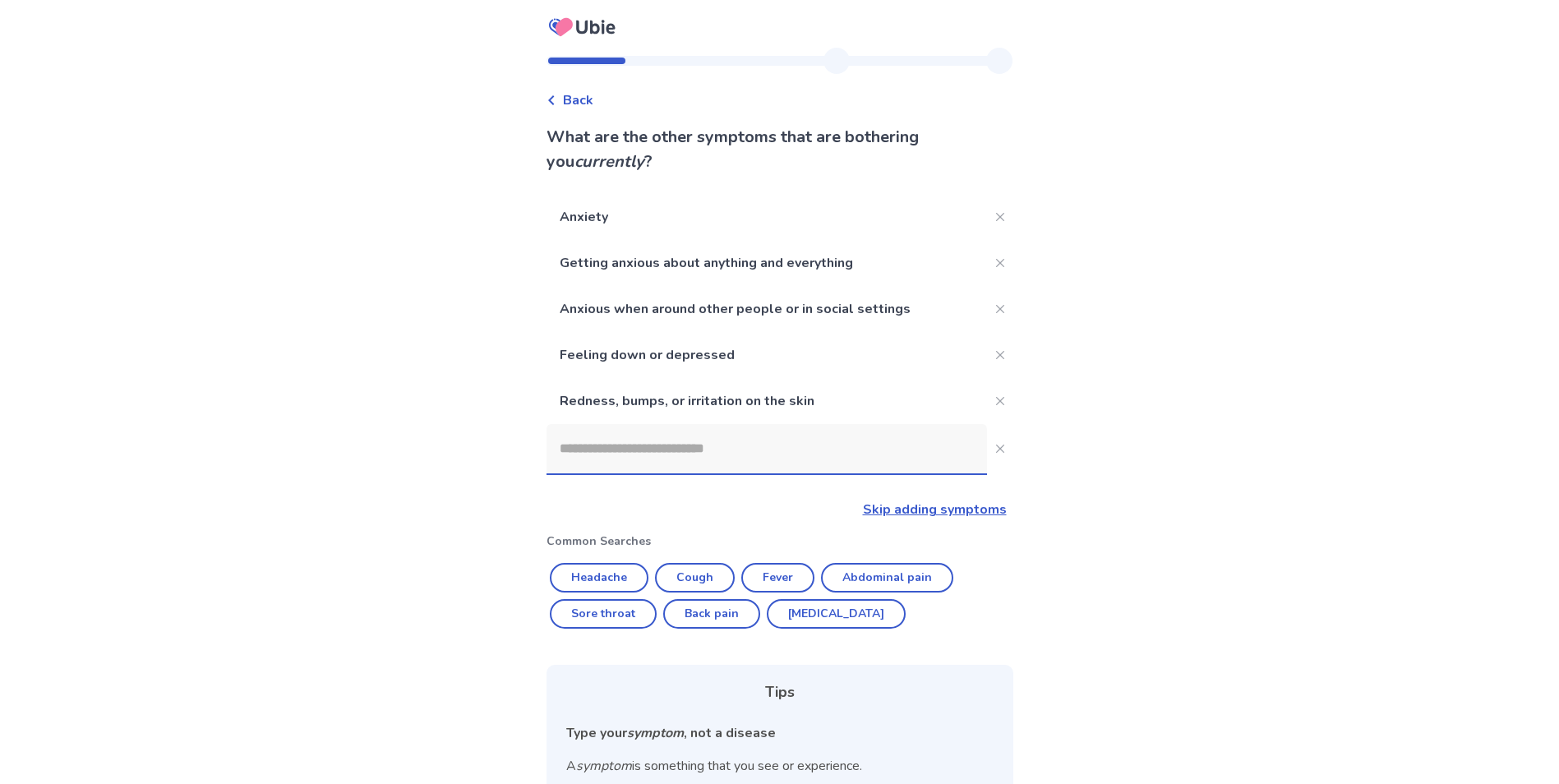
click at [795, 444] on input at bounding box center [767, 449] width 441 height 49
click at [996, 401] on icon "Close" at bounding box center [1000, 401] width 8 height 8
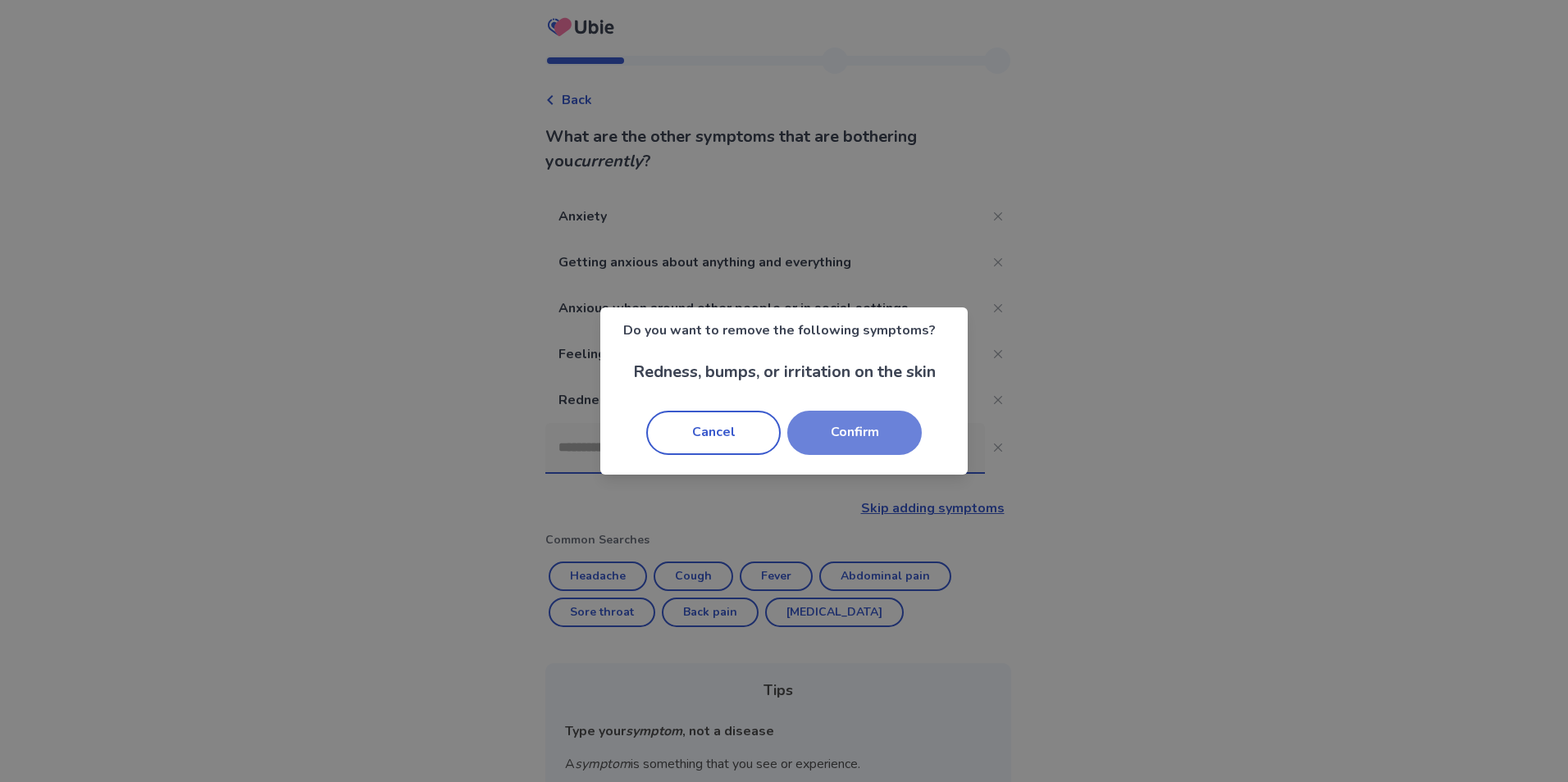
click at [838, 436] on button "Confirm" at bounding box center [854, 433] width 134 height 45
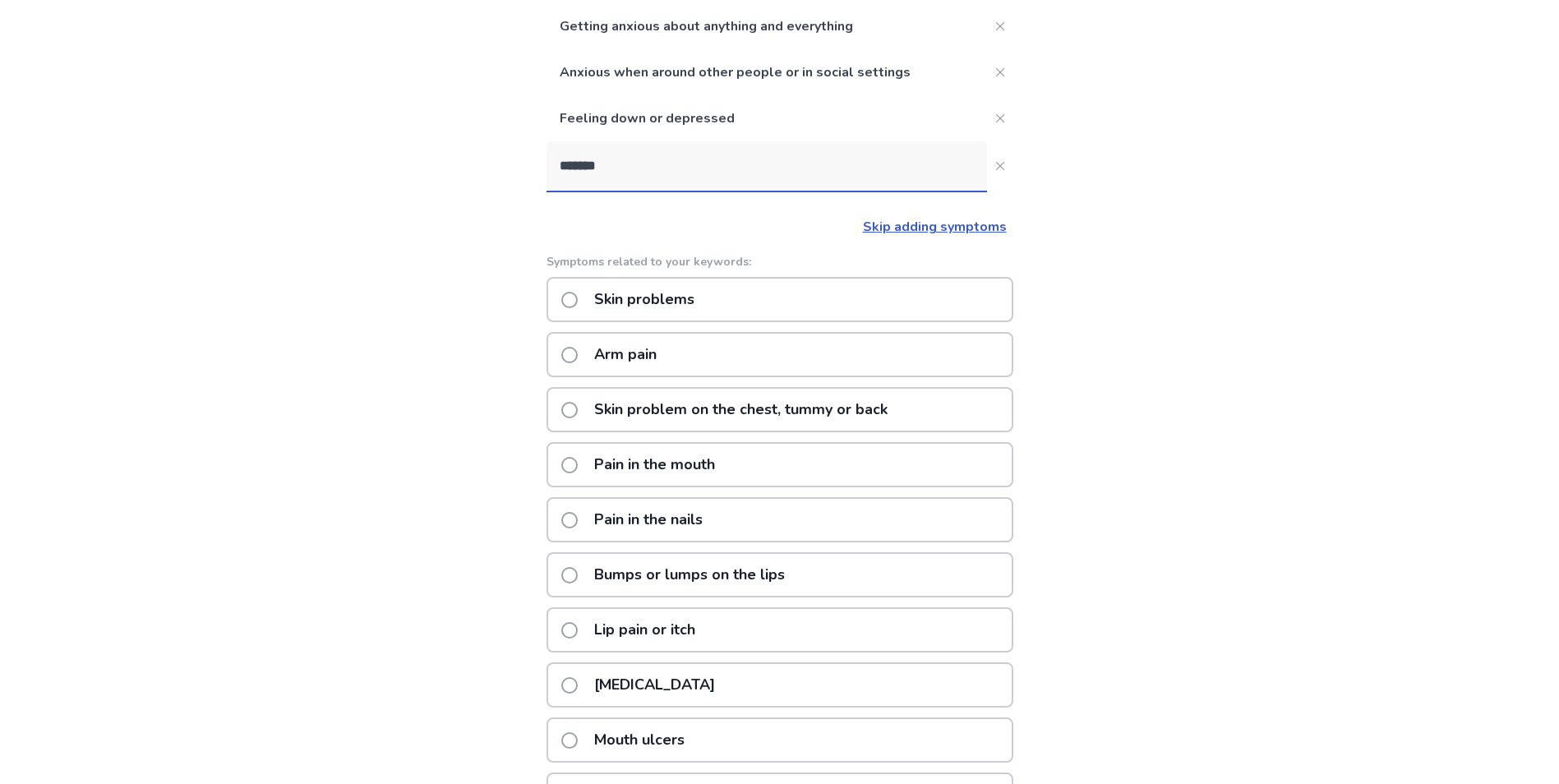
scroll to position [234, 0]
drag, startPoint x: 676, startPoint y: 175, endPoint x: 544, endPoint y: 161, distance: 132.7
click at [544, 161] on div "Back What are the other symptoms that are bothering you currently ? Anxiety Get…" at bounding box center [780, 358] width 493 height 1090
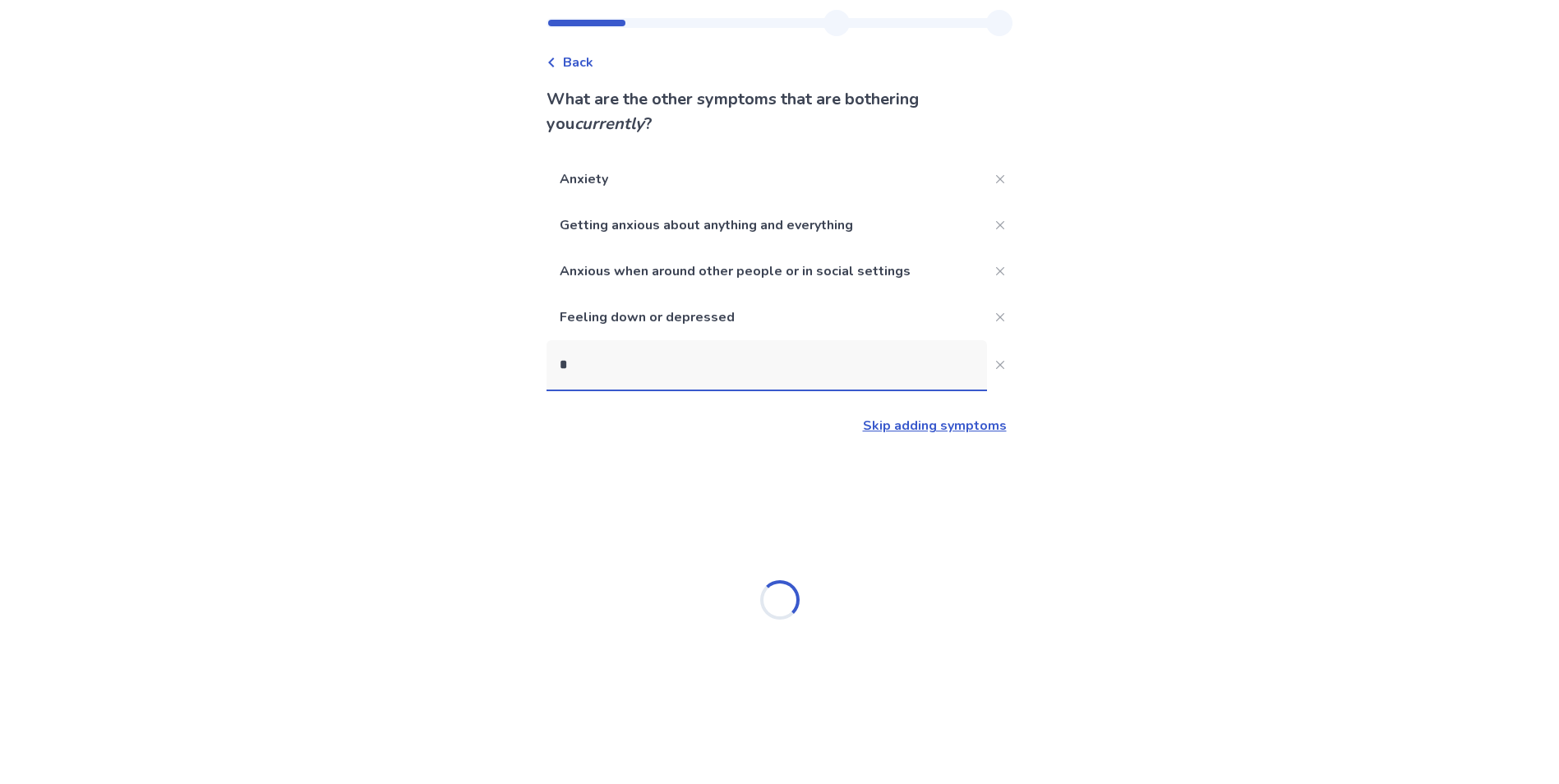
scroll to position [38, 0]
type input "******"
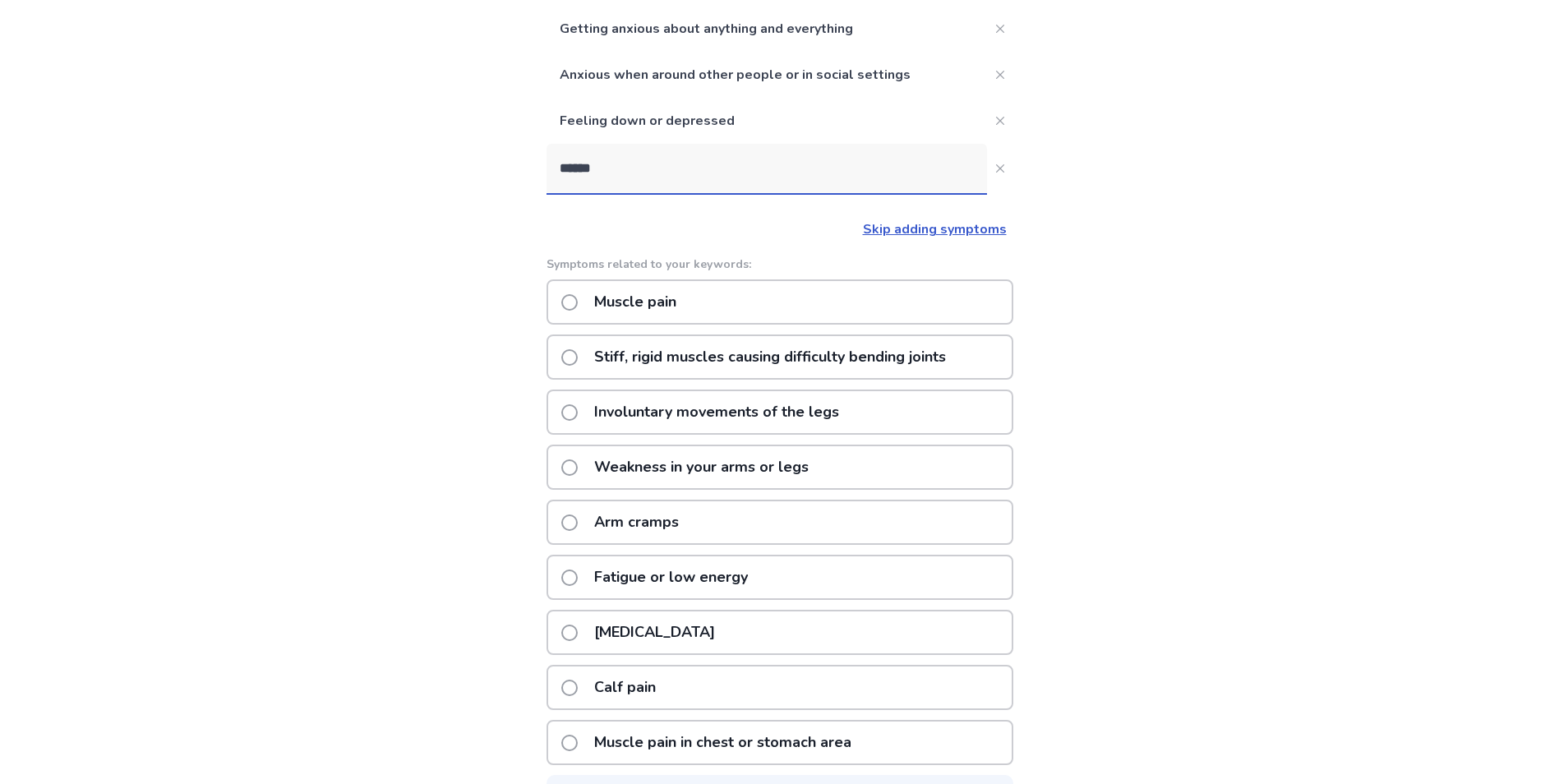
click at [710, 568] on p "Fatigue or low energy" at bounding box center [672, 577] width 174 height 42
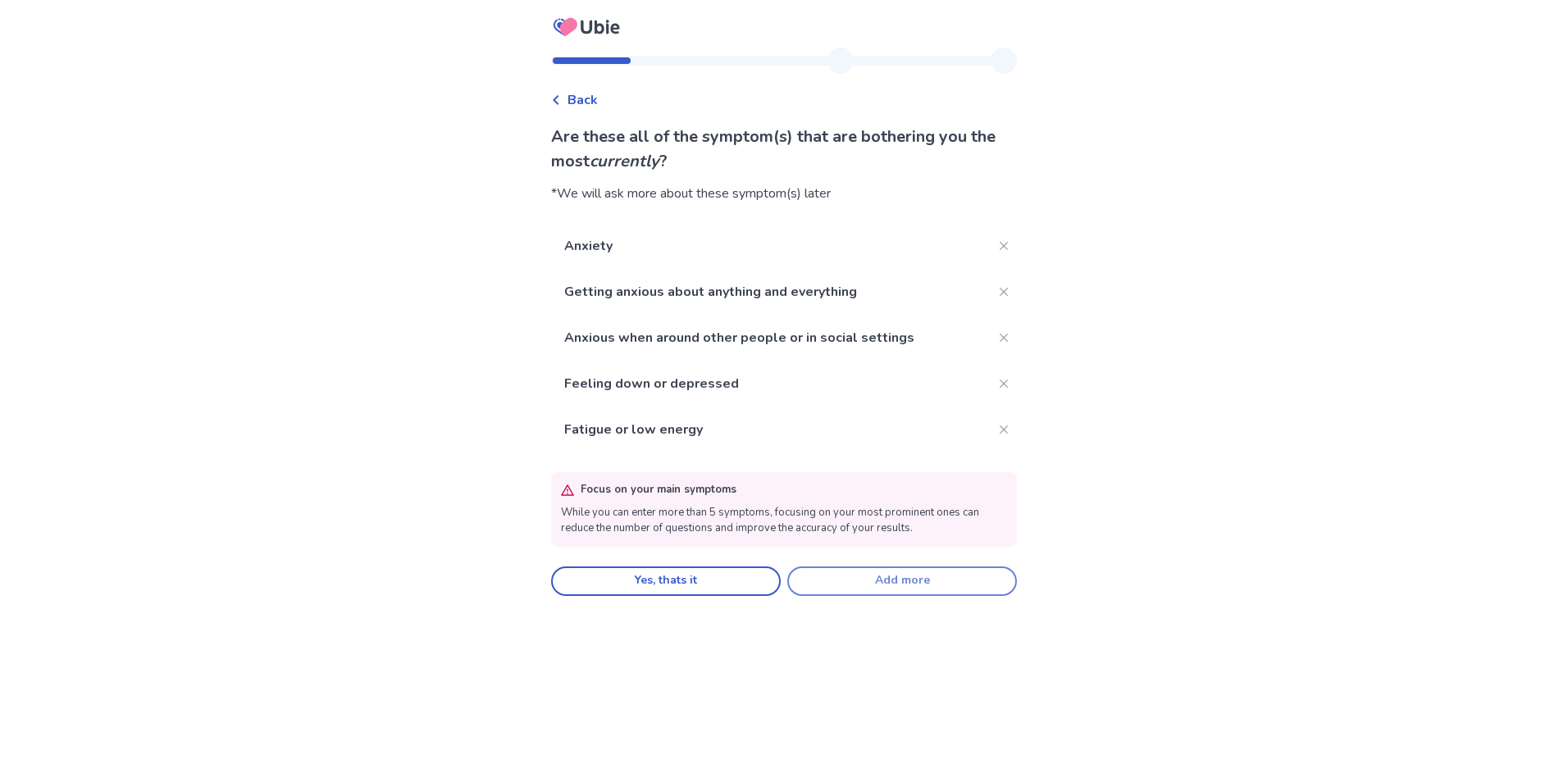
click at [868, 574] on button "Add more" at bounding box center [903, 581] width 230 height 29
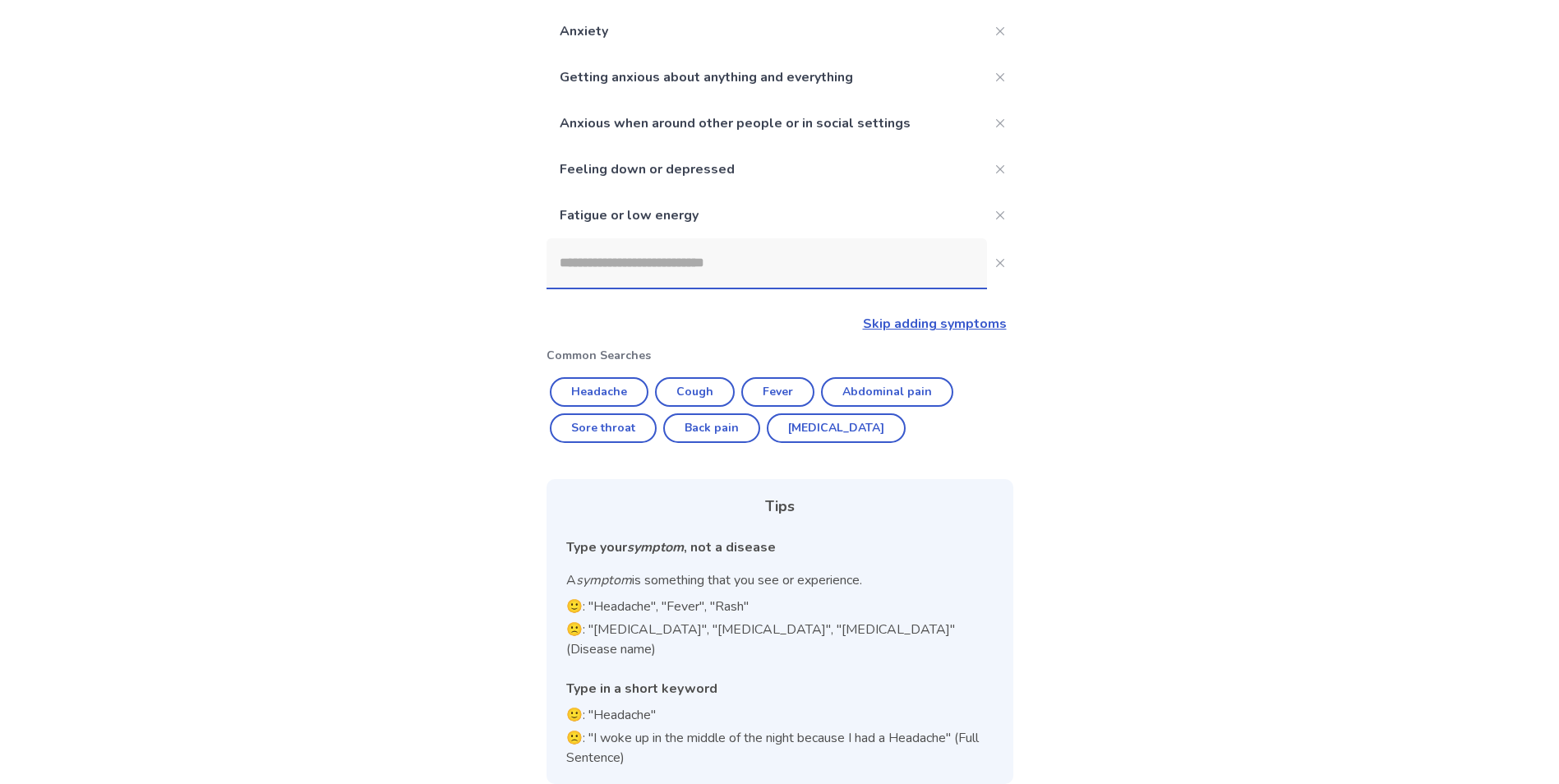
click at [740, 263] on input at bounding box center [767, 263] width 441 height 49
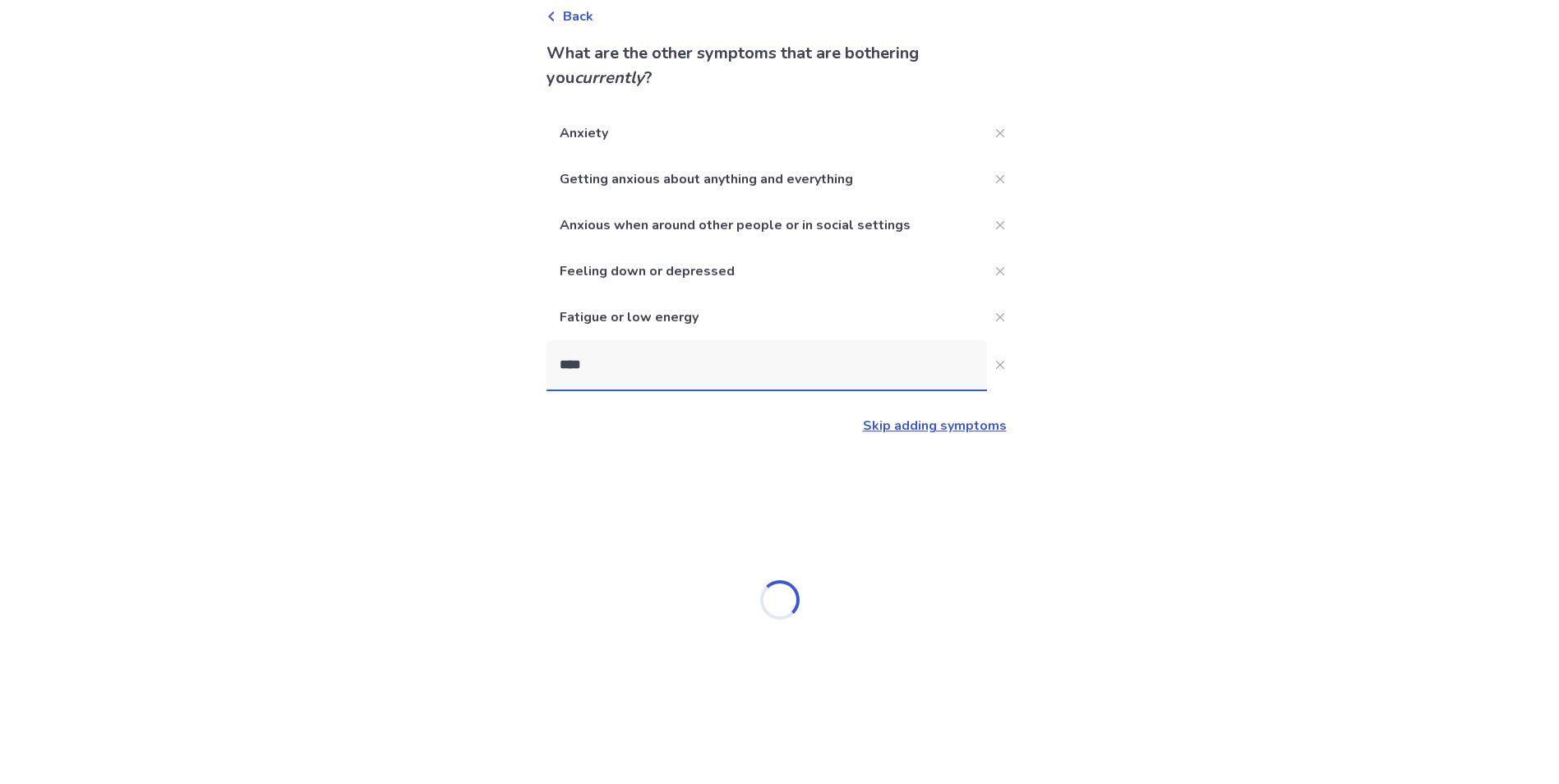
type input "*****"
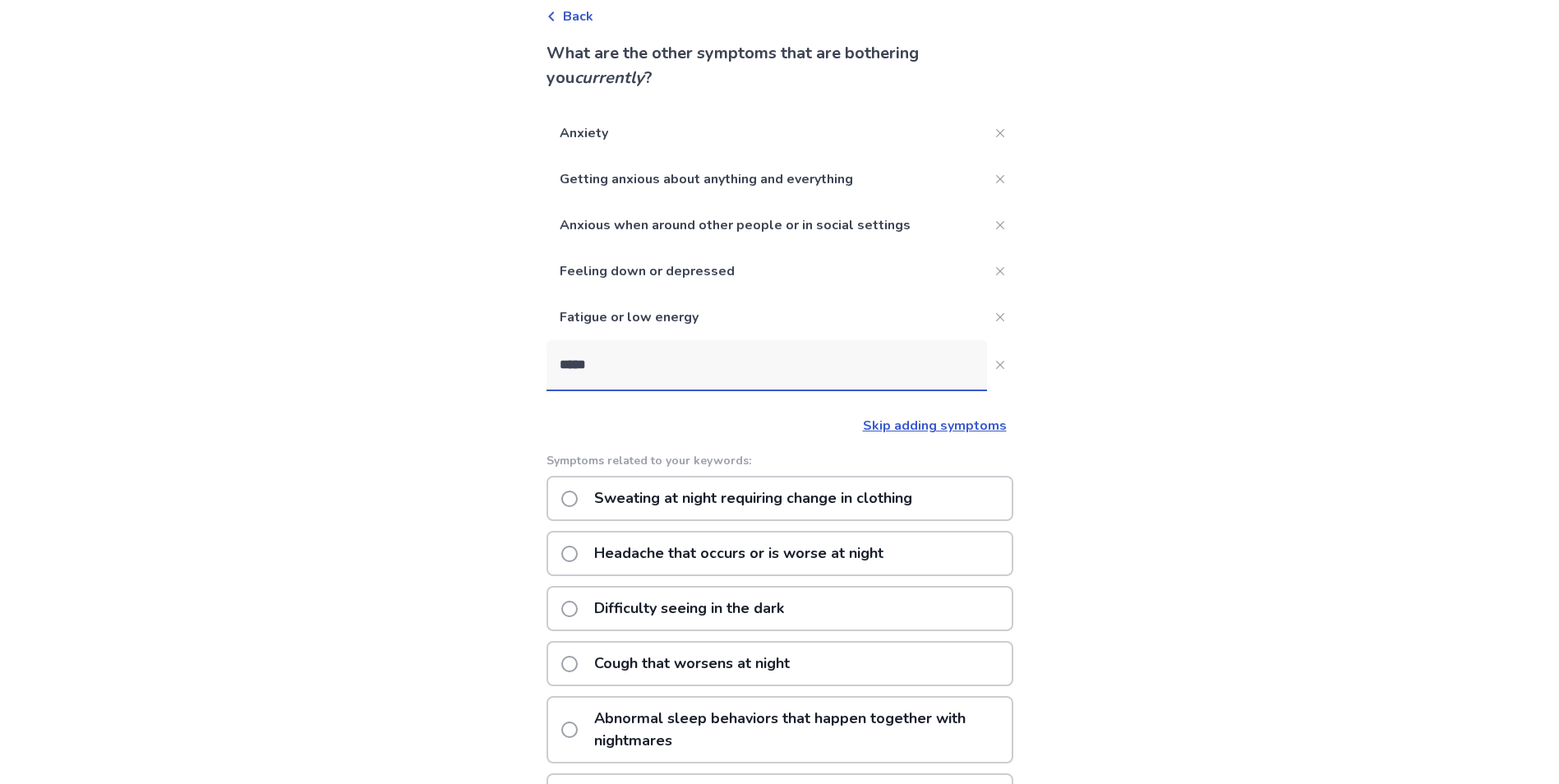
scroll to position [186, 0]
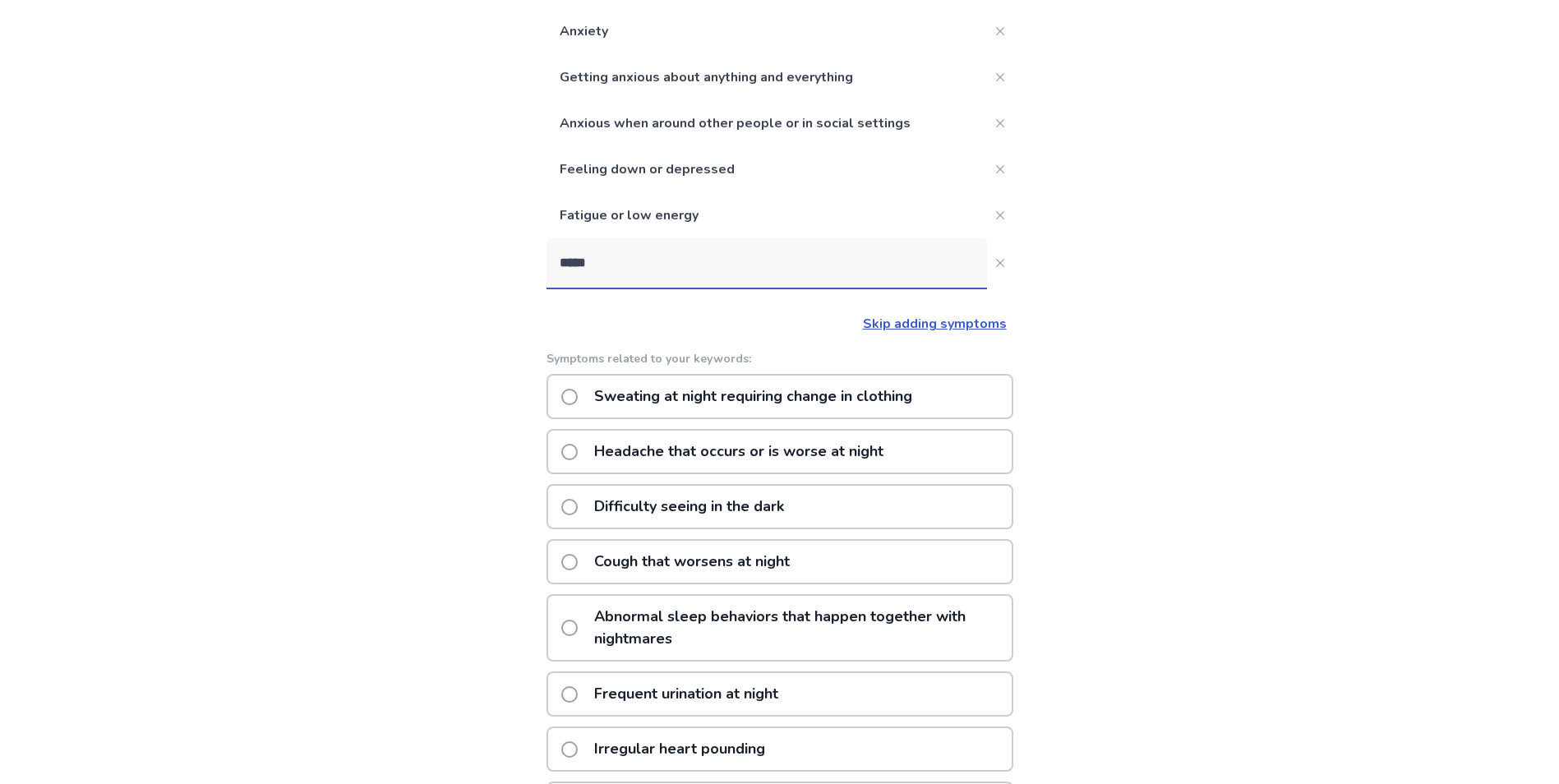
click at [666, 700] on p "Frequent urination at night" at bounding box center [686, 694] width 204 height 42
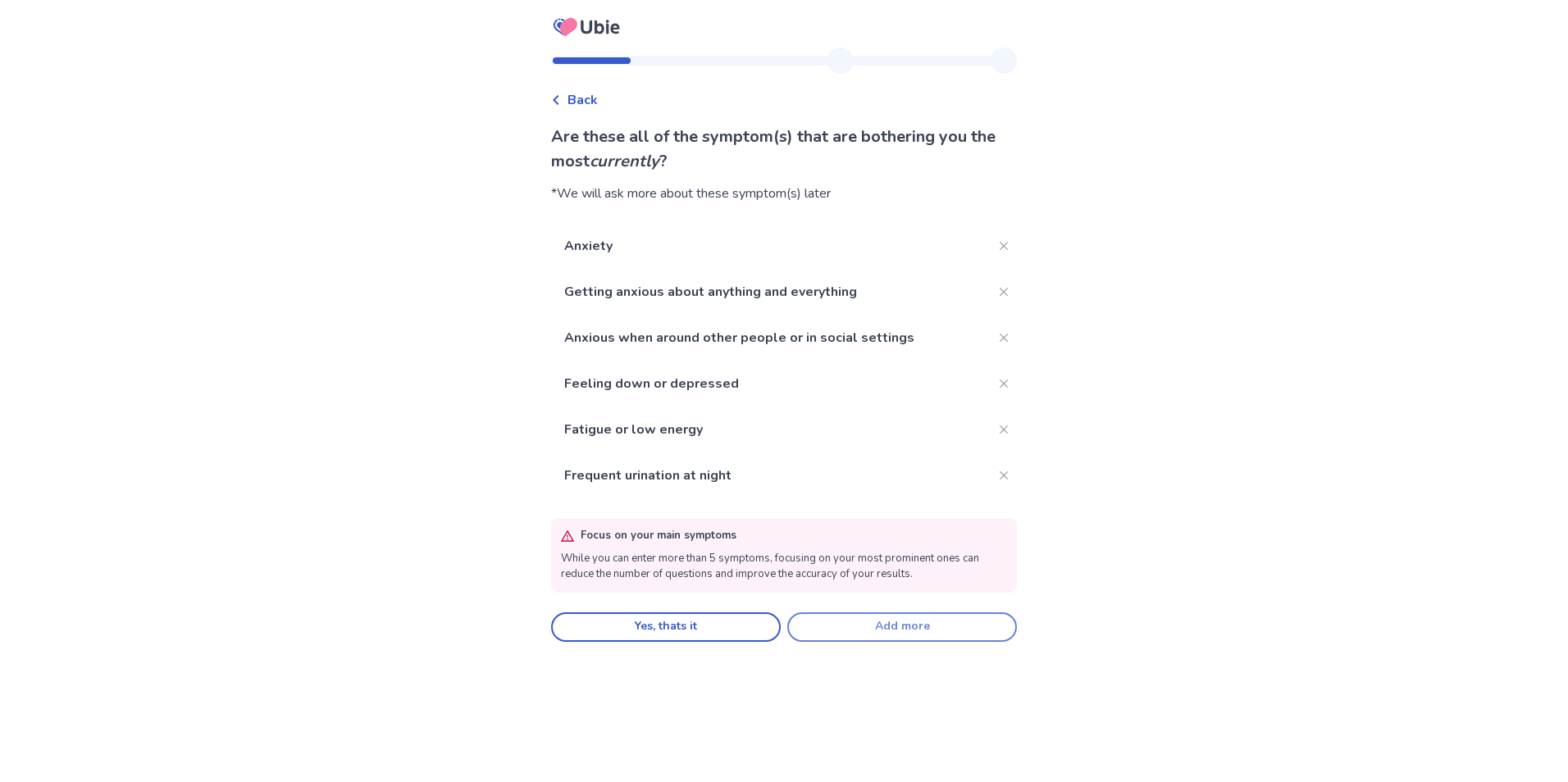
click at [885, 634] on button "Add more" at bounding box center [903, 627] width 230 height 29
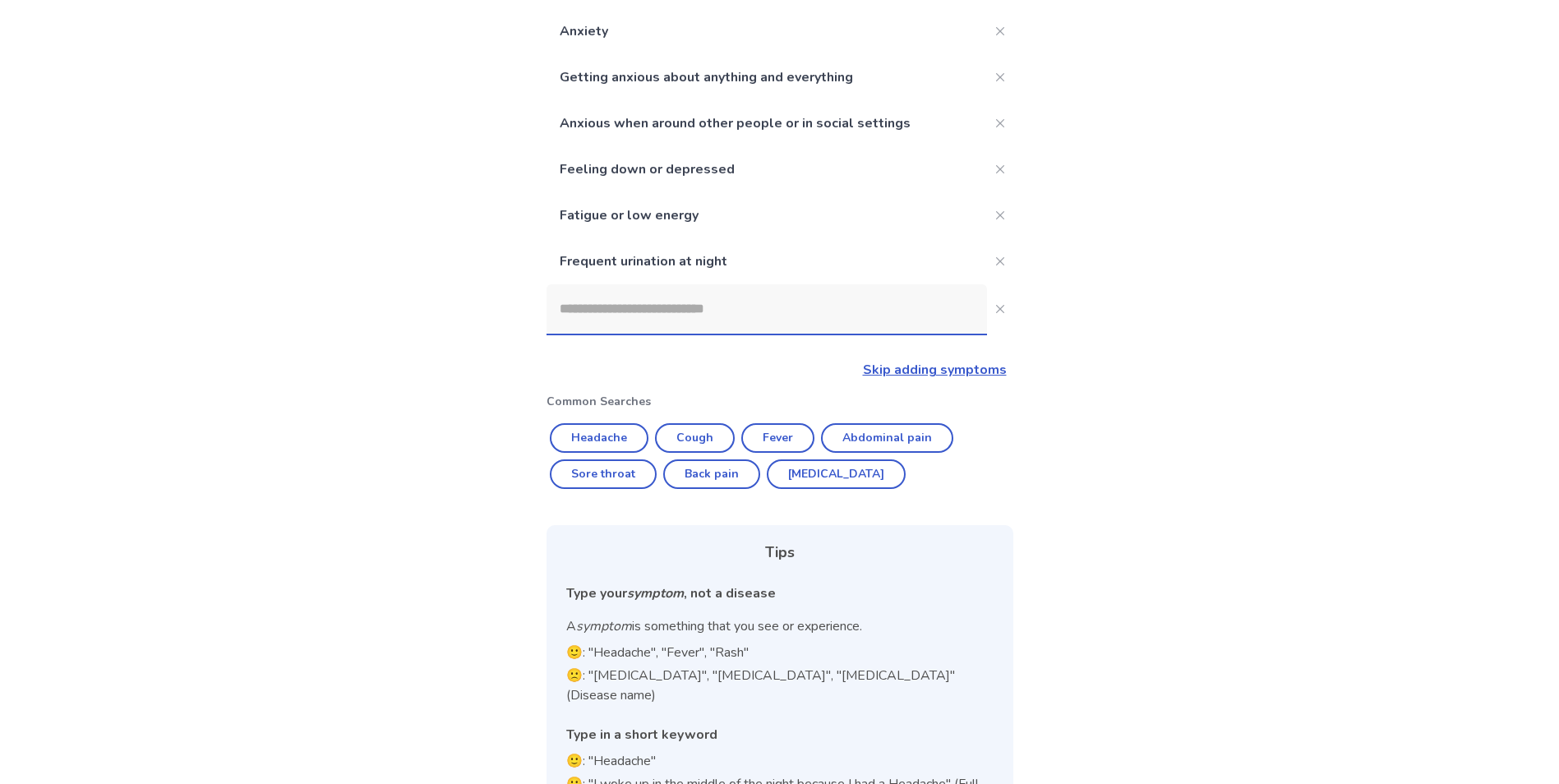
click at [637, 312] on input at bounding box center [767, 309] width 441 height 49
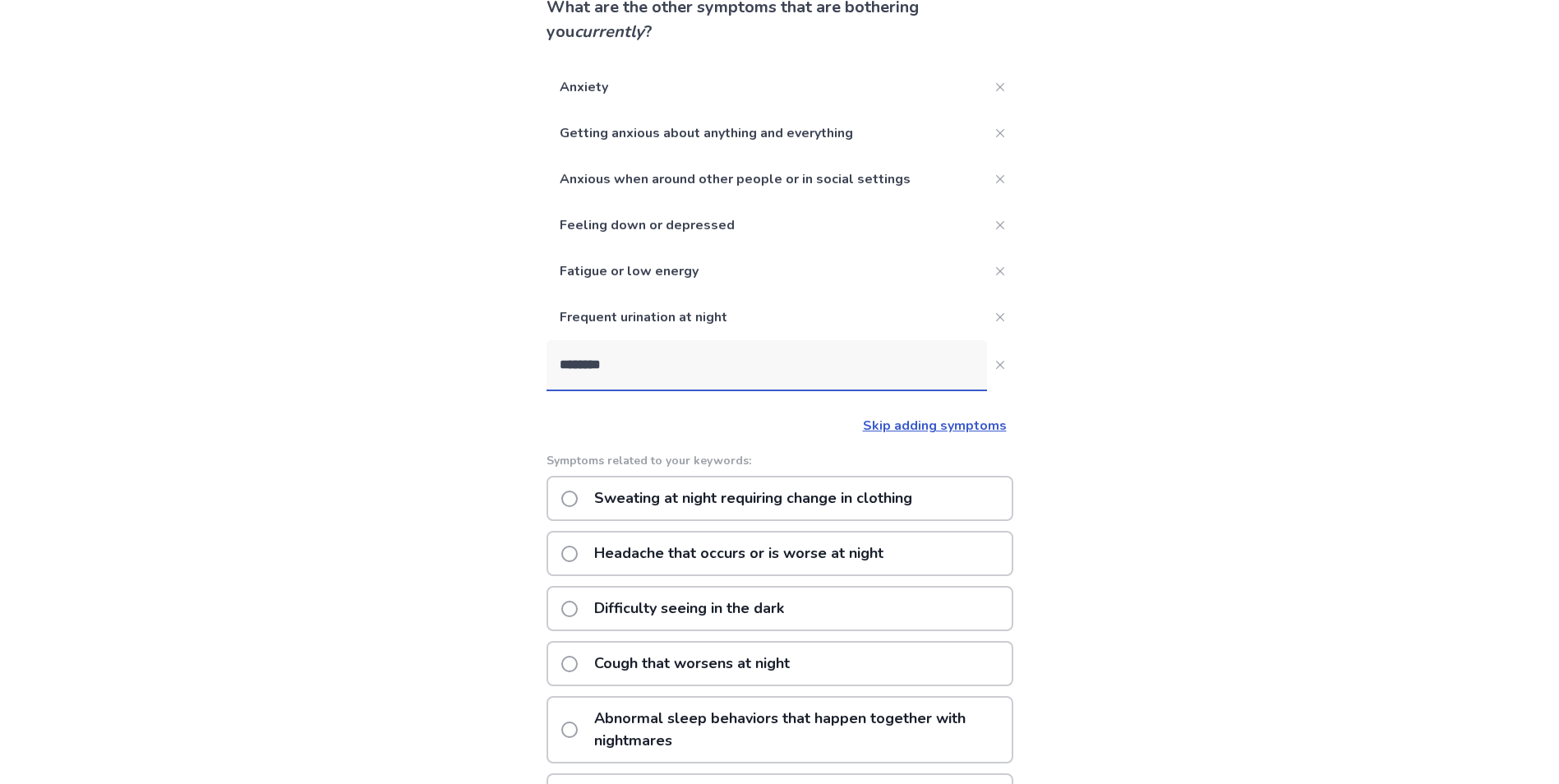
type input "*********"
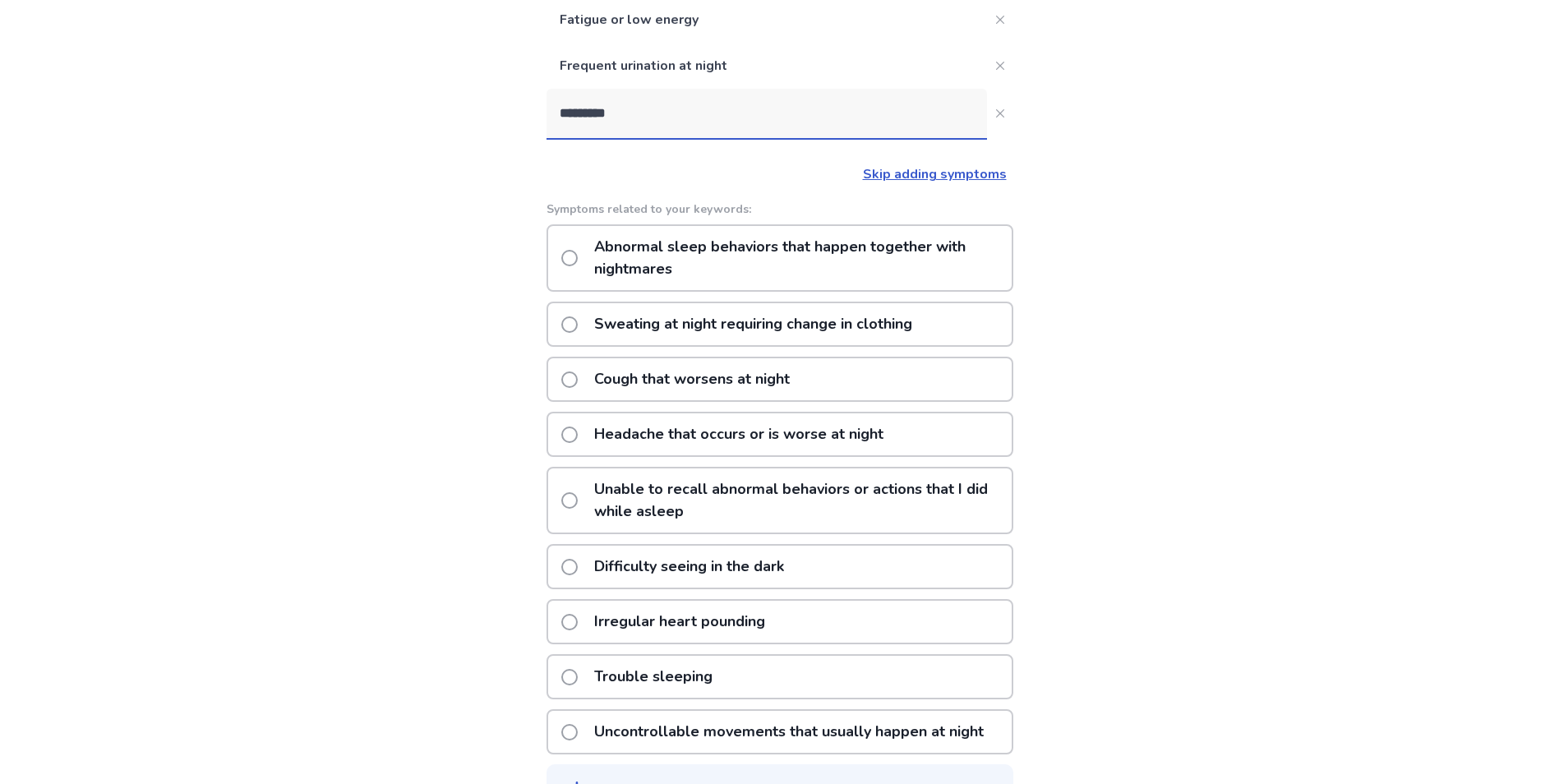
scroll to position [367, 0]
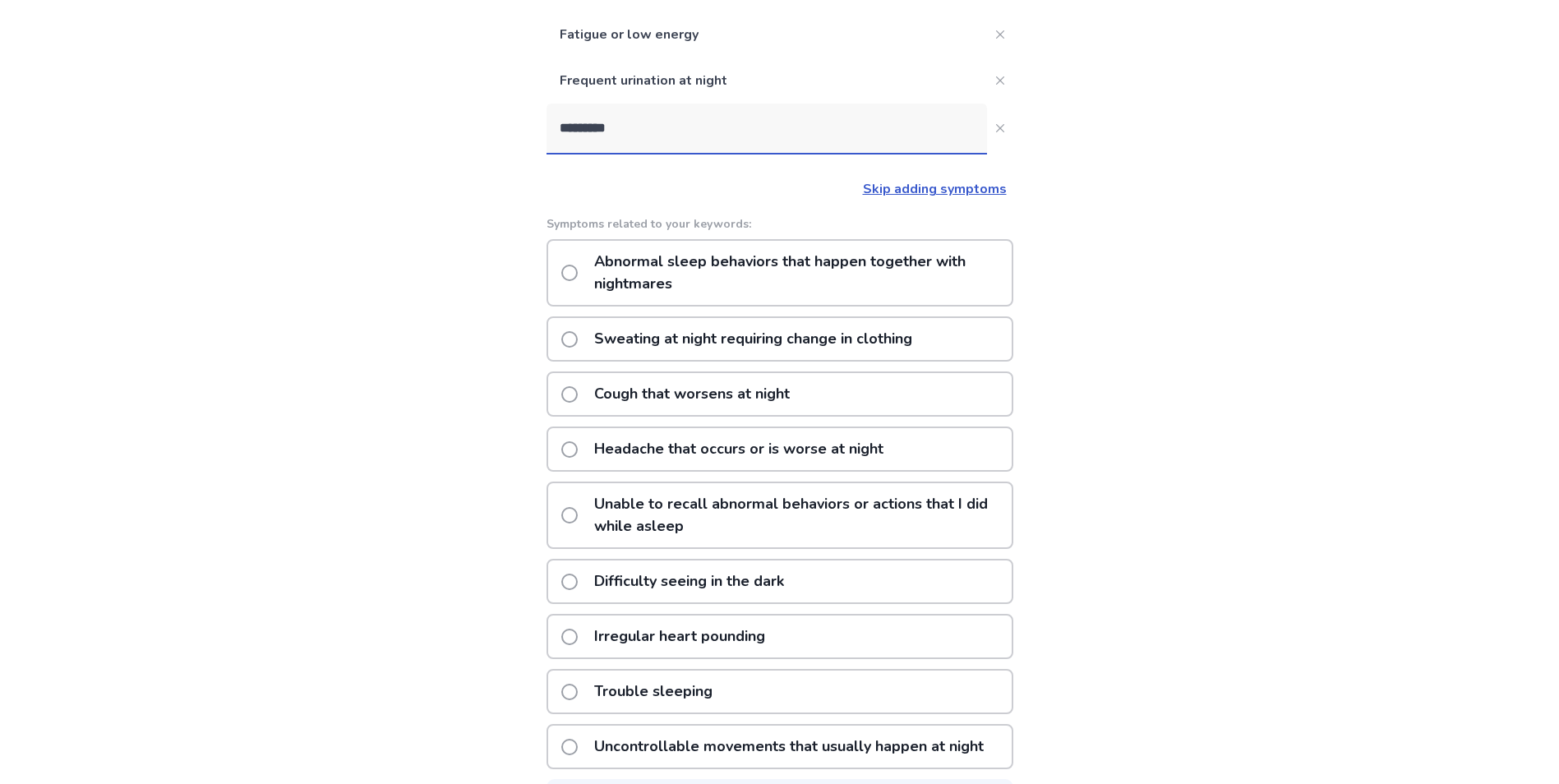
click at [838, 287] on p "Abnormal sleep behaviors that happen together with nightmares" at bounding box center [798, 273] width 427 height 64
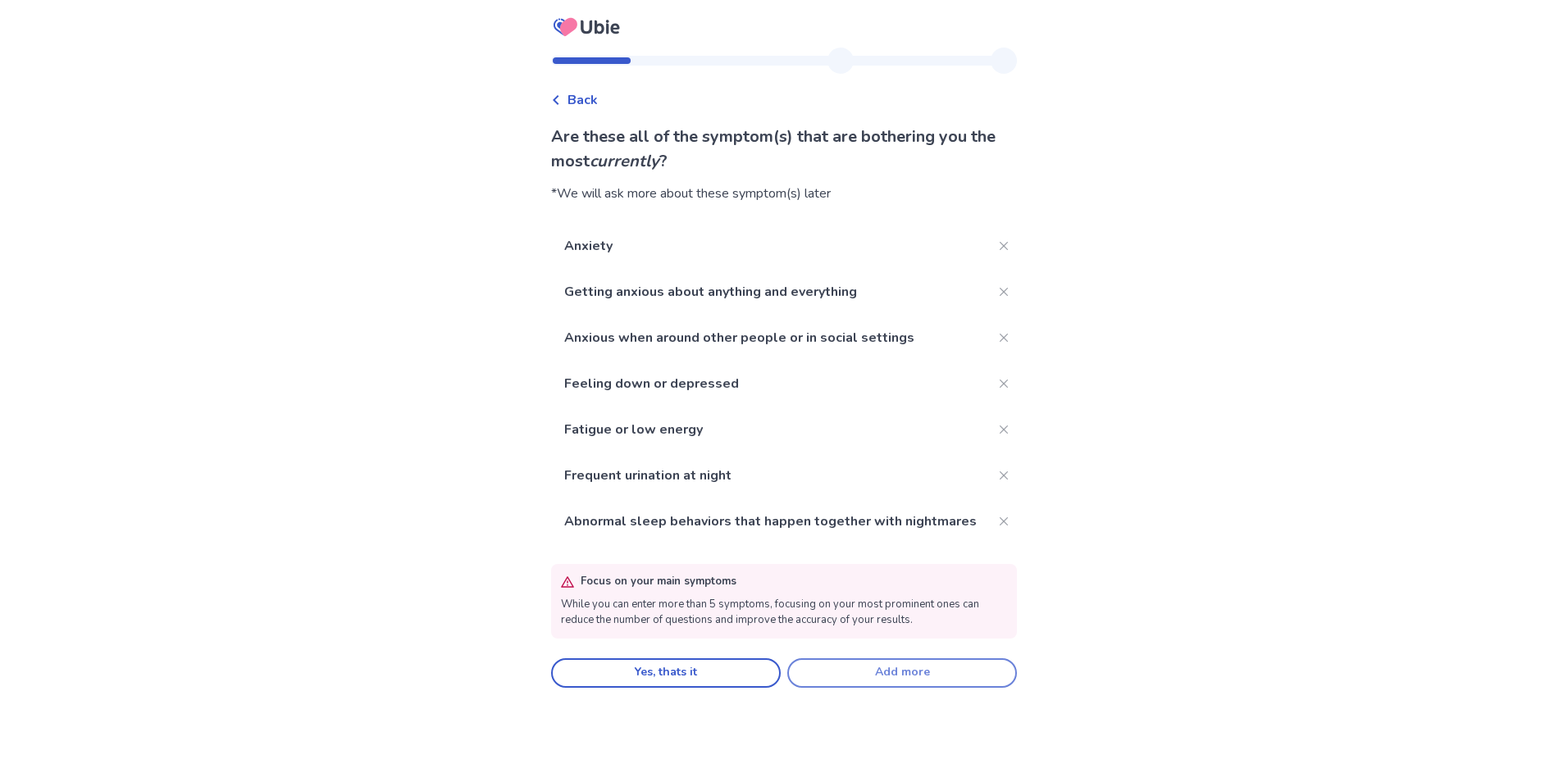
click at [908, 688] on button "Add more" at bounding box center [903, 673] width 230 height 29
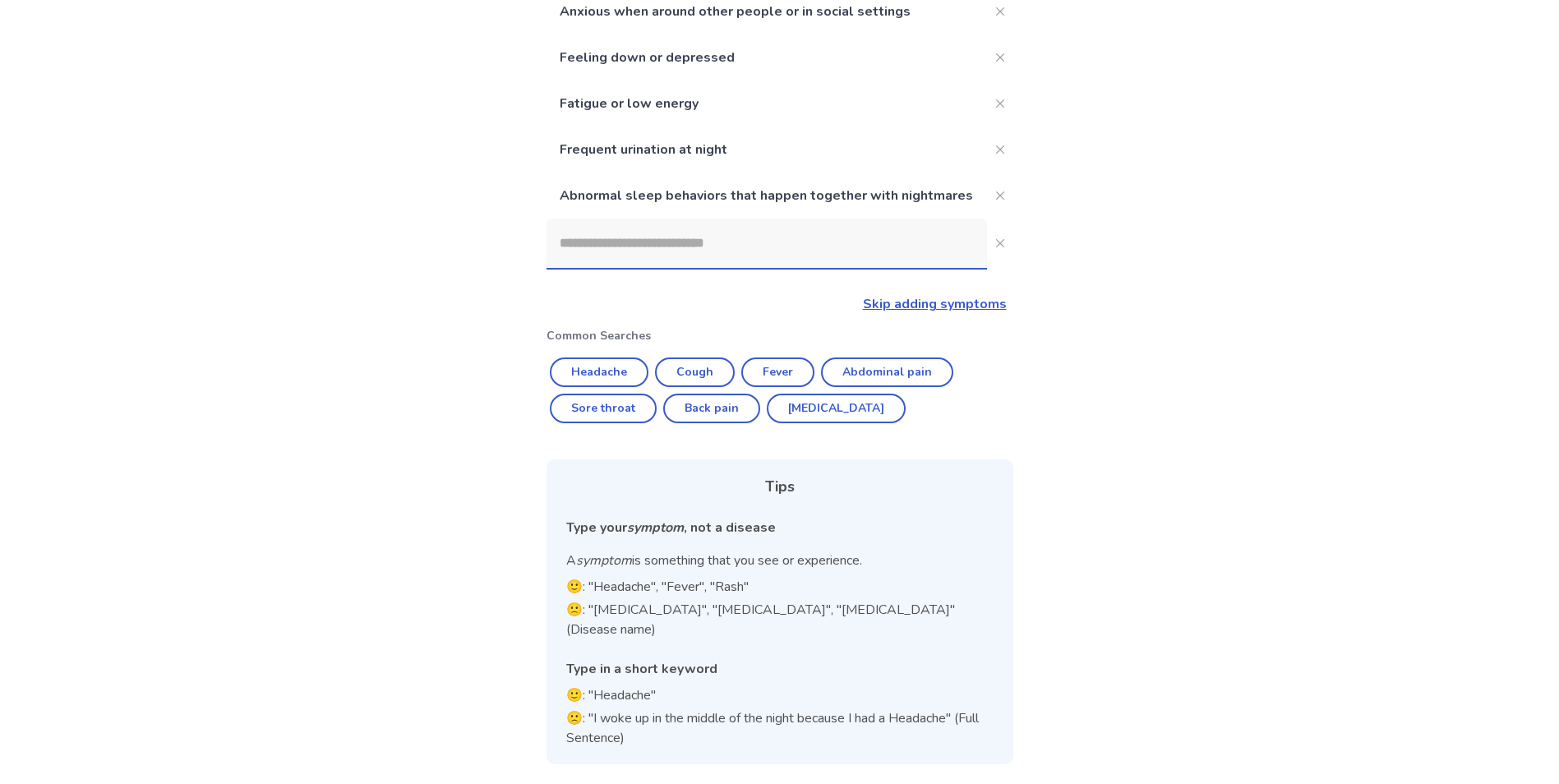
click at [676, 268] on input at bounding box center [767, 243] width 441 height 49
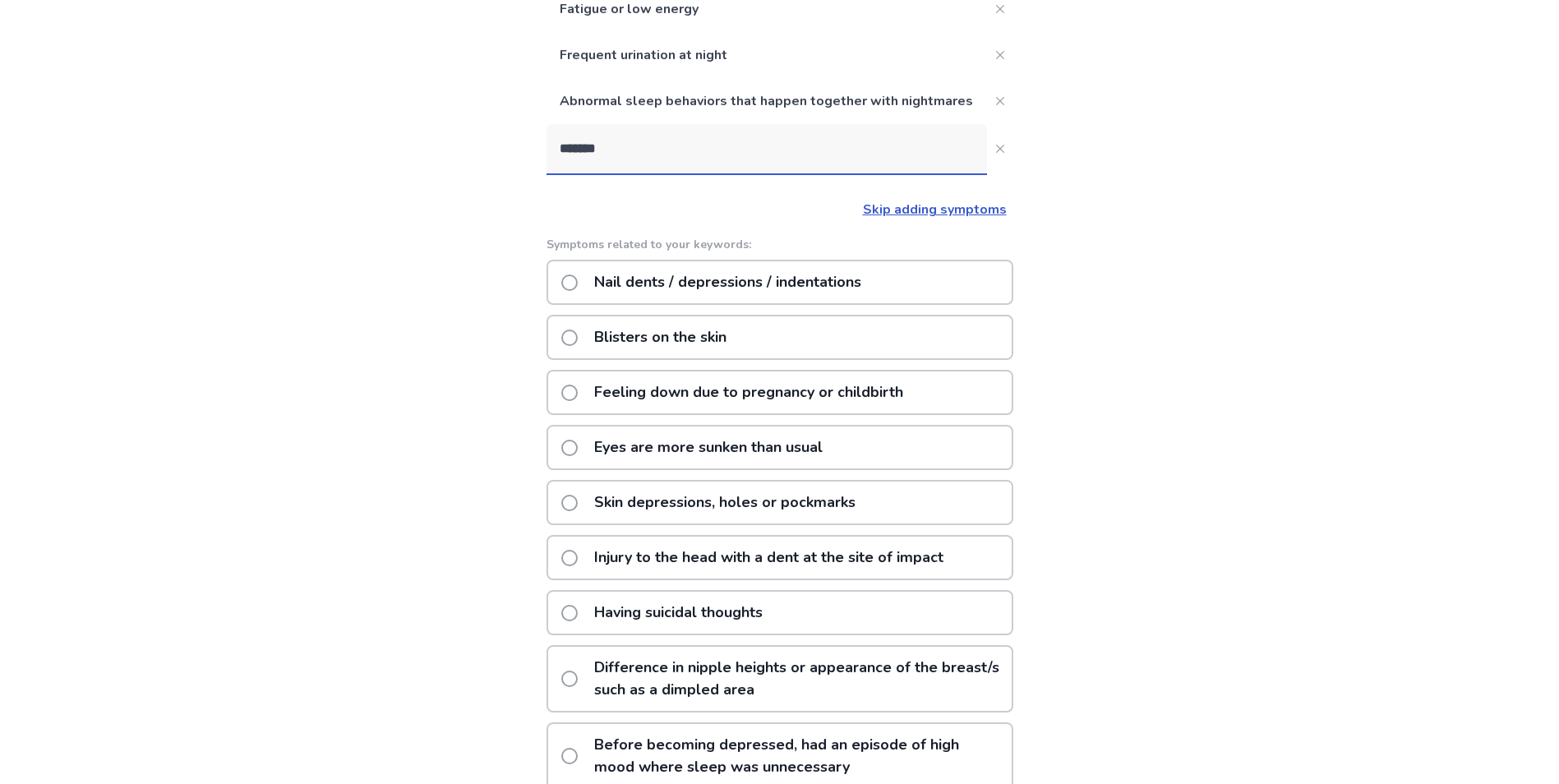
scroll to position [386, 0]
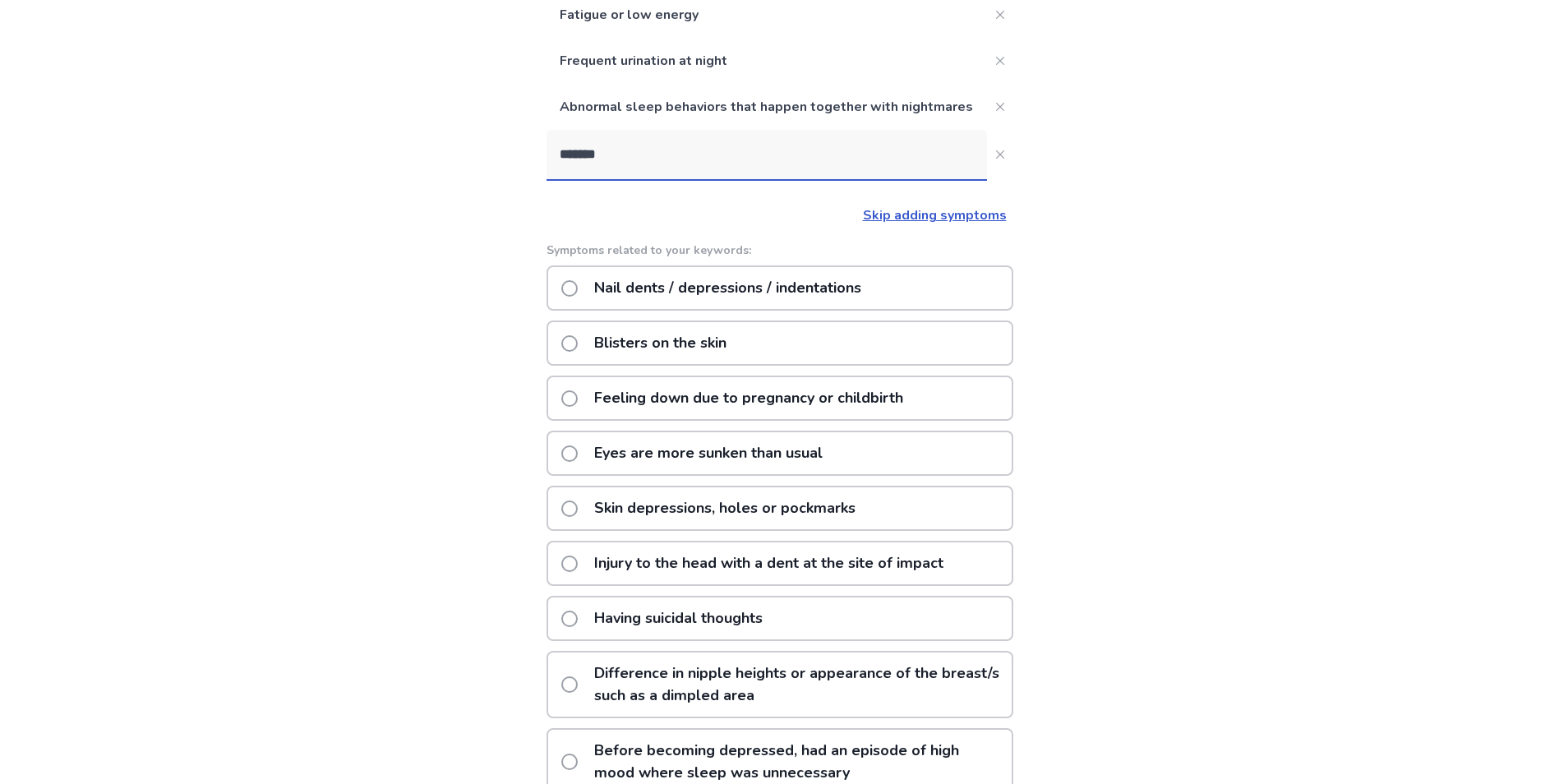
drag, startPoint x: 638, startPoint y: 179, endPoint x: 489, endPoint y: 181, distance: 149.0
click at [489, 181] on div "Back What are the other symptoms that are bothering you currently ? Anxiety Get…" at bounding box center [780, 246] width 1559 height 1265
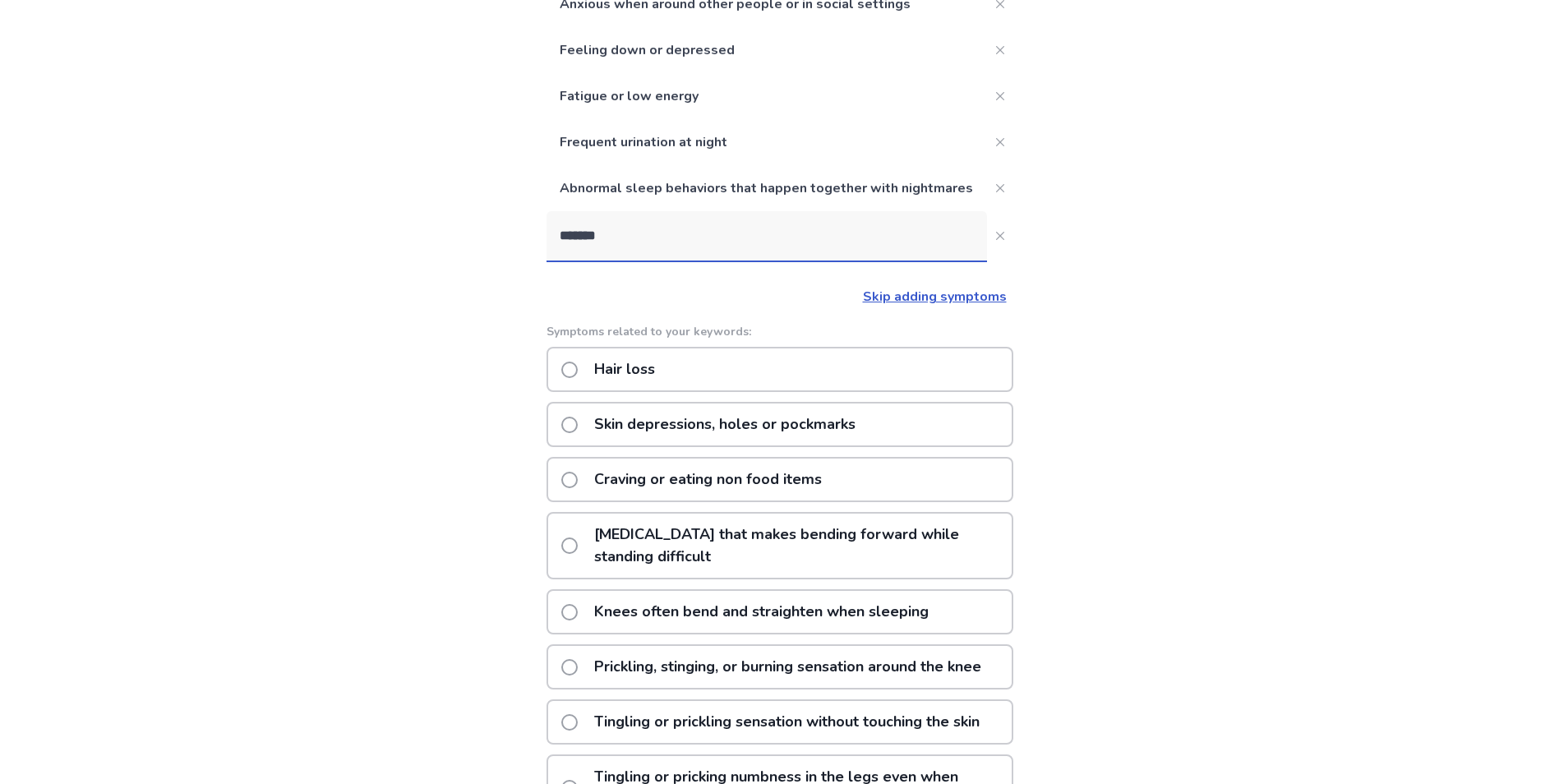
scroll to position [300, 0]
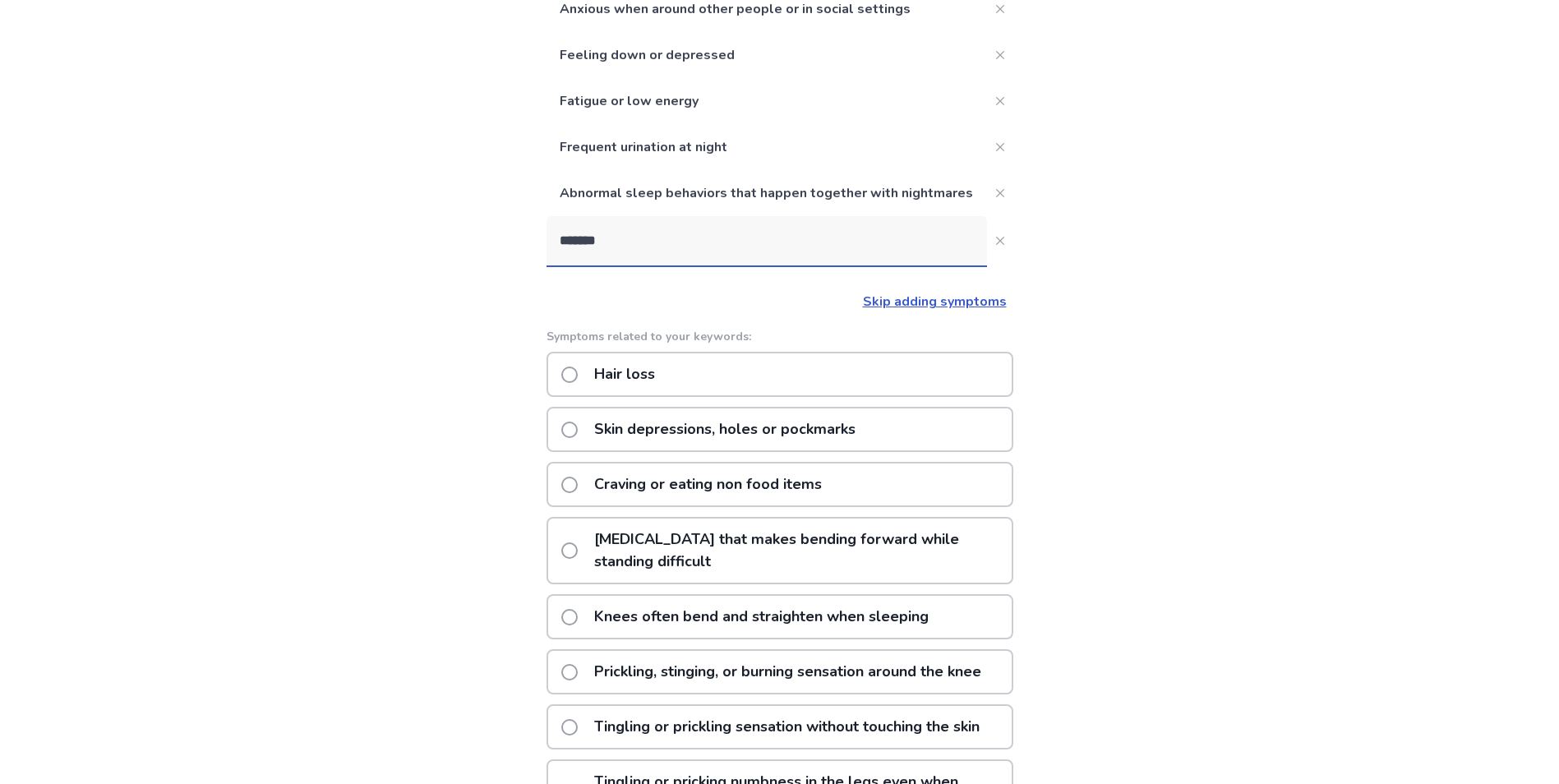
drag, startPoint x: 695, startPoint y: 265, endPoint x: 484, endPoint y: 247, distance: 211.8
click at [484, 247] on div "Back What are the other symptoms that are bothering you currently ? Anxiety Get…" at bounding box center [780, 371] width 1559 height 1342
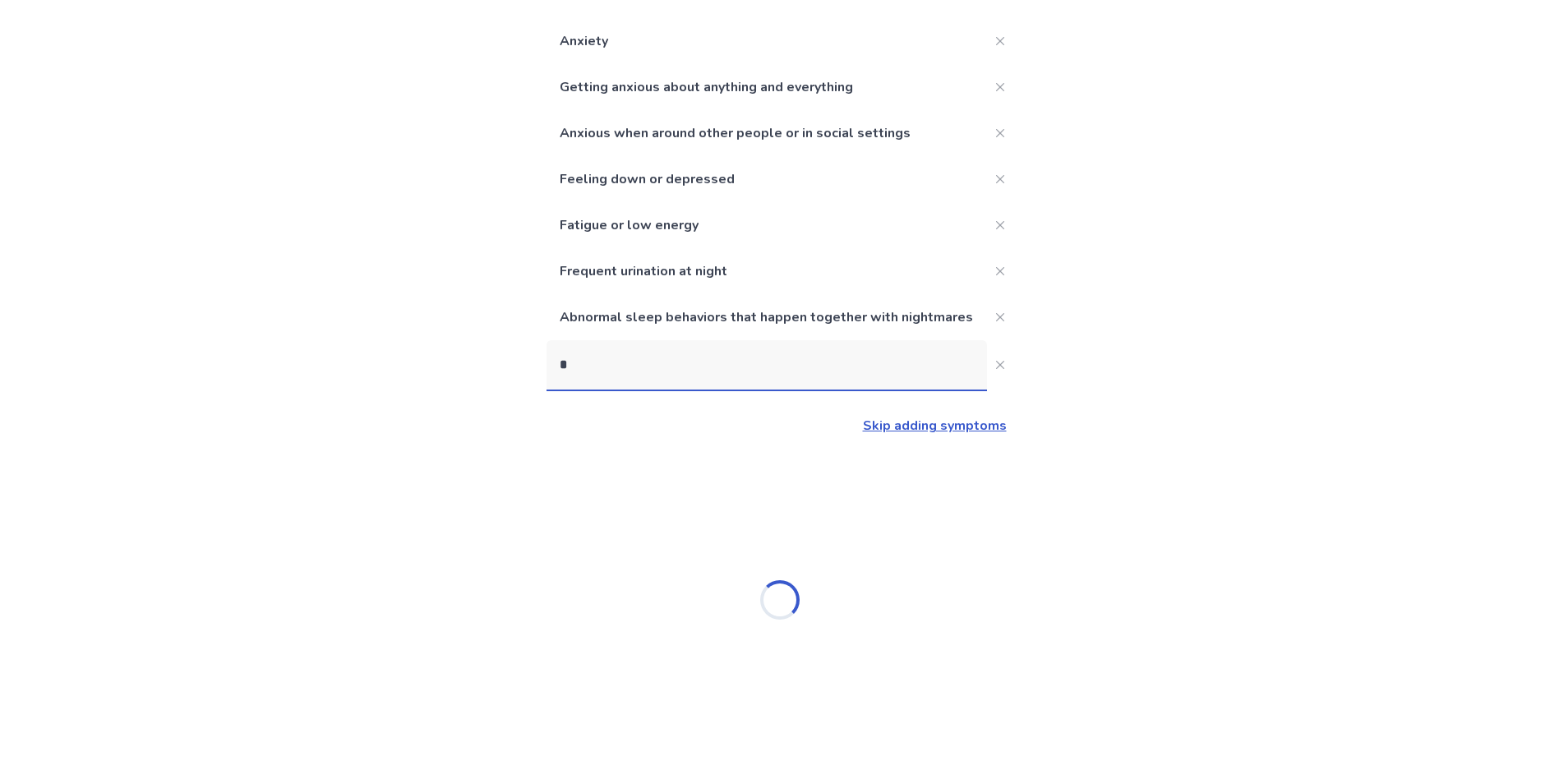
scroll to position [196, 0]
type input "*****"
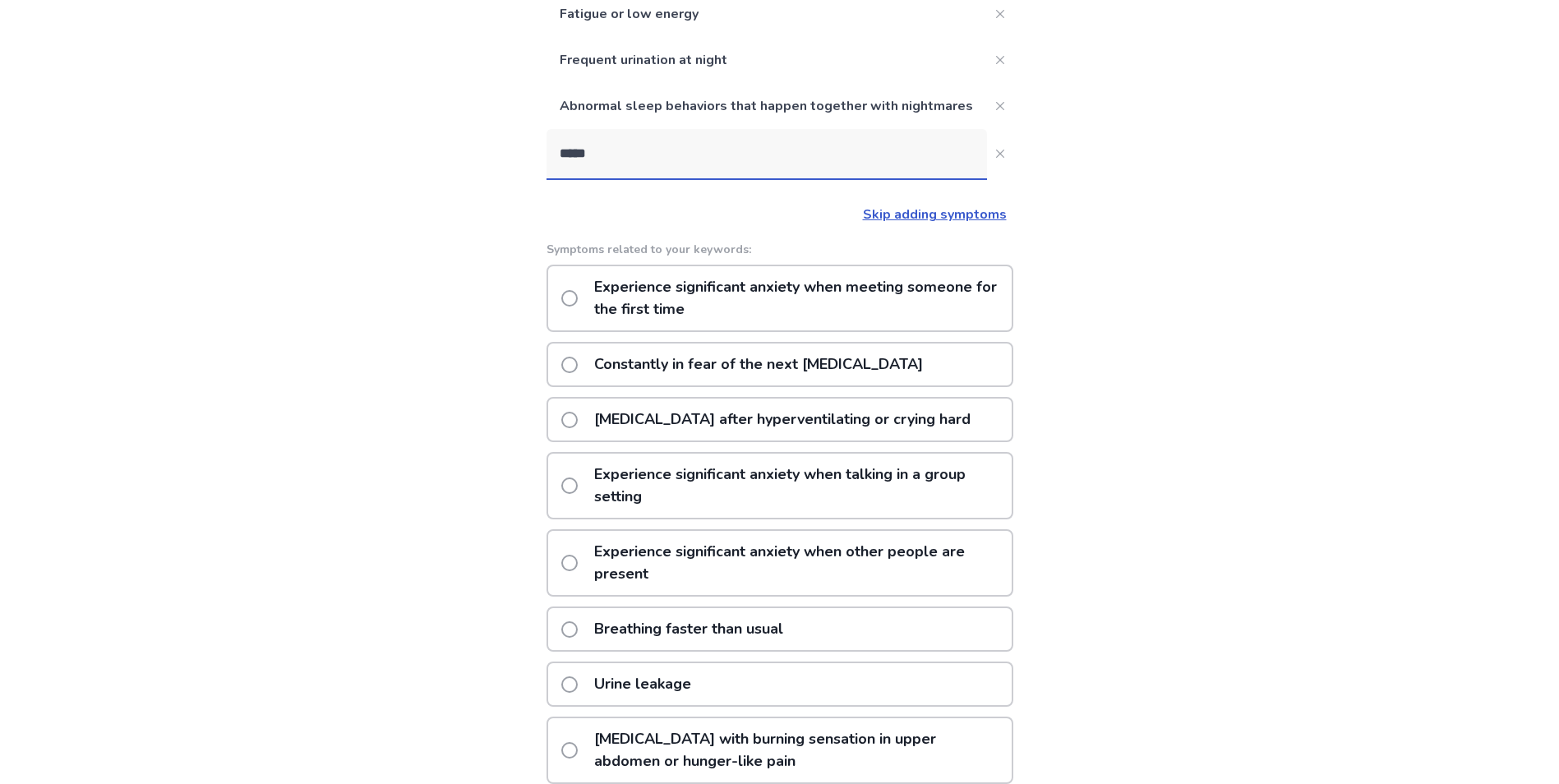
scroll to position [348, 0]
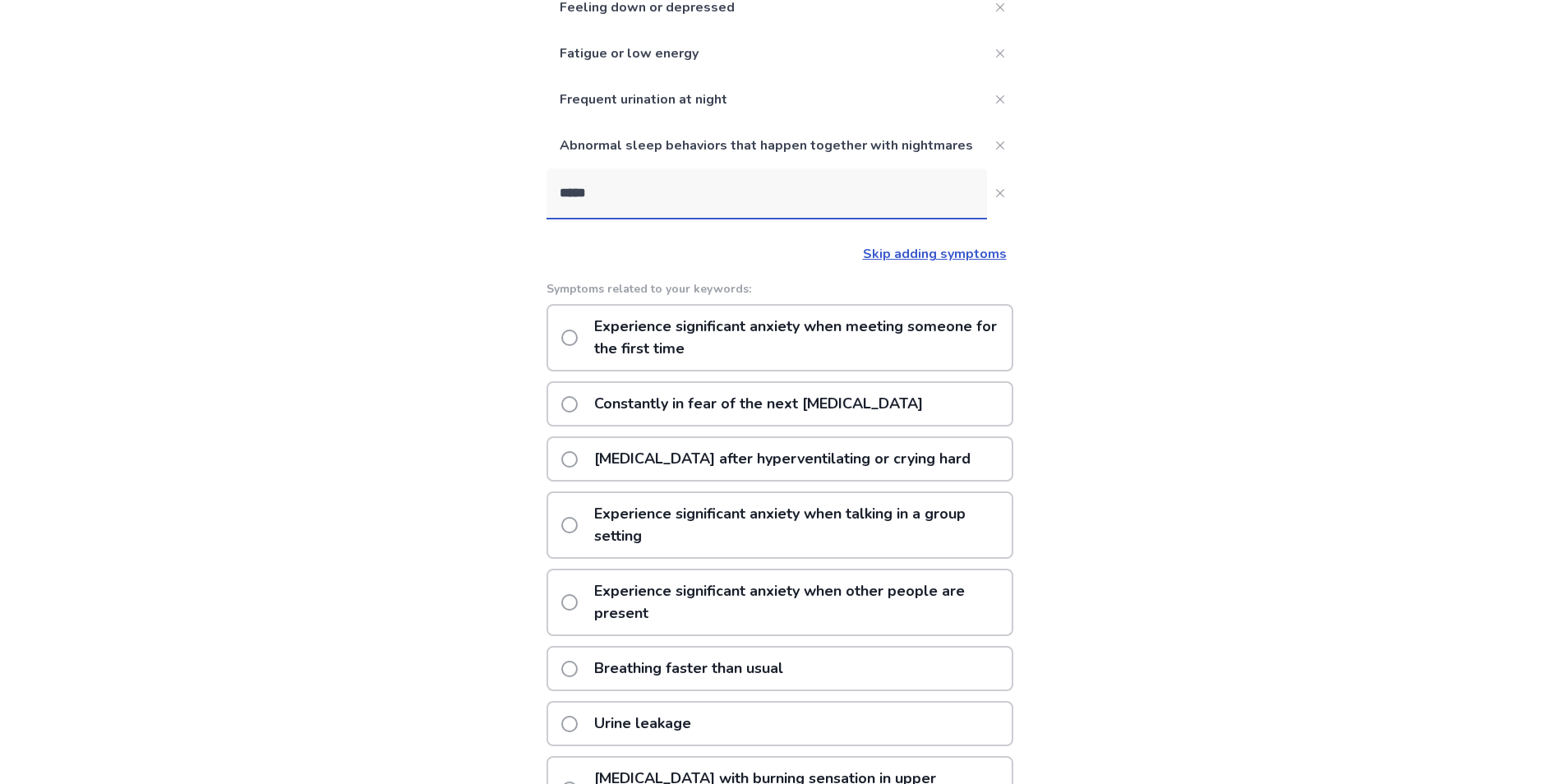
click at [725, 370] on p "Experience significant anxiety when meeting someone for the first time" at bounding box center [798, 338] width 427 height 64
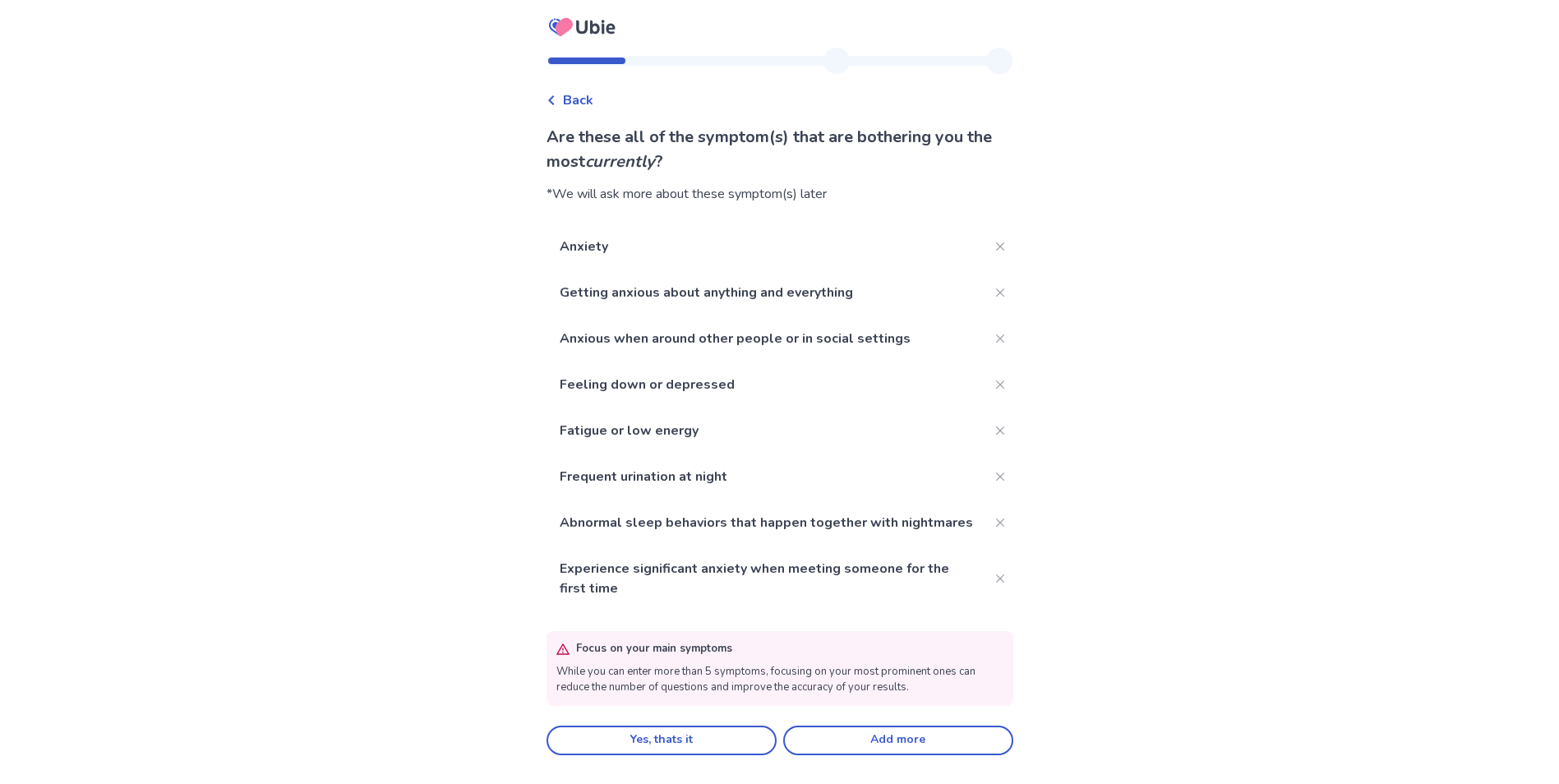
scroll to position [11, 0]
click at [840, 750] on button "Add more" at bounding box center [898, 740] width 231 height 29
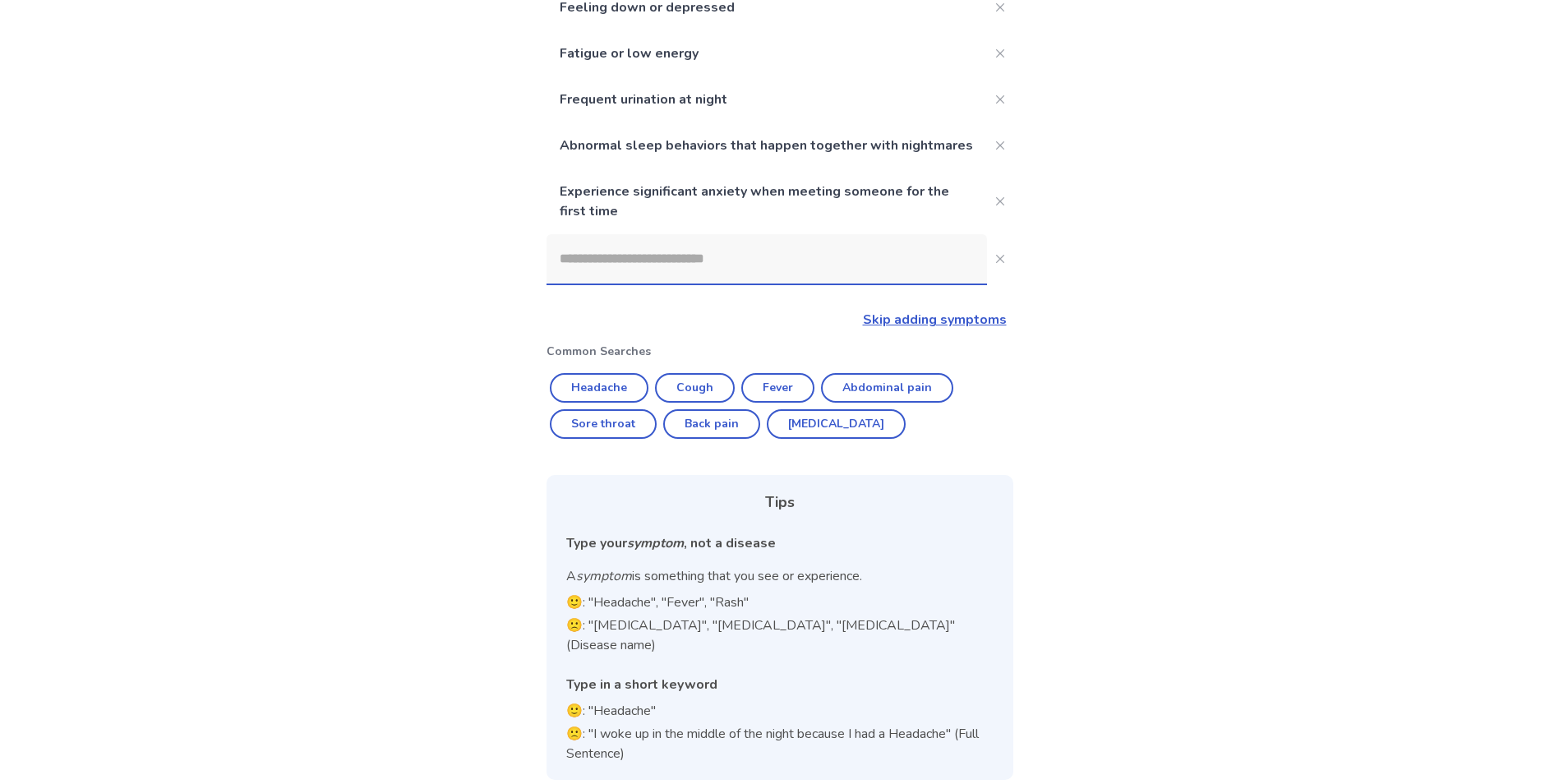
click at [810, 284] on input at bounding box center [767, 259] width 441 height 49
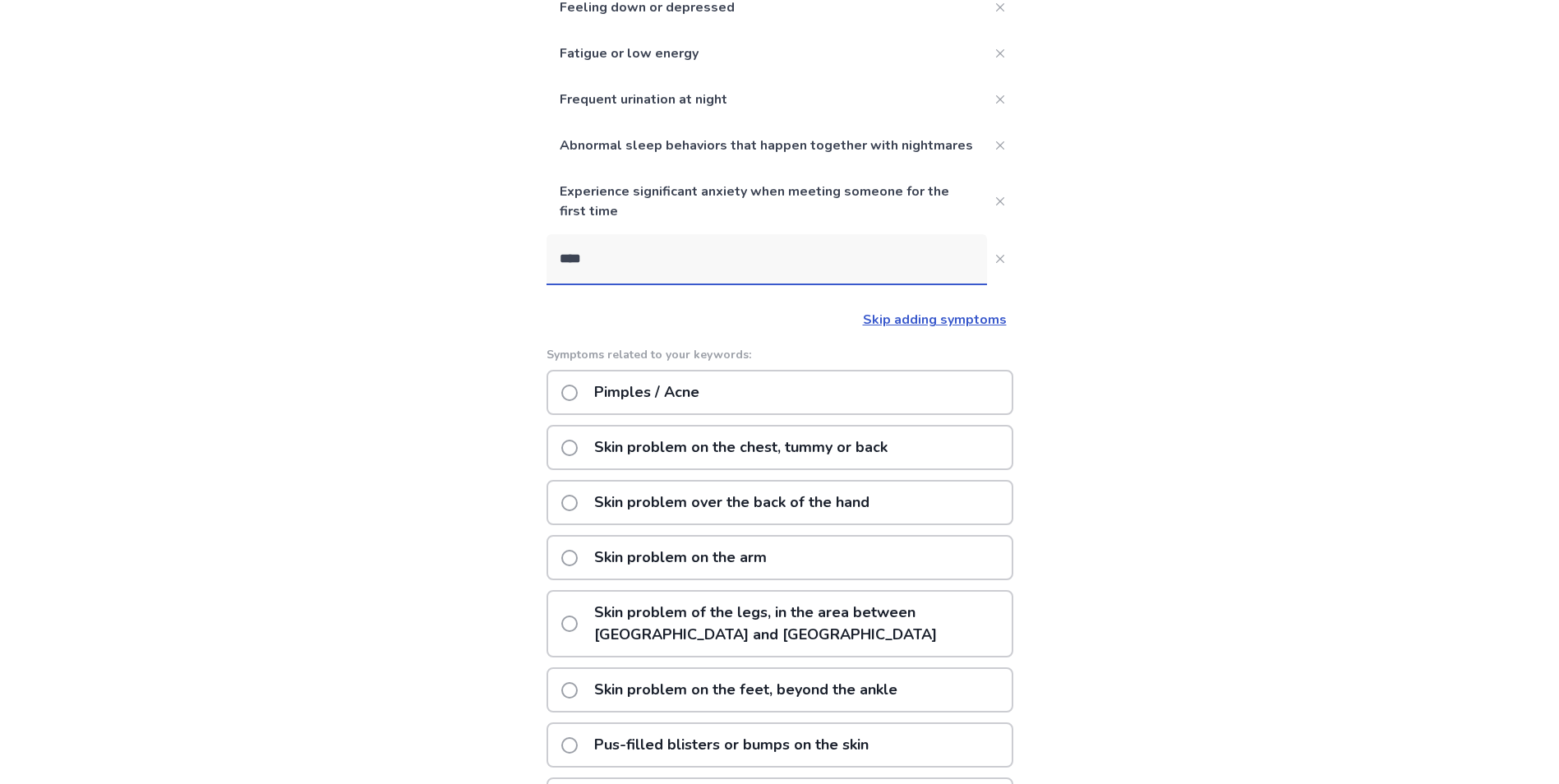
type input "****"
click at [825, 415] on div "Pimples / Acne" at bounding box center [780, 392] width 467 height 45
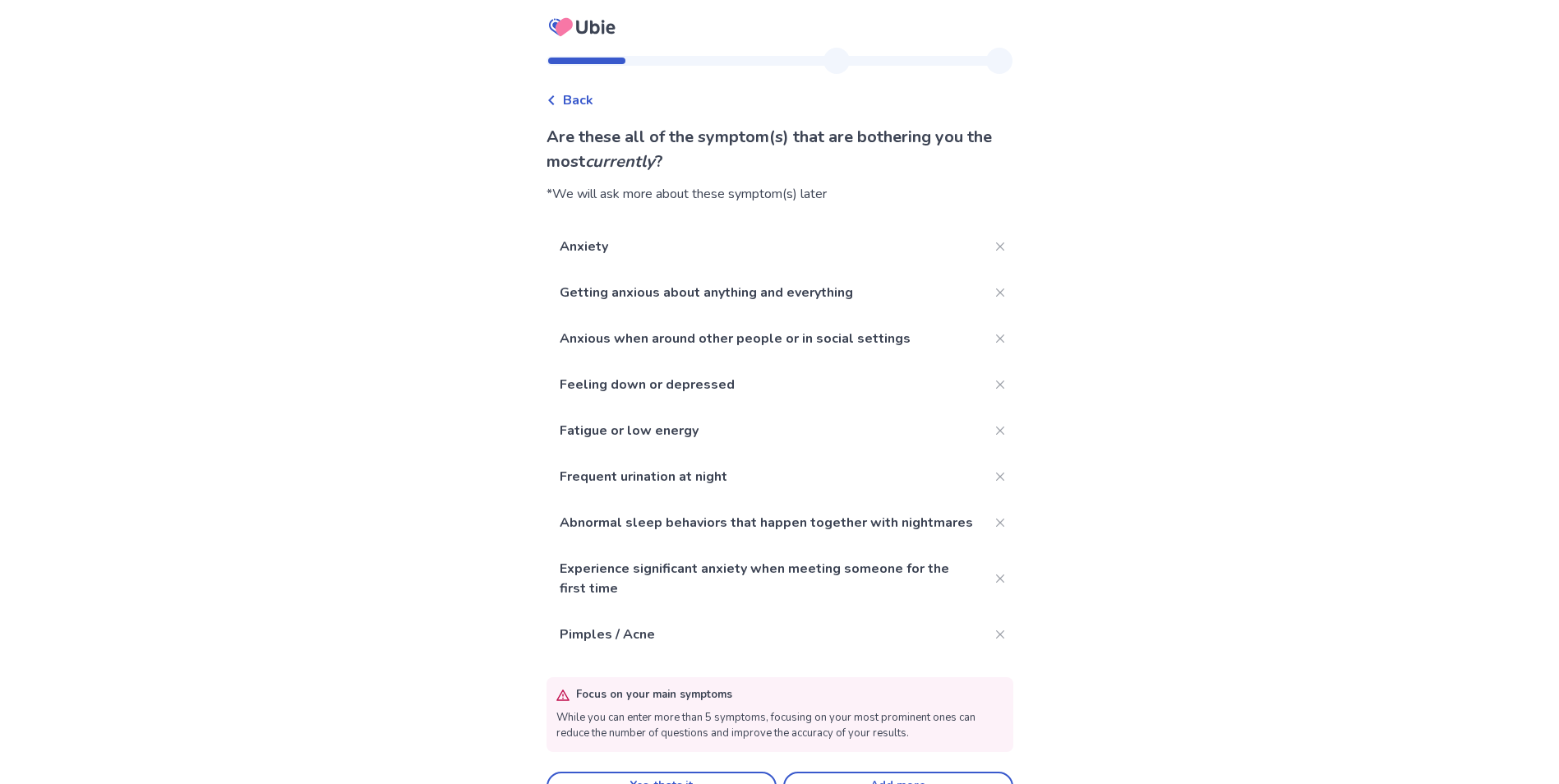
scroll to position [57, 0]
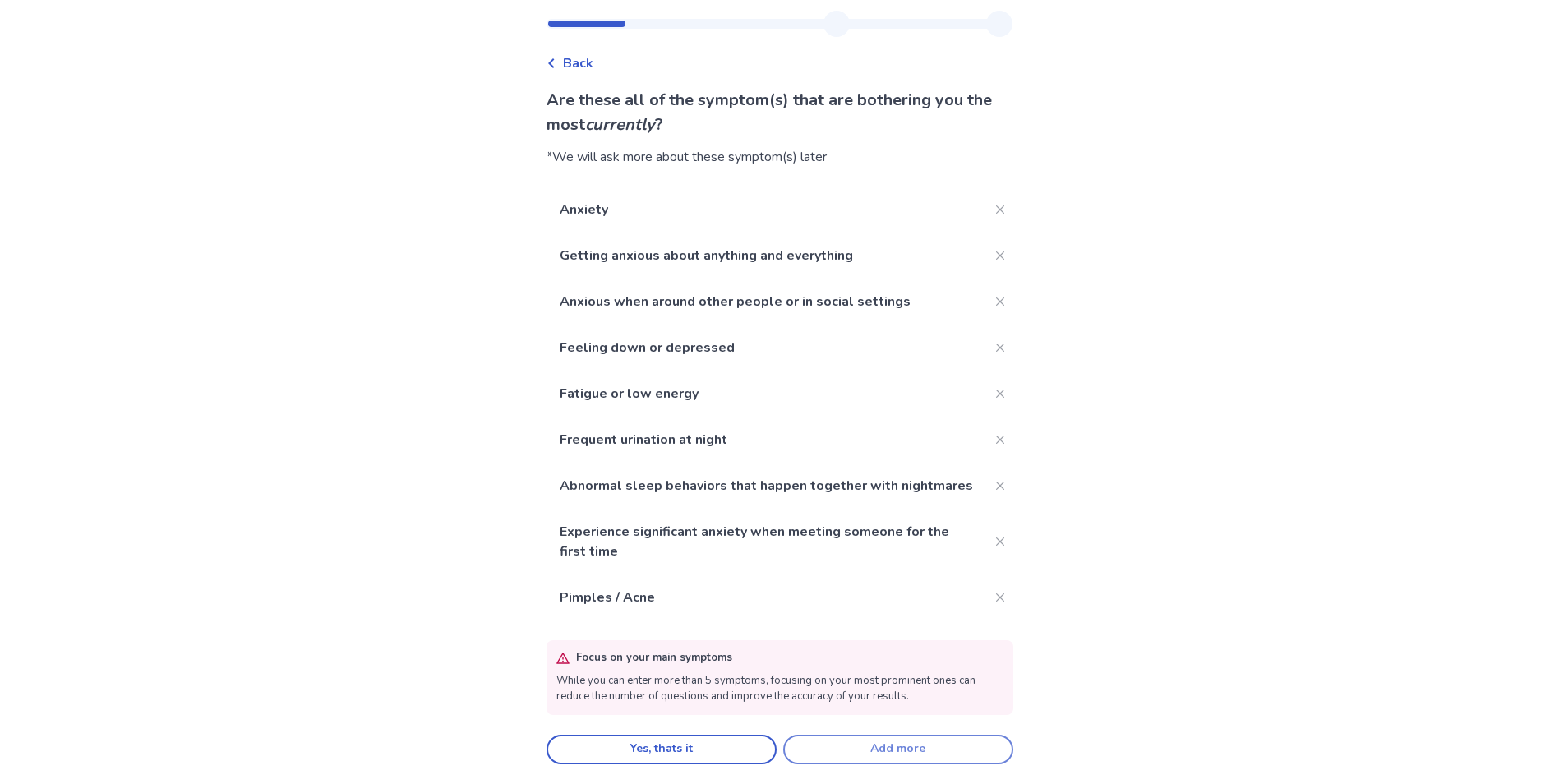
click at [891, 749] on button "Add more" at bounding box center [898, 749] width 231 height 29
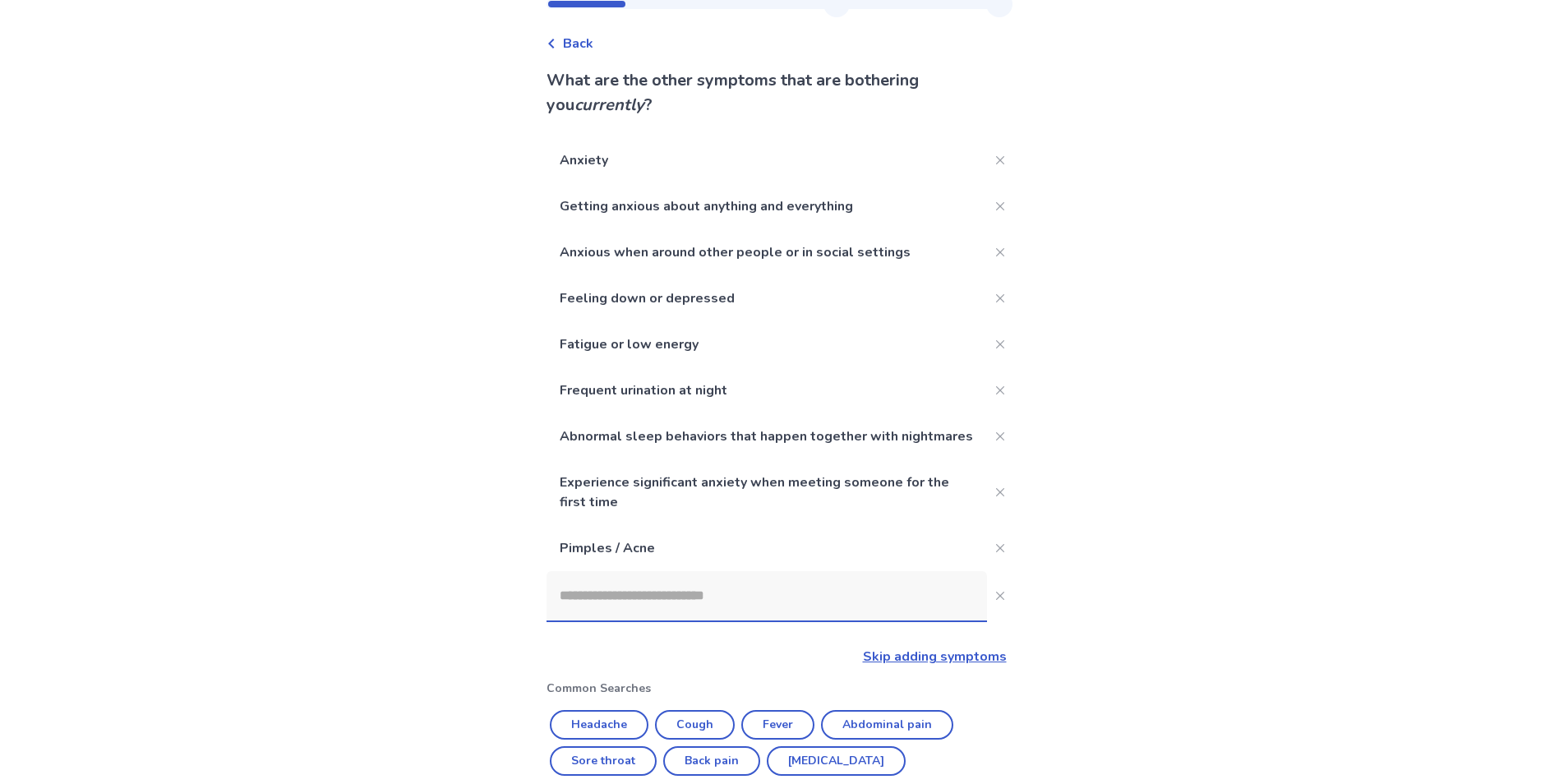
scroll to position [348, 0]
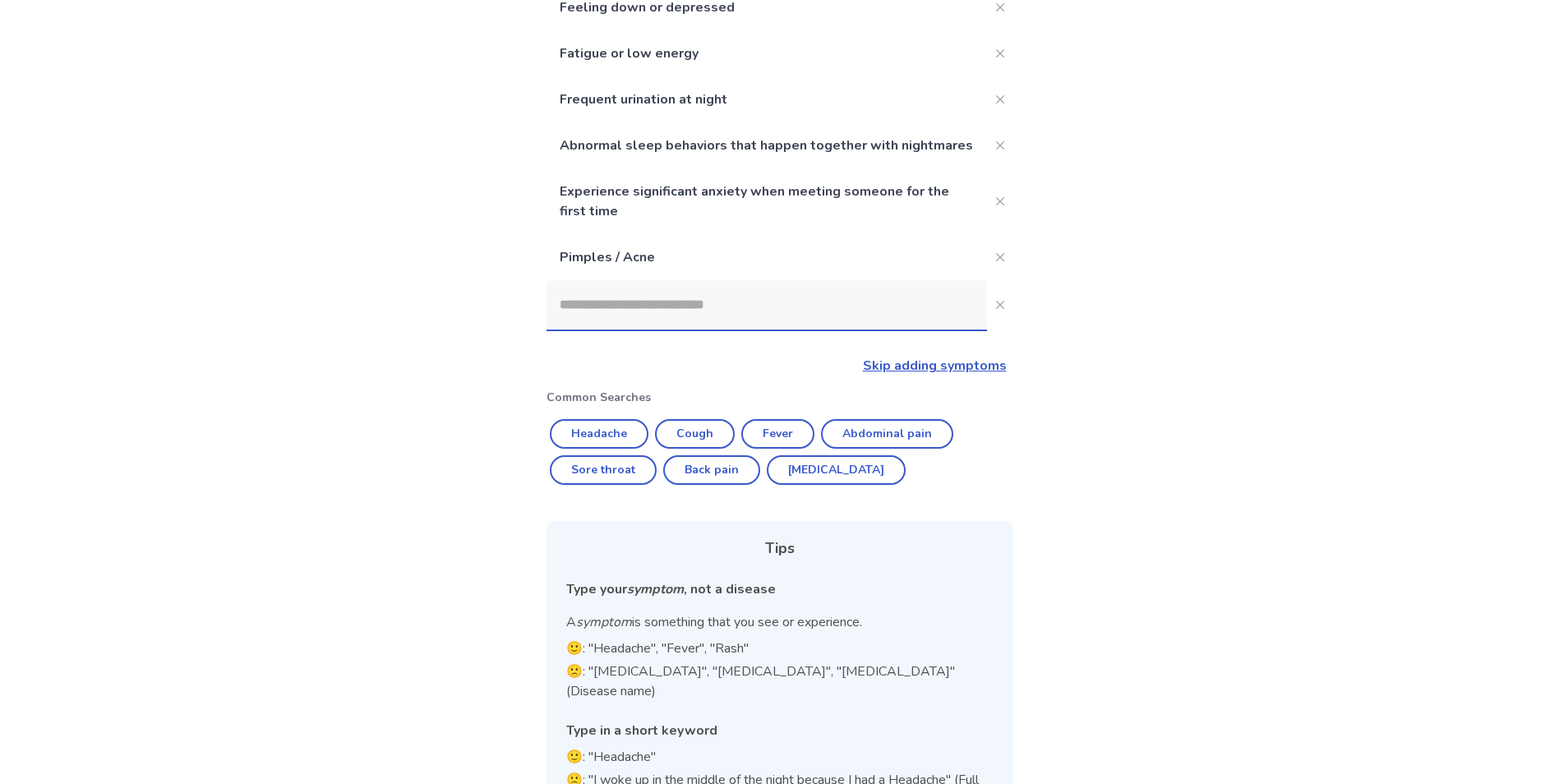
click at [625, 328] on input at bounding box center [767, 305] width 441 height 49
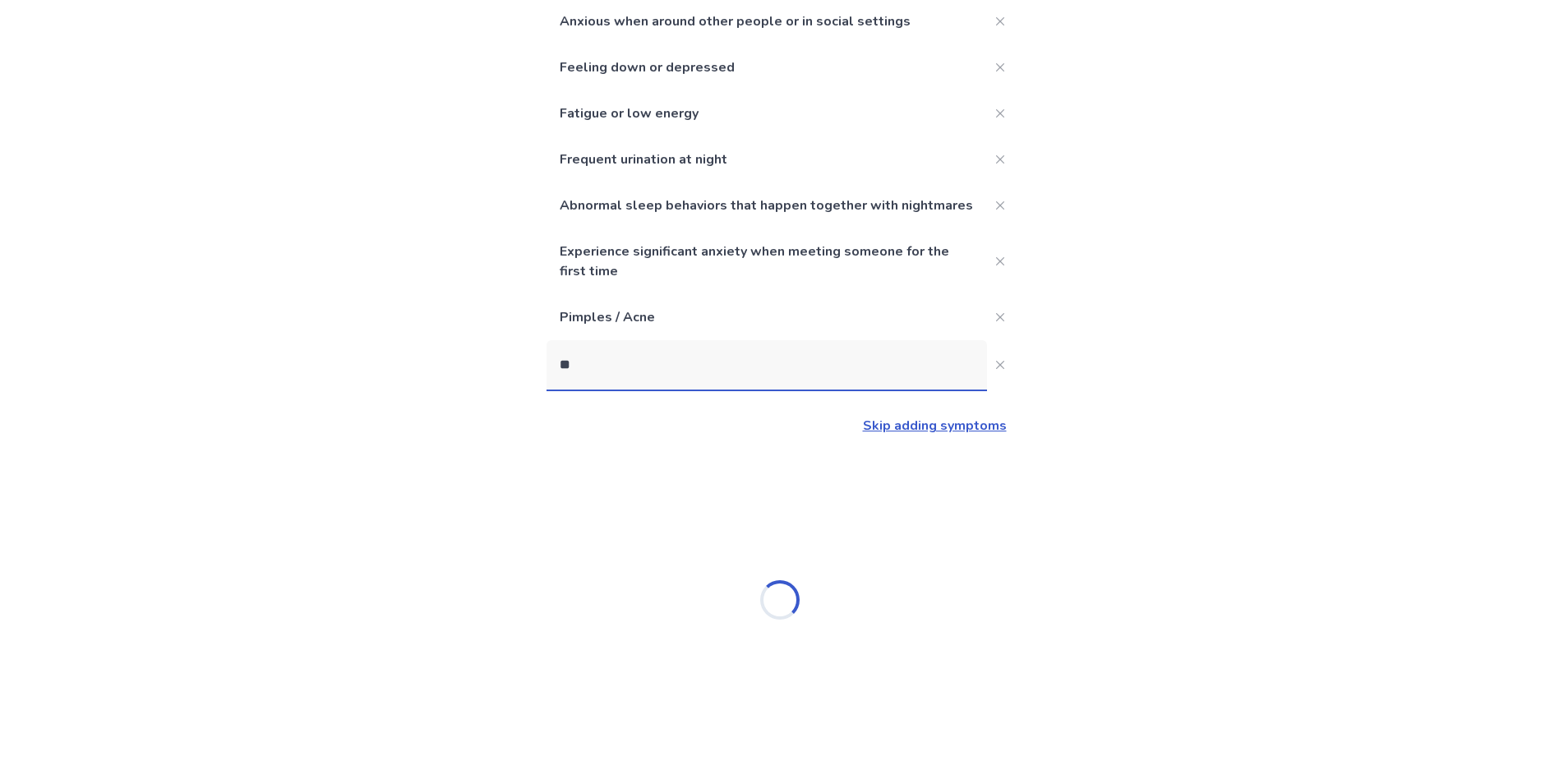
type input "*"
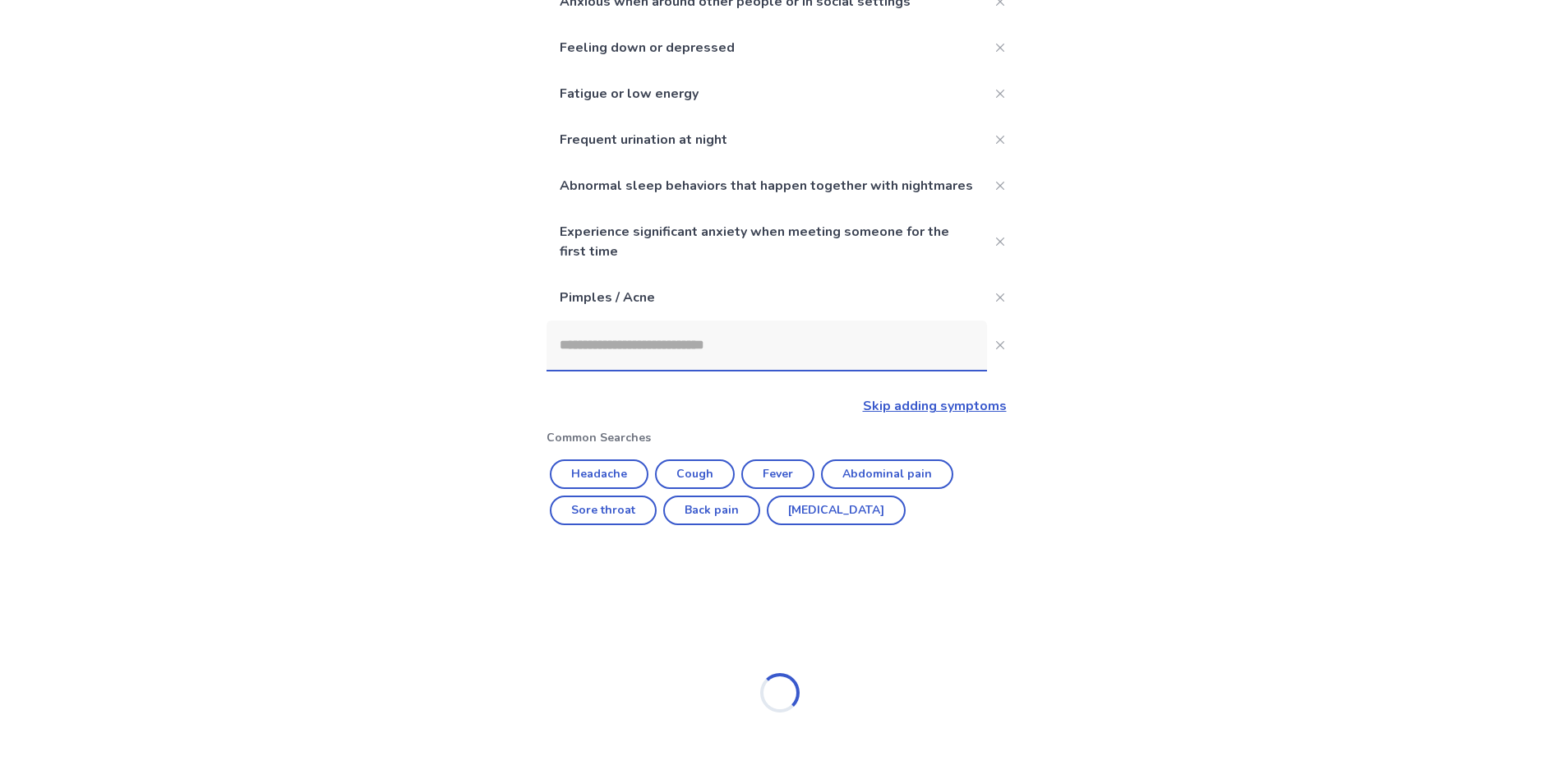
scroll to position [348, 0]
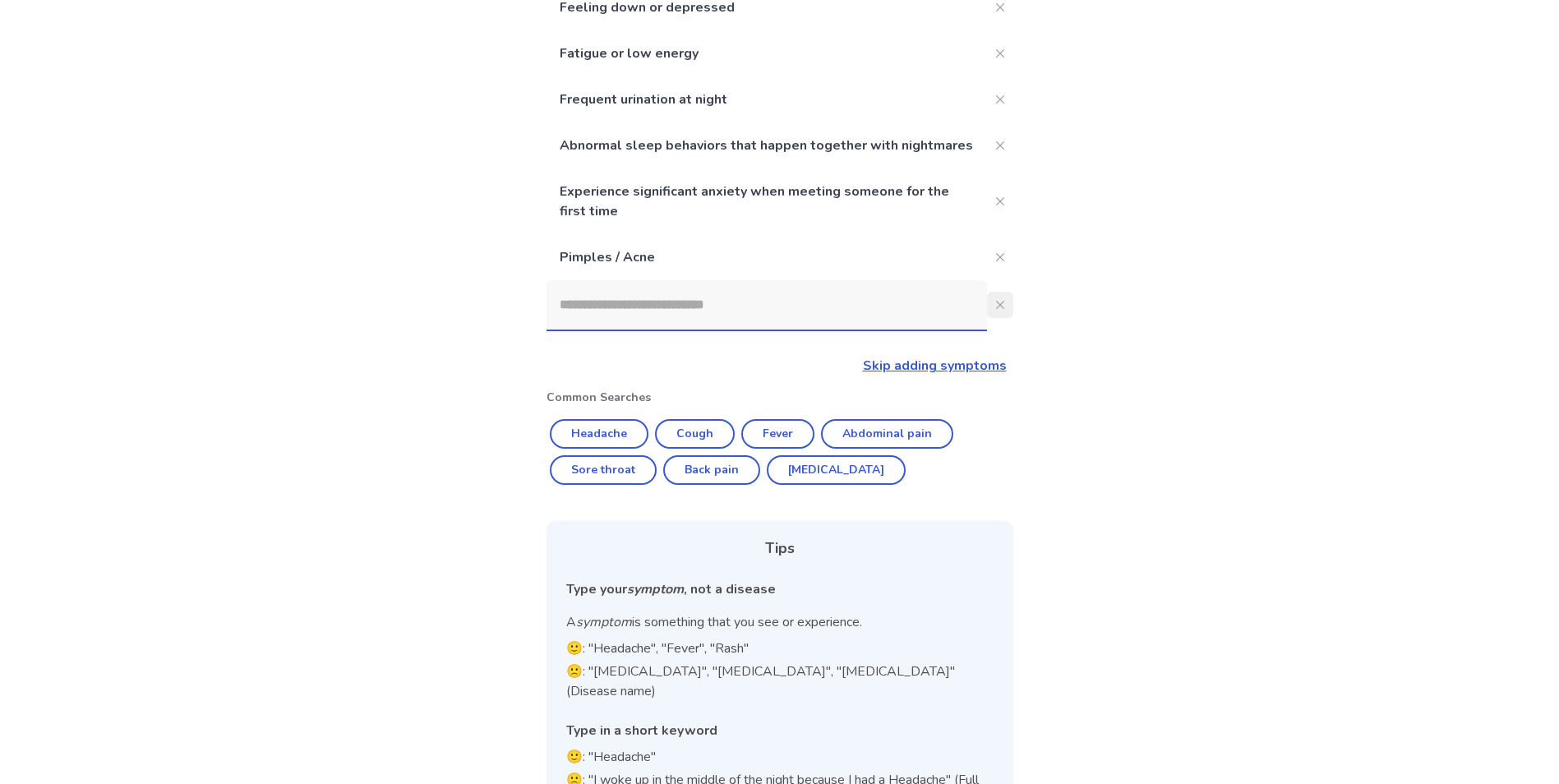
click at [996, 309] on icon "Close" at bounding box center [1000, 305] width 8 height 8
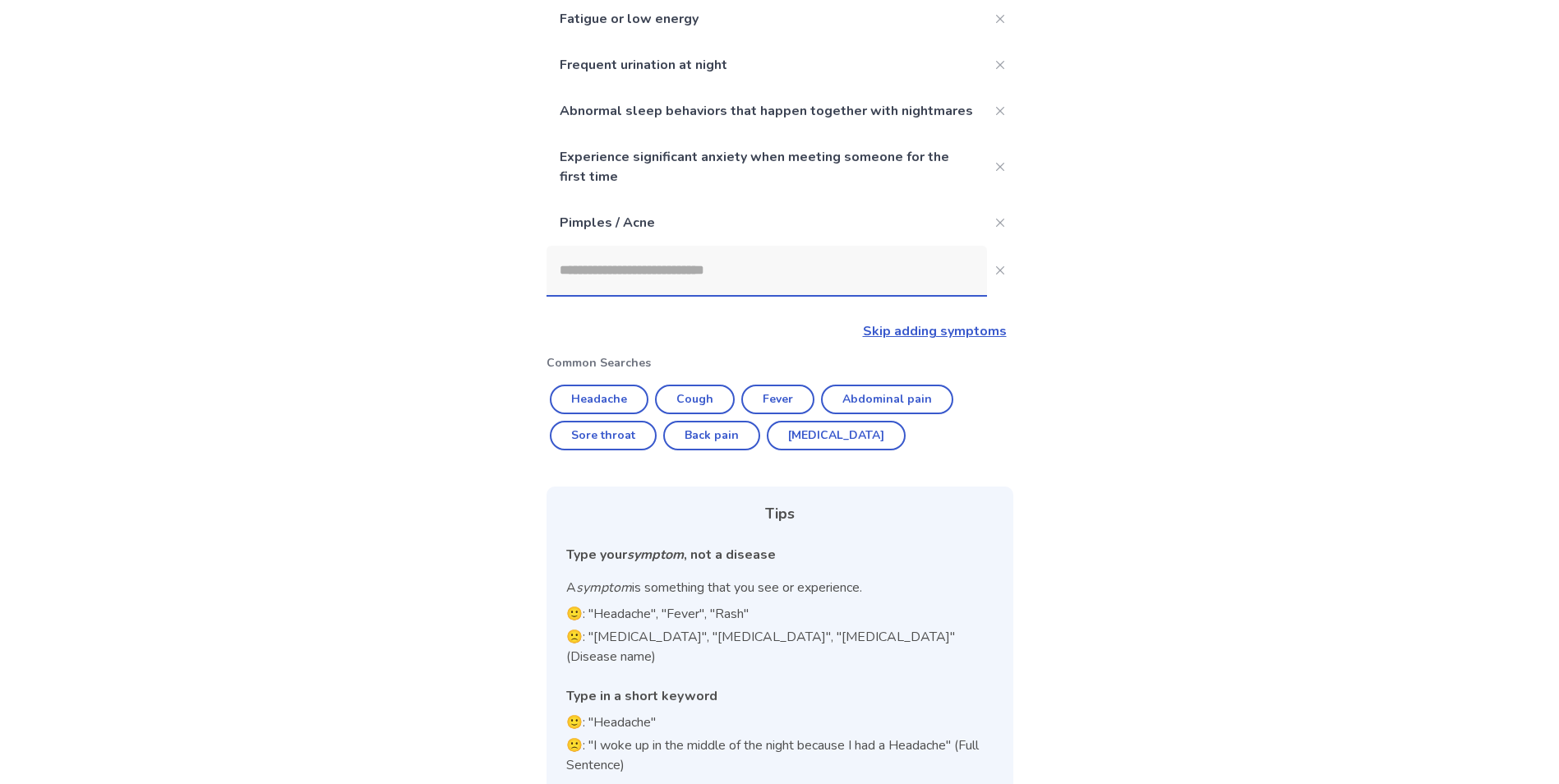
scroll to position [383, 0]
click at [716, 283] on input at bounding box center [767, 270] width 441 height 49
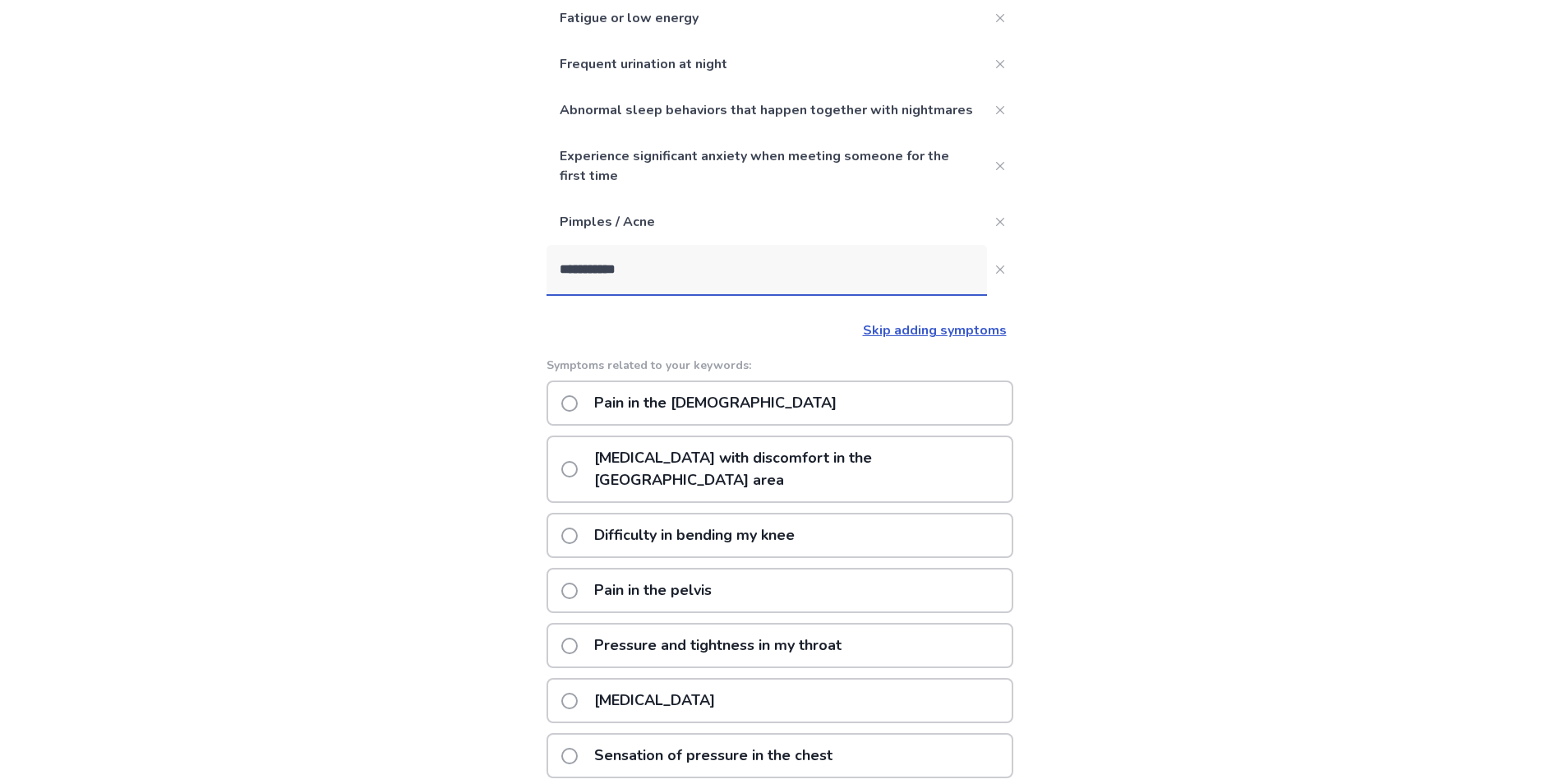
type input "**********"
click at [856, 765] on div "Sensation of pressure in the chest" at bounding box center [780, 755] width 467 height 45
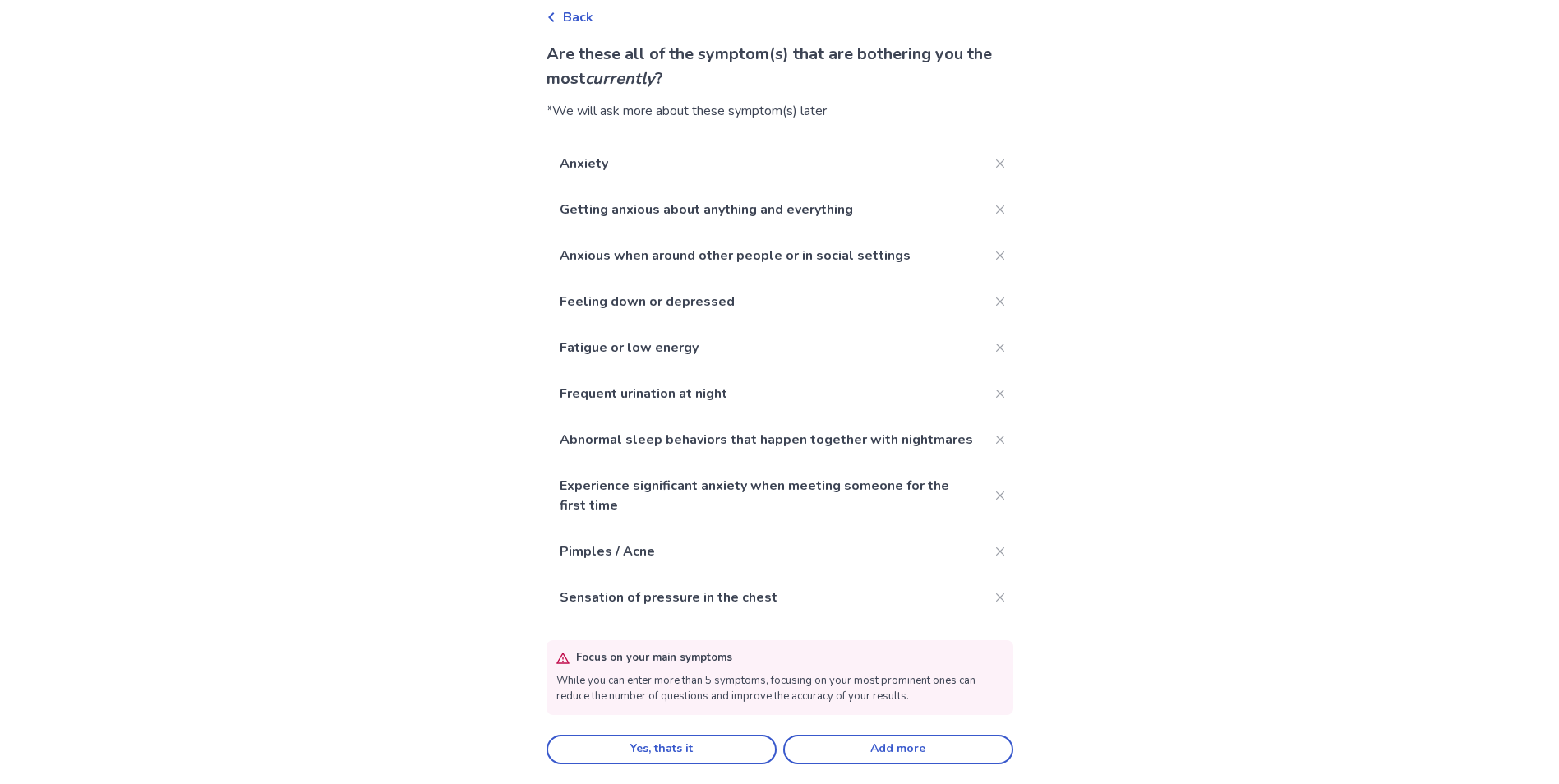
scroll to position [102, 0]
click at [685, 756] on button "Yes, thats it" at bounding box center [661, 749] width 231 height 29
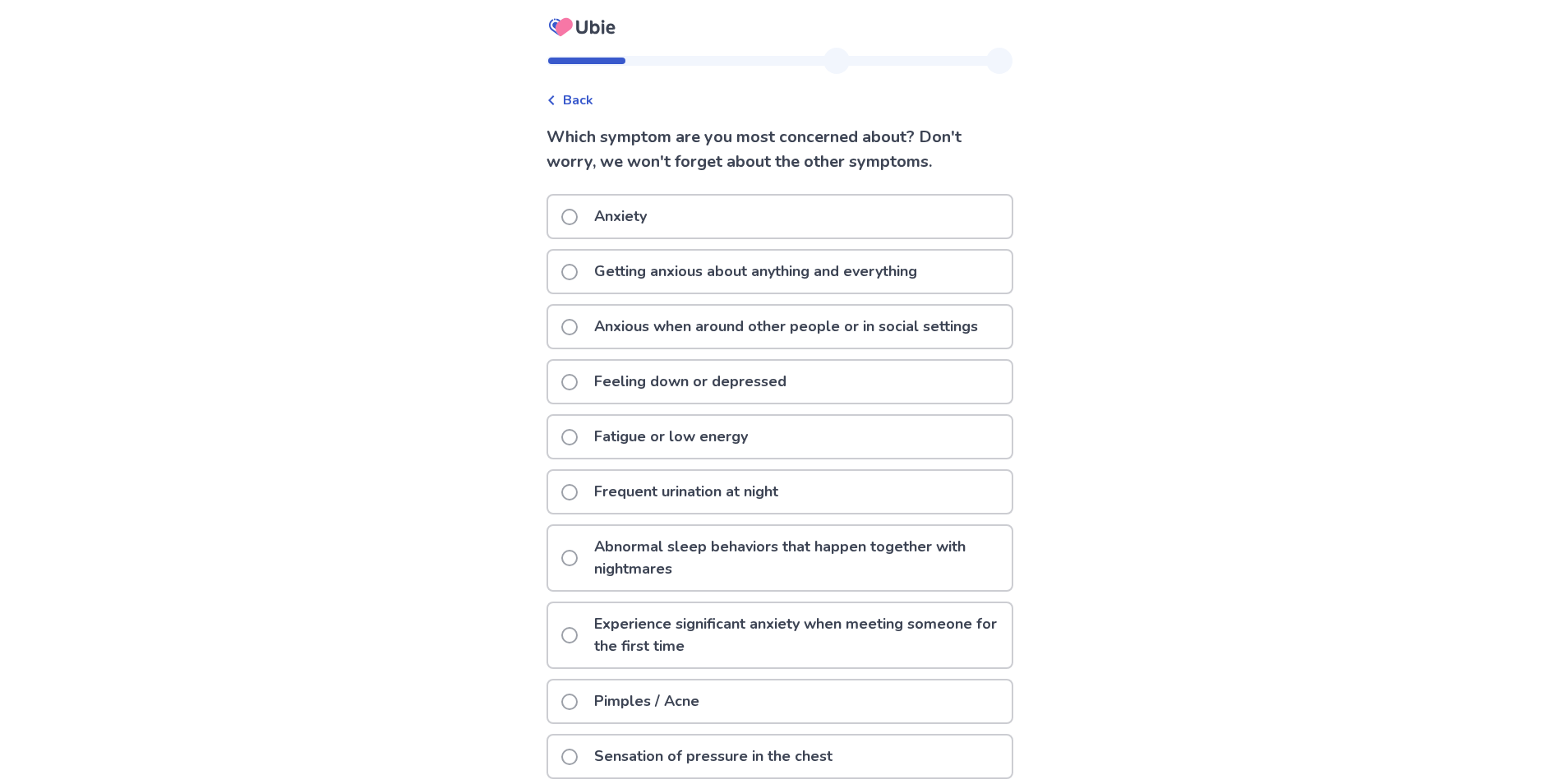
click at [751, 265] on p "Getting anxious about anything and everything" at bounding box center [756, 272] width 343 height 42
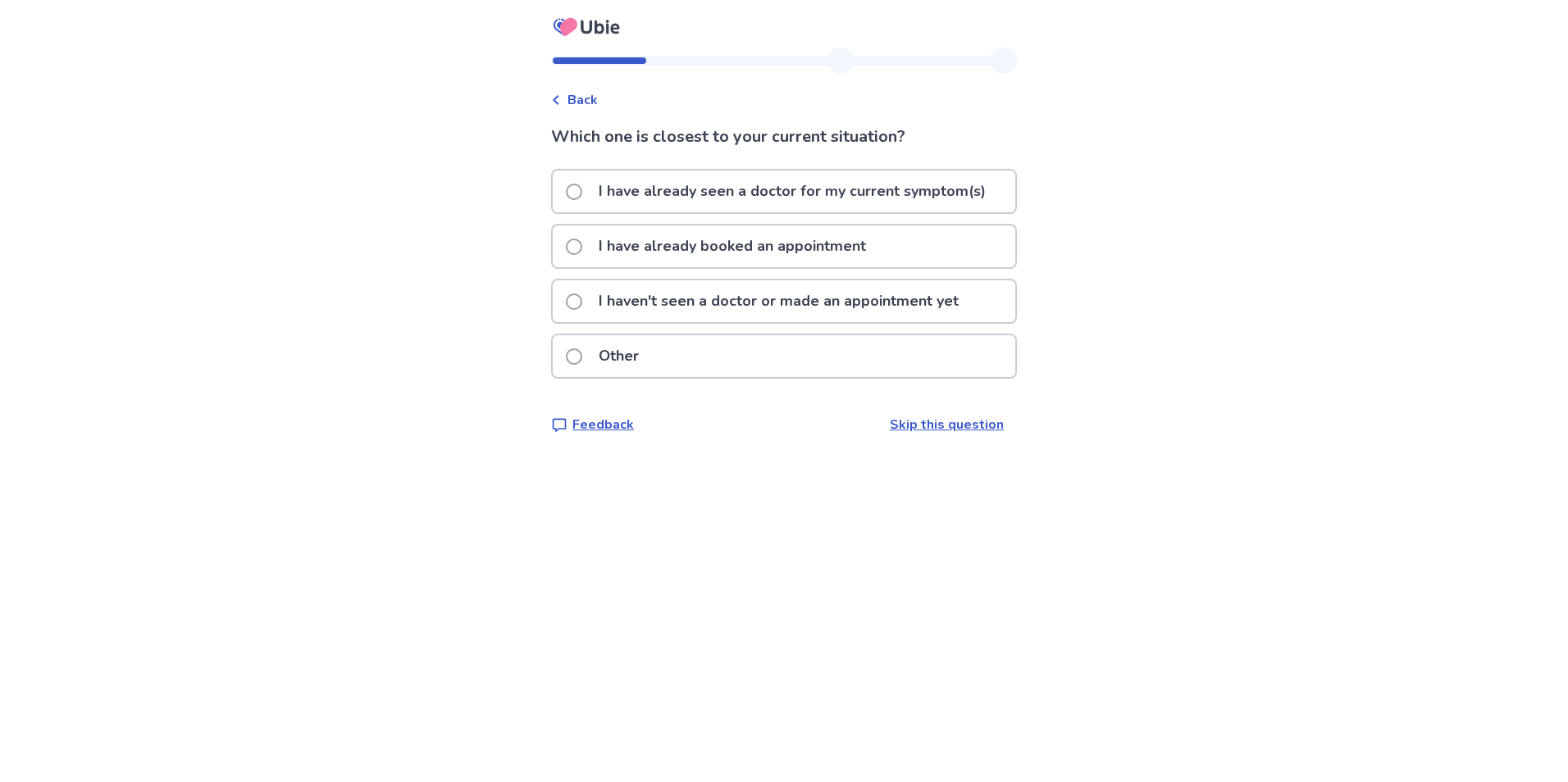
click at [833, 189] on p "I have already seen a doctor for my current symptom(s)" at bounding box center [792, 192] width 407 height 42
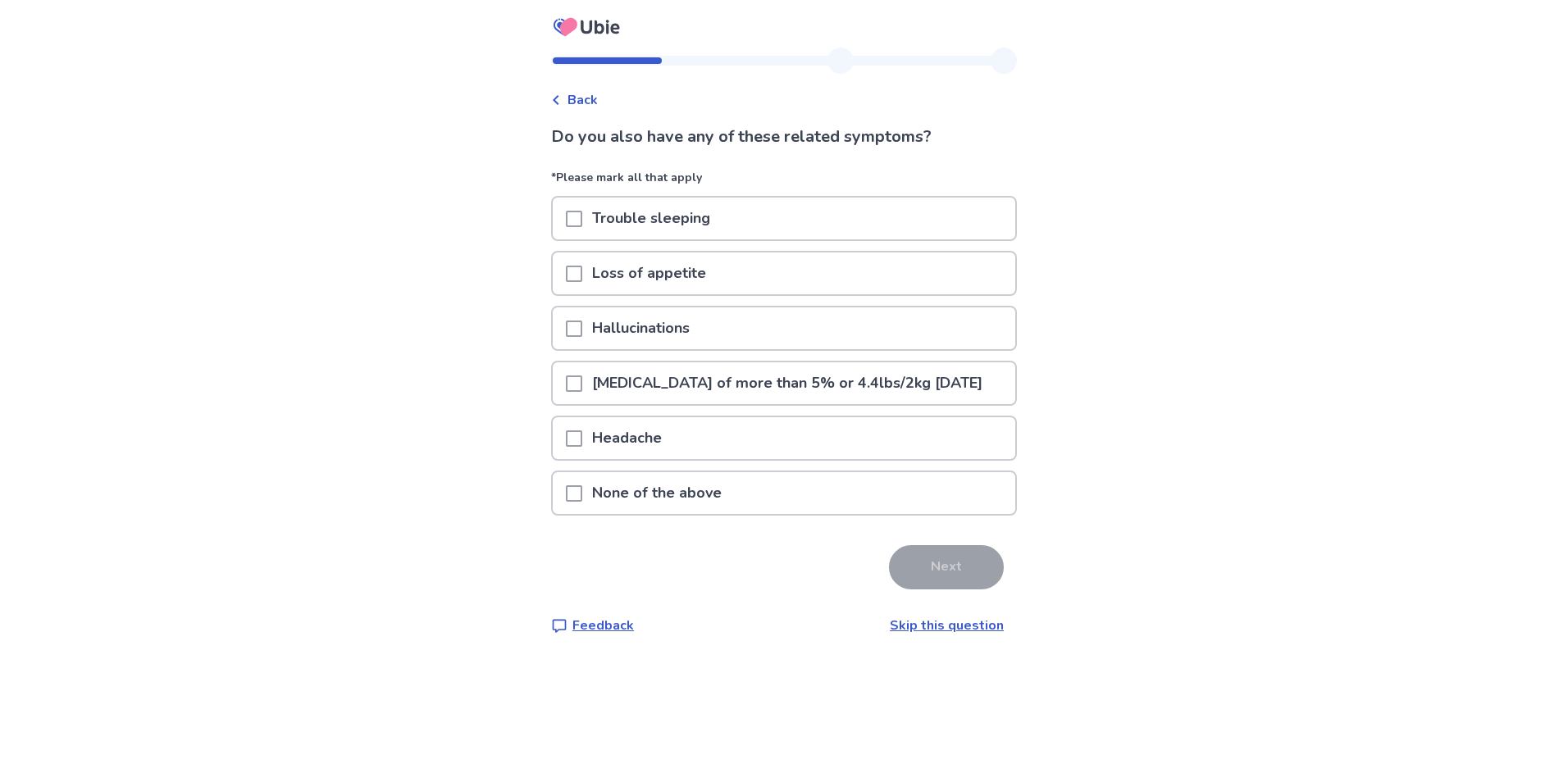
click at [828, 204] on div "Trouble sleeping" at bounding box center [784, 219] width 463 height 42
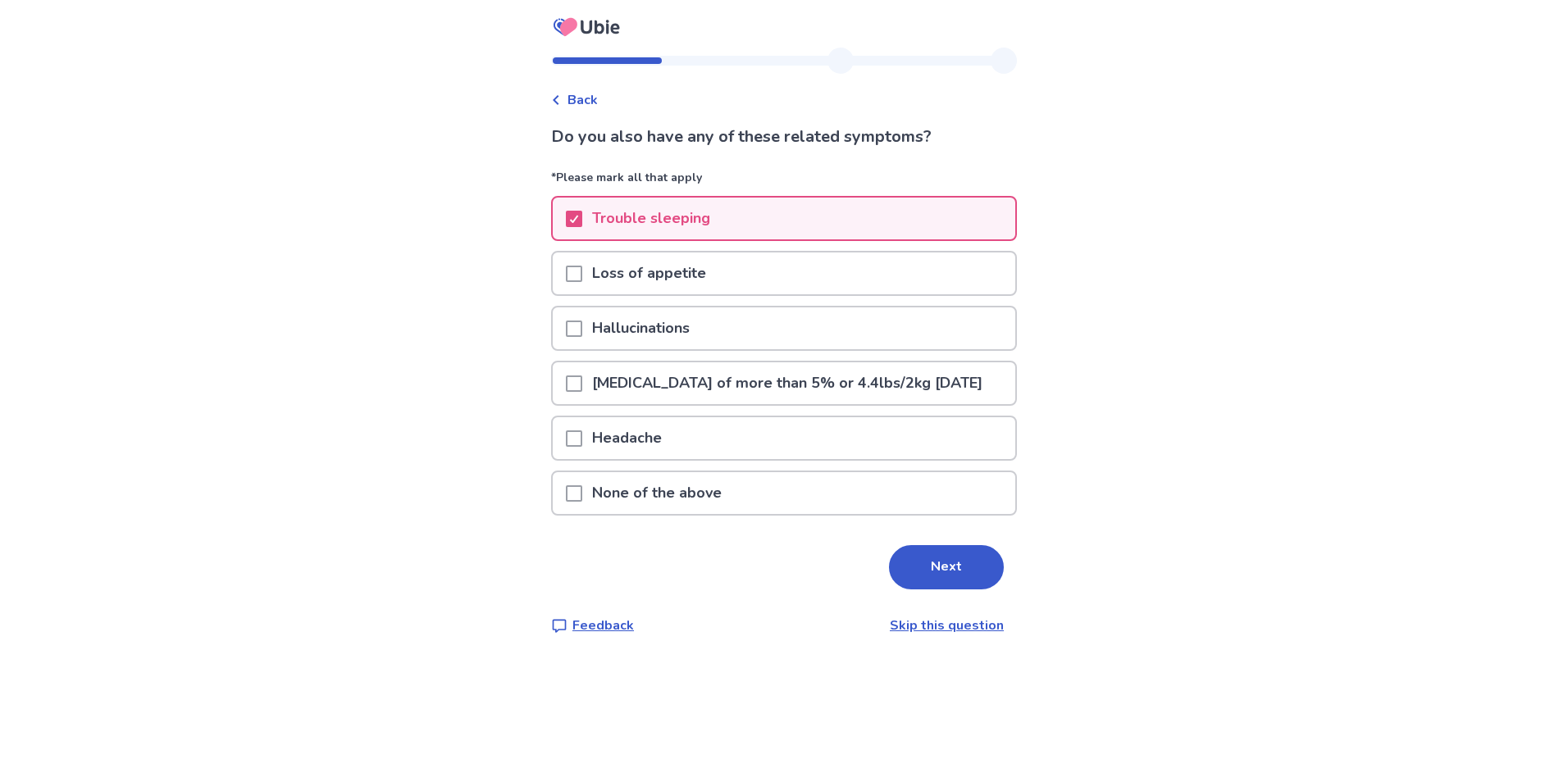
click at [799, 459] on div "Headache" at bounding box center [784, 438] width 463 height 42
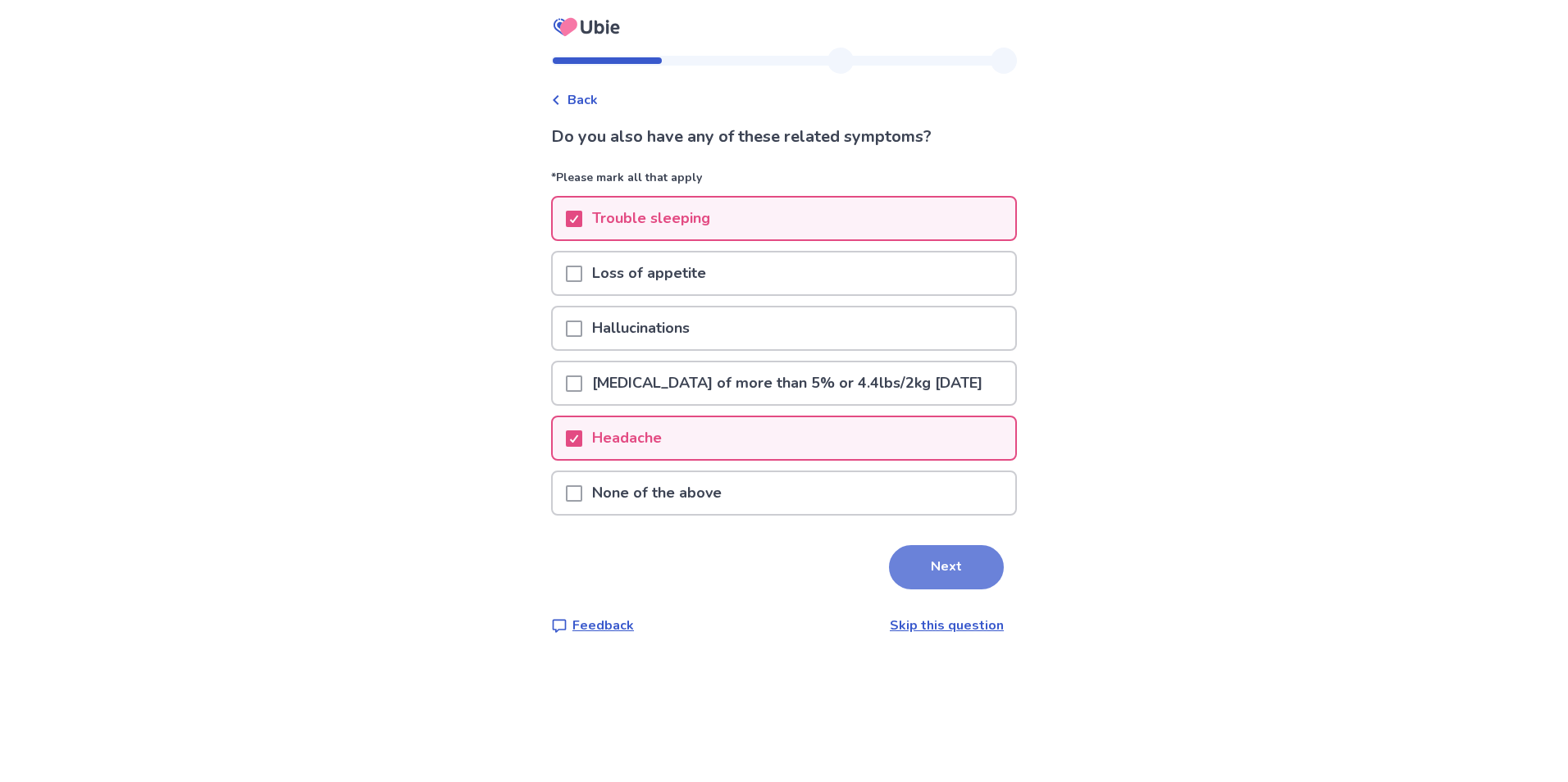
click at [946, 584] on button "Next" at bounding box center [946, 567] width 115 height 45
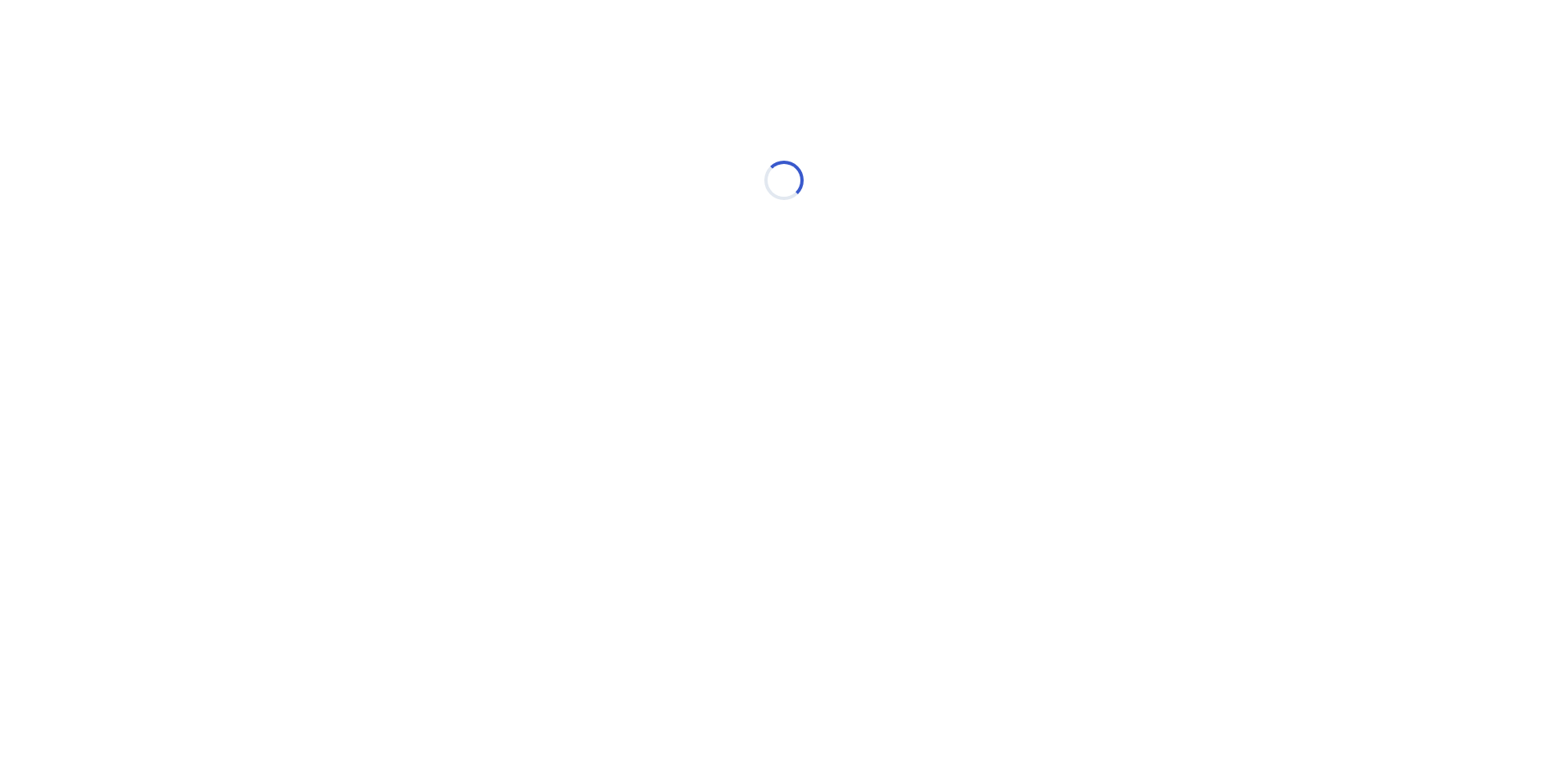
select select "*"
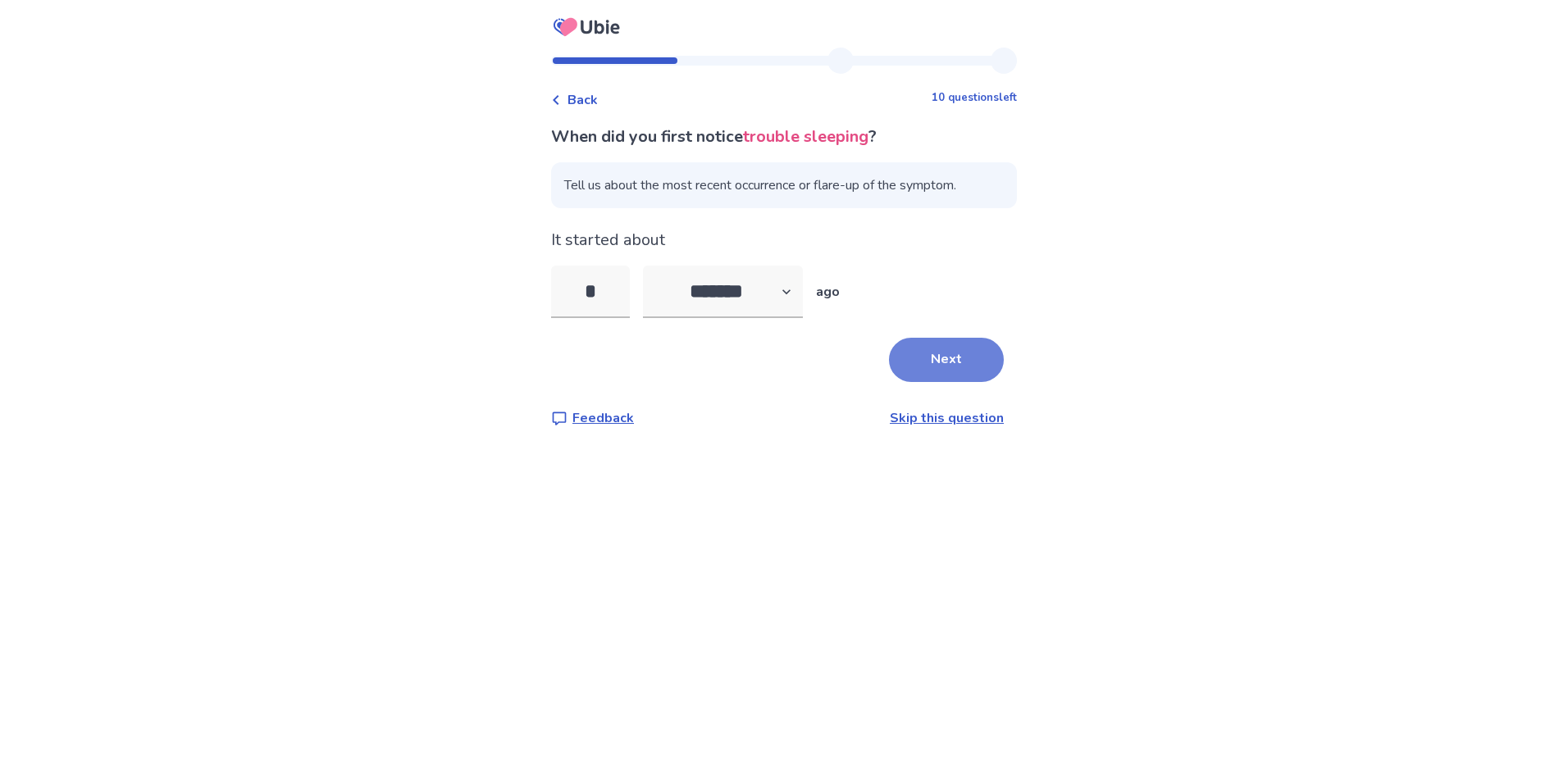
type input "*"
click at [924, 351] on button "Next" at bounding box center [946, 360] width 115 height 45
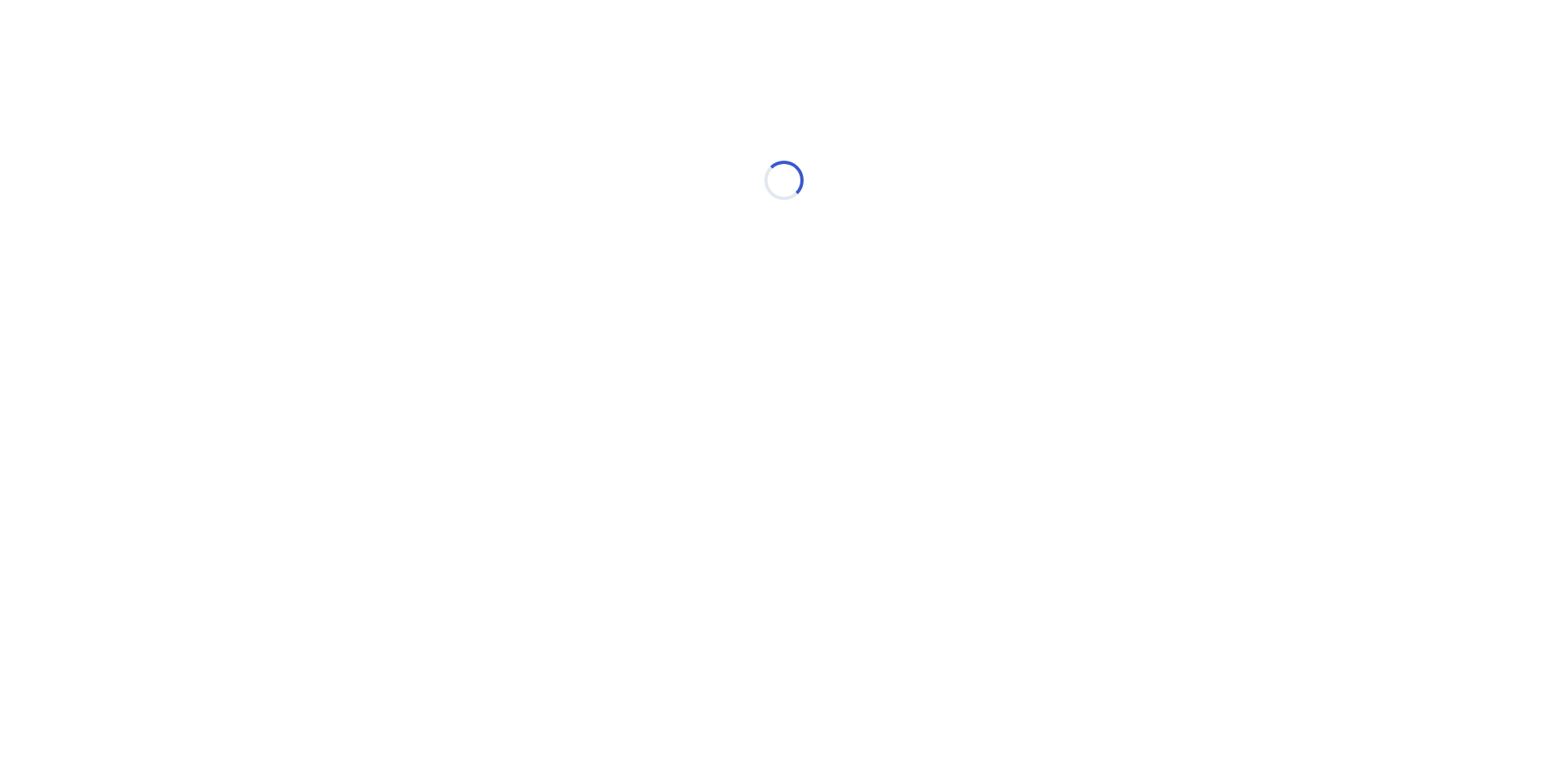
select select "*"
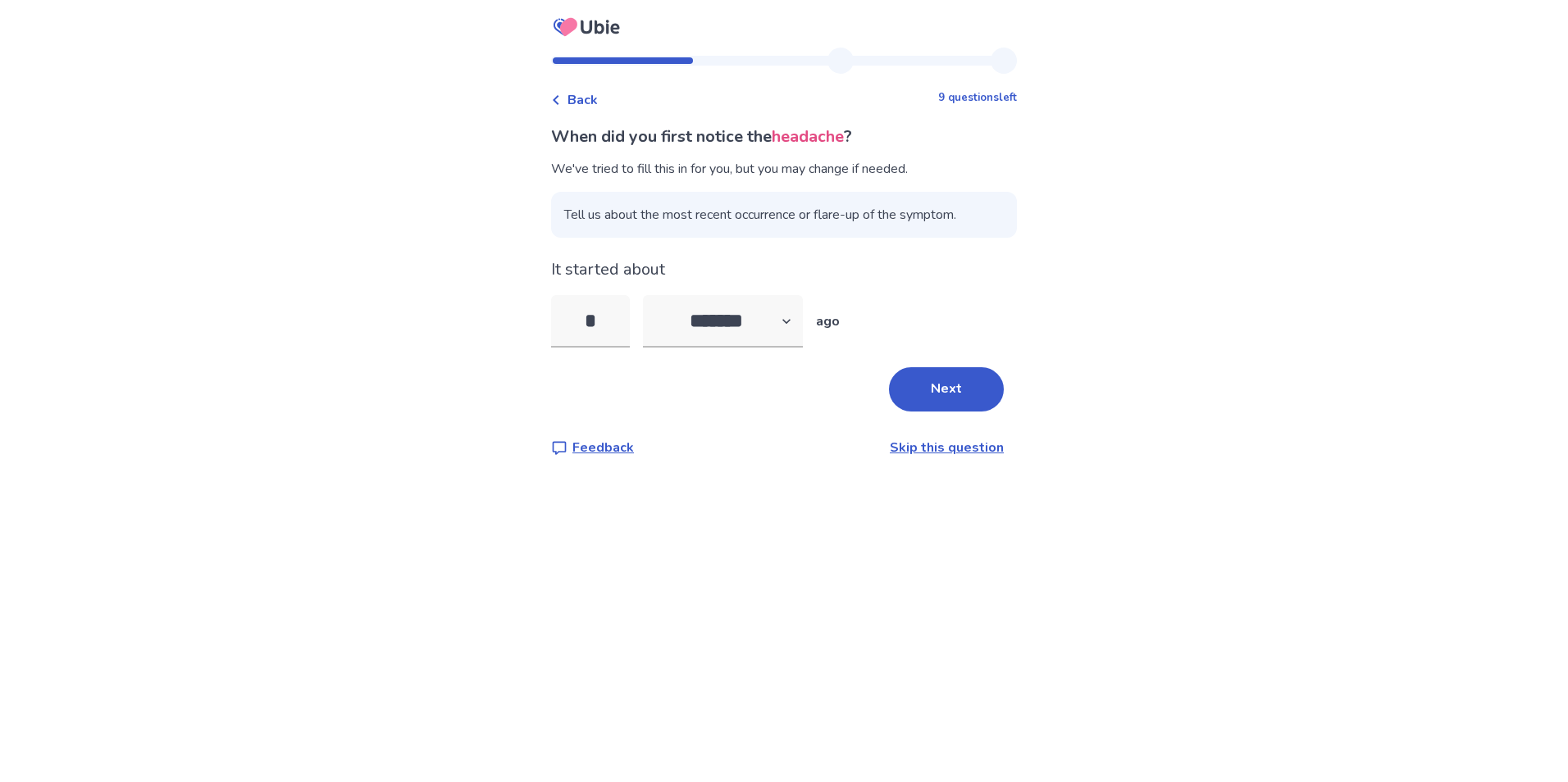
click at [941, 360] on div "When did you first notice the headache ? We've tried to fill this in for you, b…" at bounding box center [784, 291] width 465 height 333
click at [939, 385] on button "Next" at bounding box center [946, 390] width 115 height 45
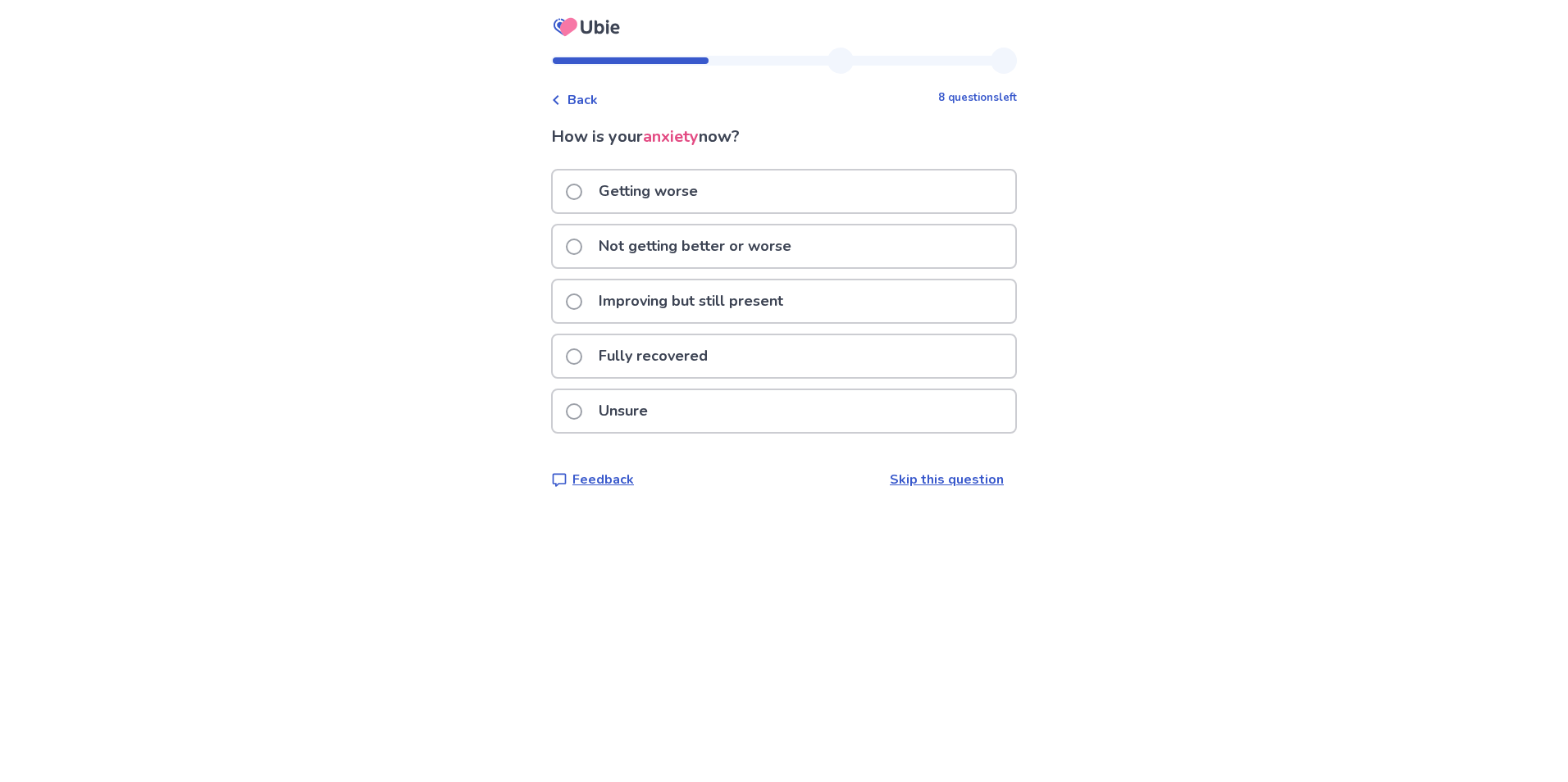
click at [788, 255] on p "Not getting better or worse" at bounding box center [695, 246] width 213 height 42
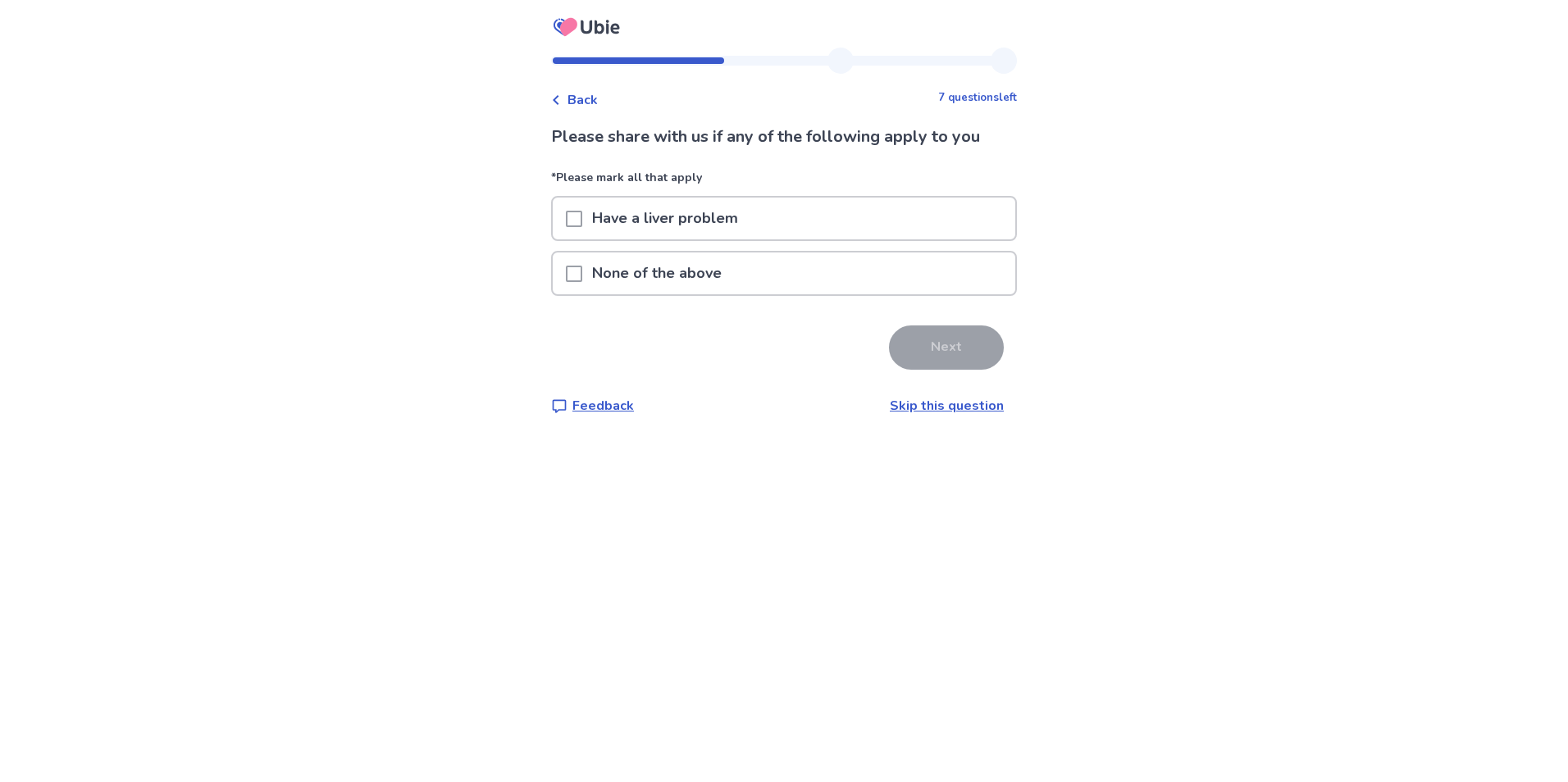
click at [791, 271] on div "None of the above" at bounding box center [784, 274] width 463 height 42
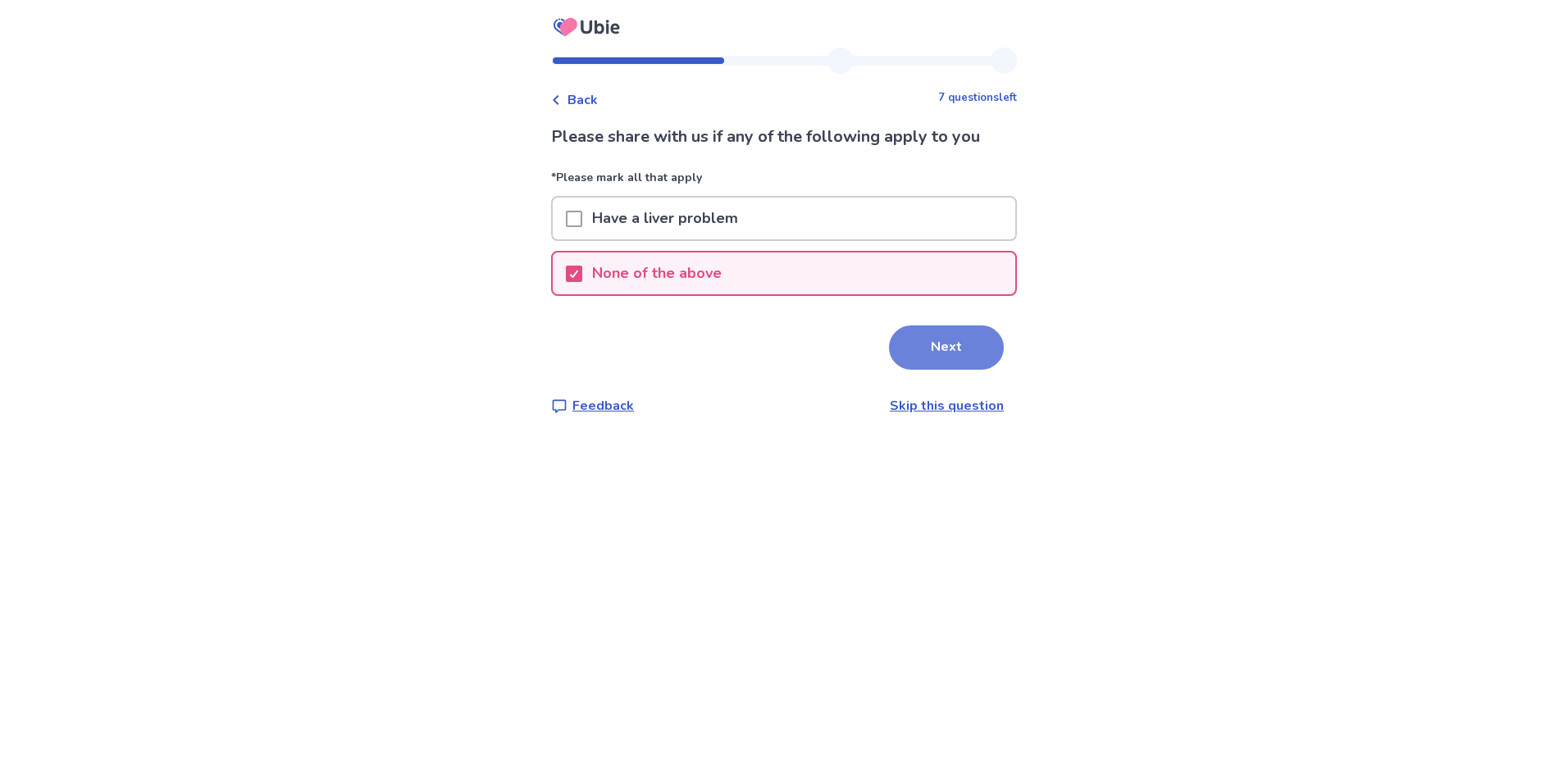
click at [936, 337] on button "Next" at bounding box center [946, 348] width 115 height 45
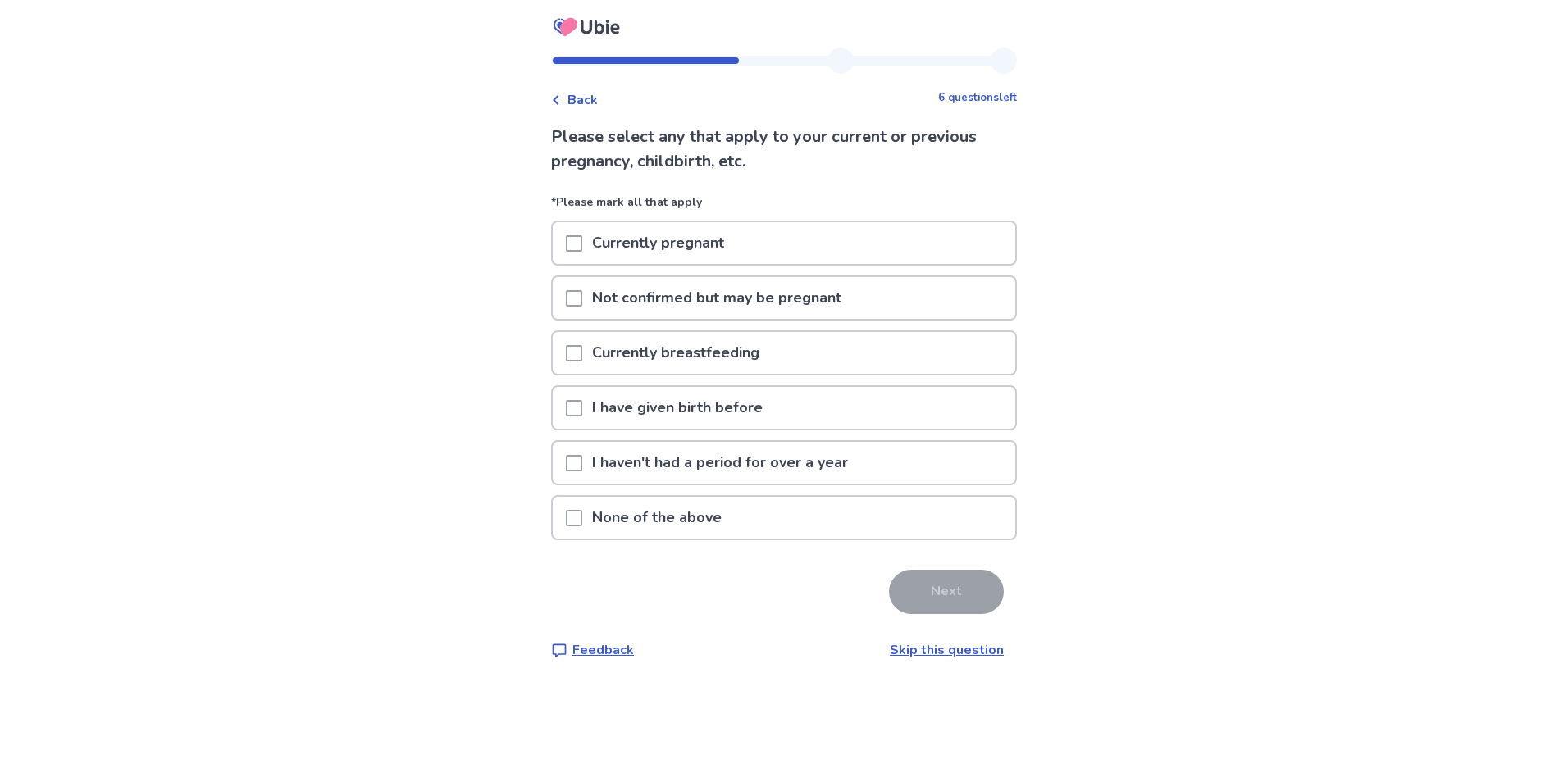
click at [748, 509] on div "None of the above" at bounding box center [784, 517] width 463 height 42
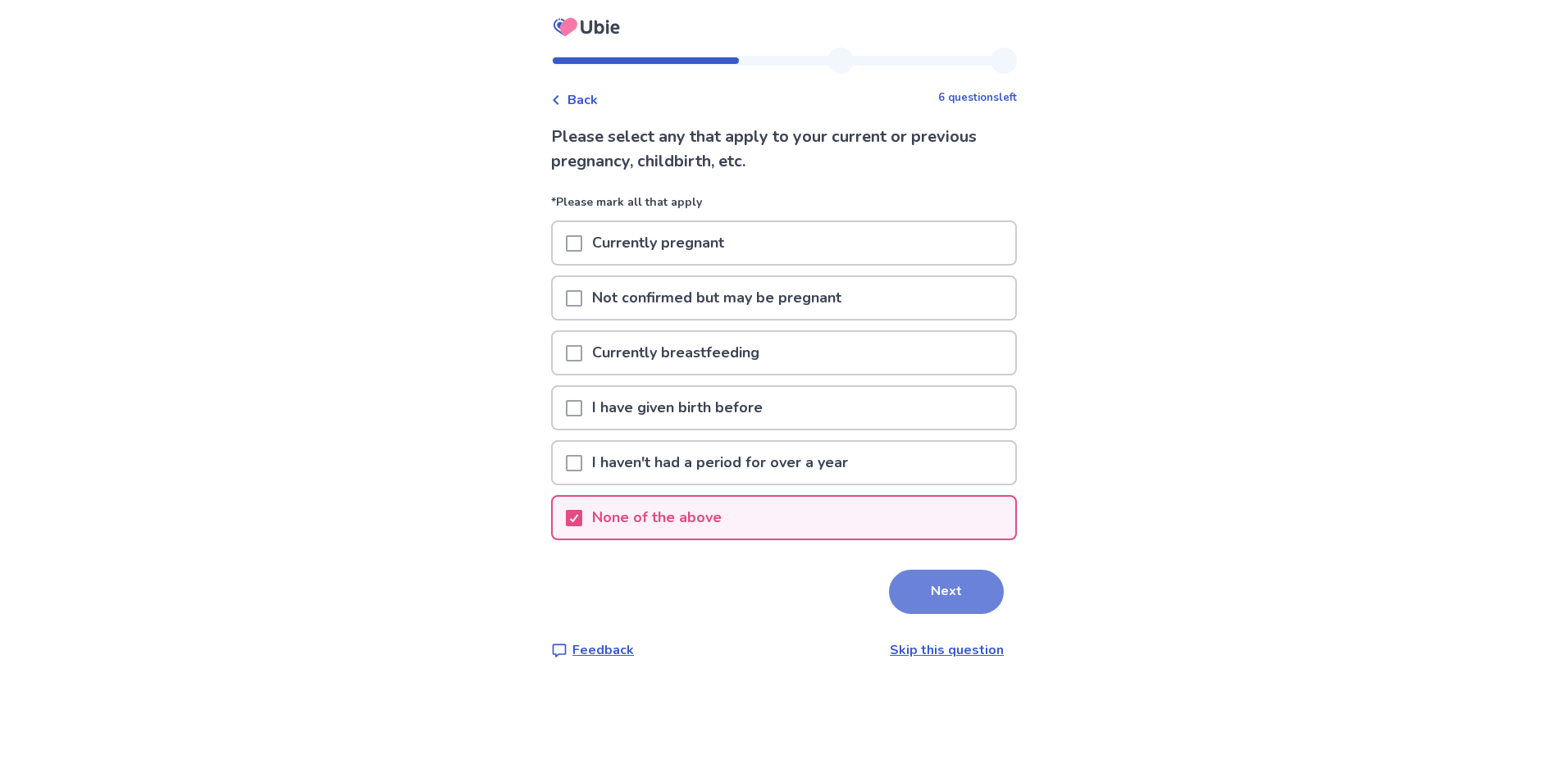
click at [950, 594] on button "Next" at bounding box center [946, 591] width 115 height 45
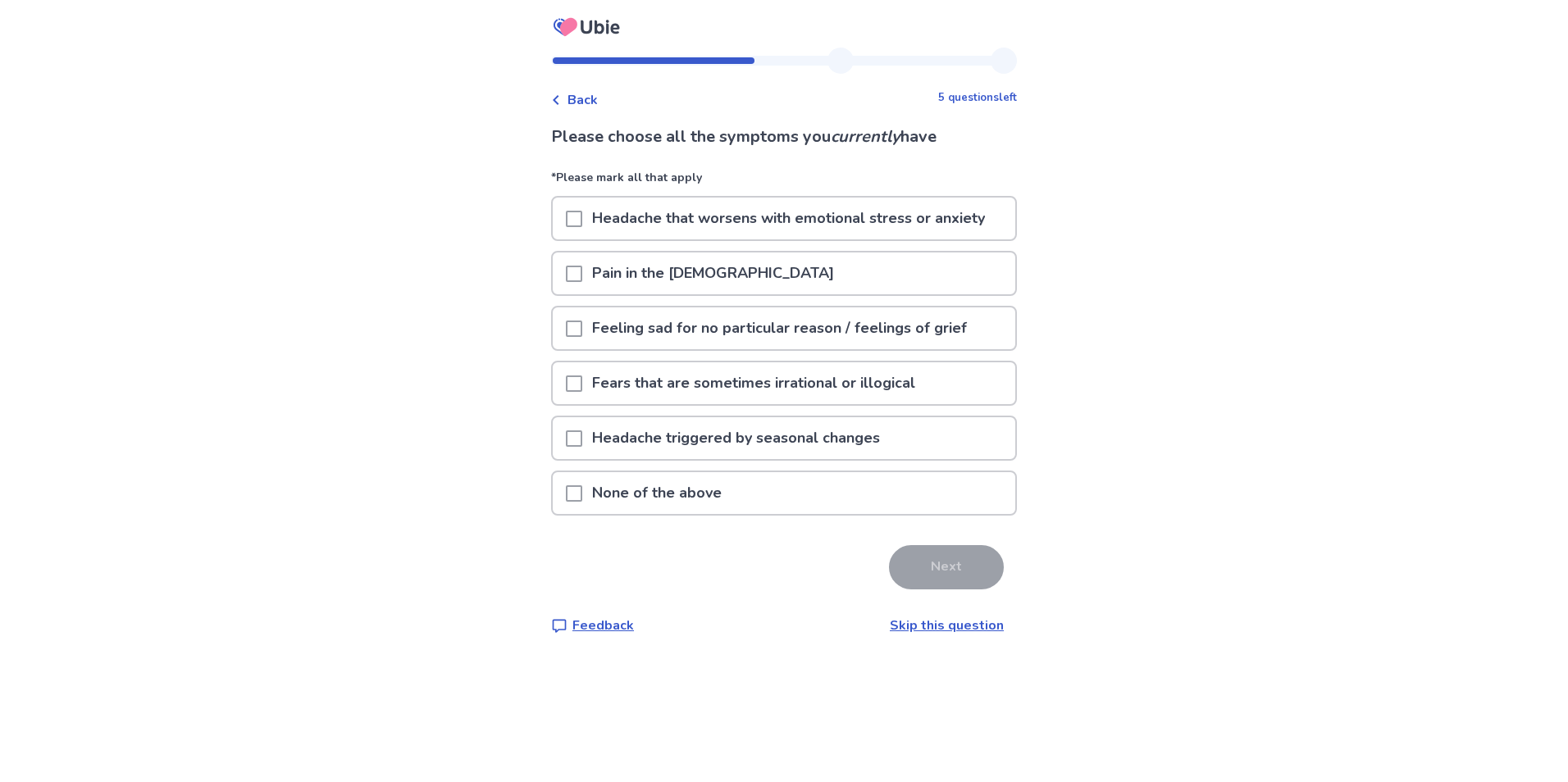
click at [774, 315] on p "Feeling sad for no particular reason / feelings of grief" at bounding box center [779, 328] width 394 height 42
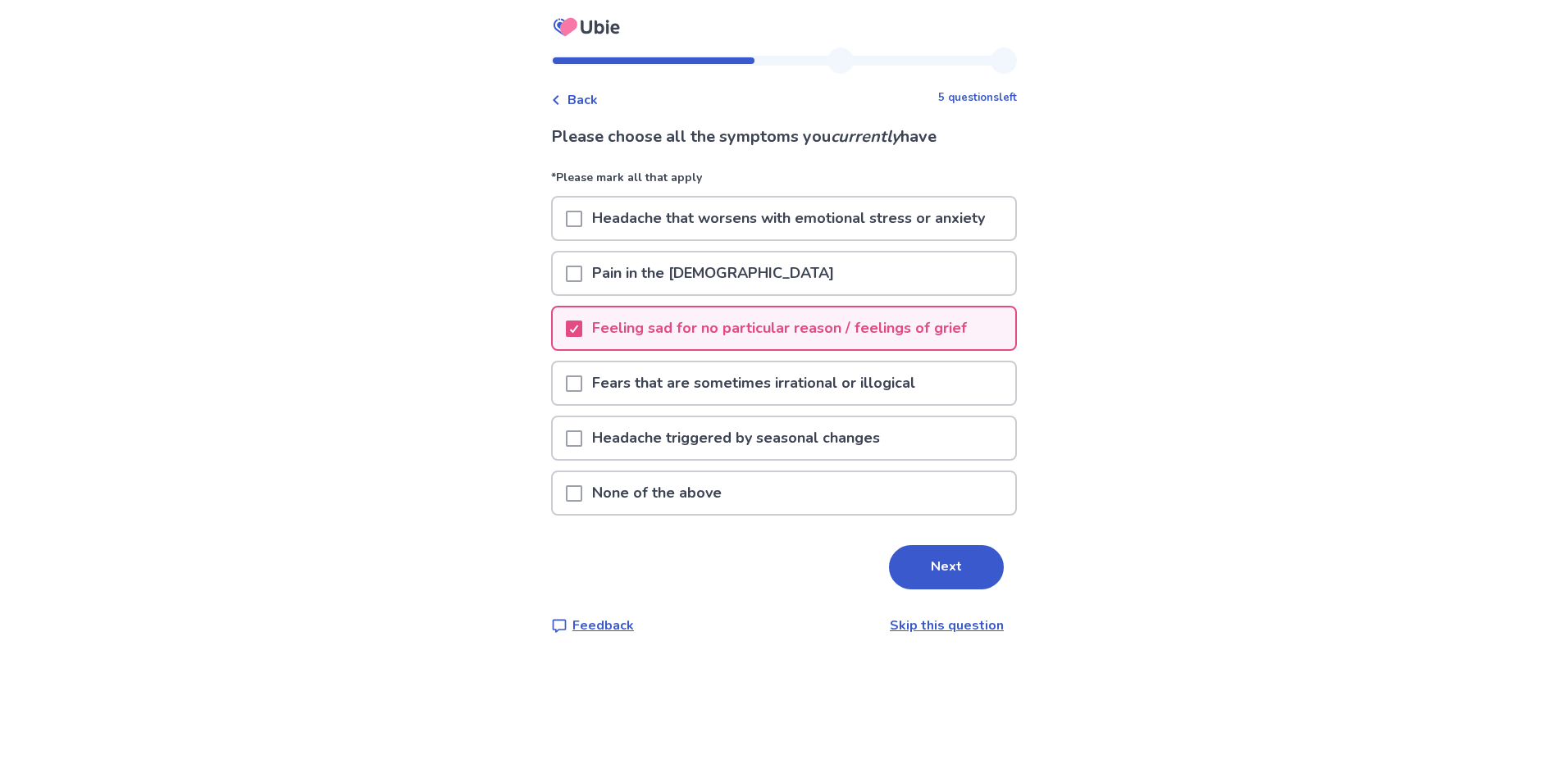
click at [770, 385] on p "Fears that are sometimes irrational or illogical" at bounding box center [754, 383] width 343 height 42
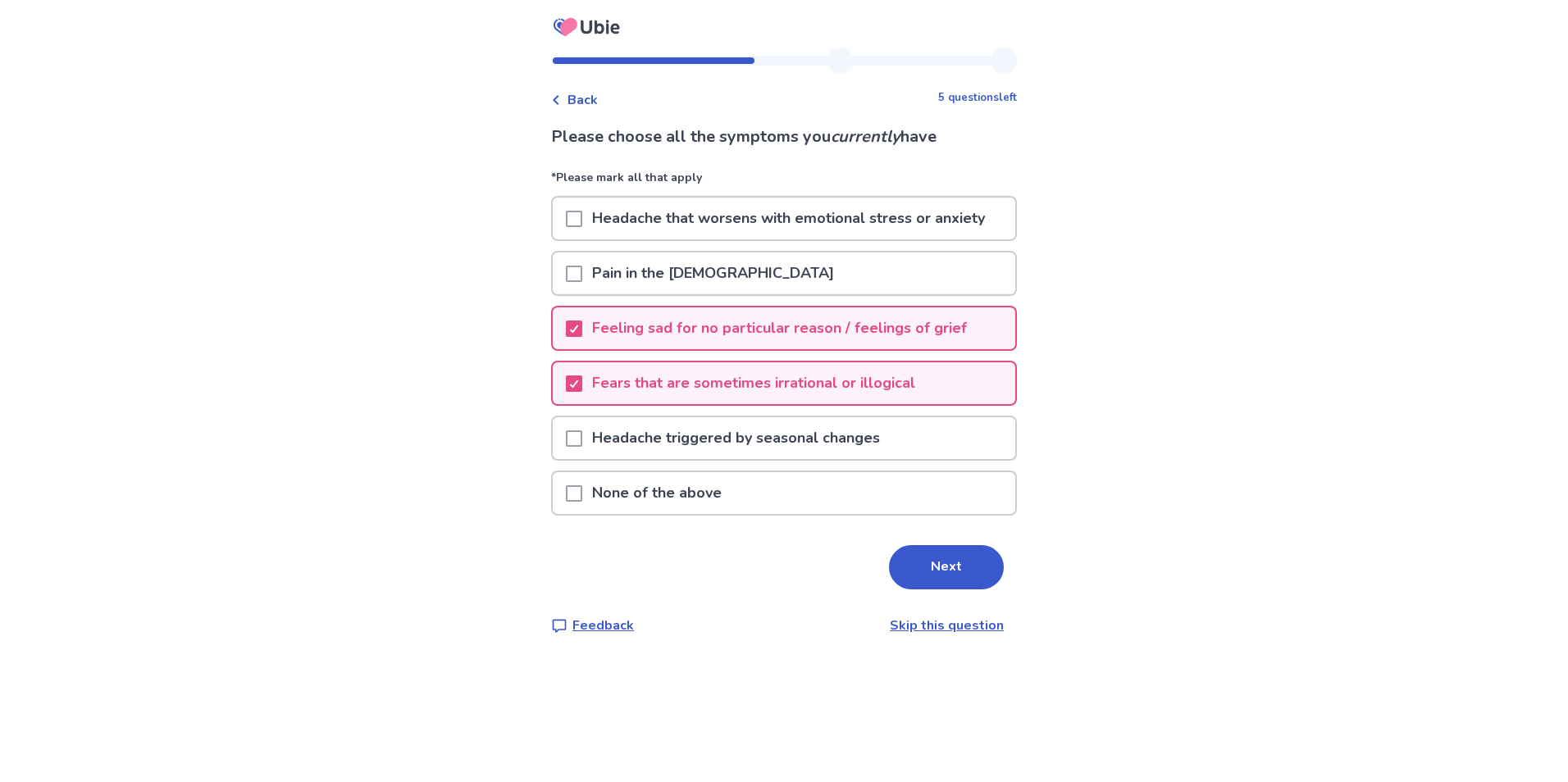
click at [779, 224] on p "Headache that worsens with emotional stress or anxiety" at bounding box center [789, 219] width 413 height 42
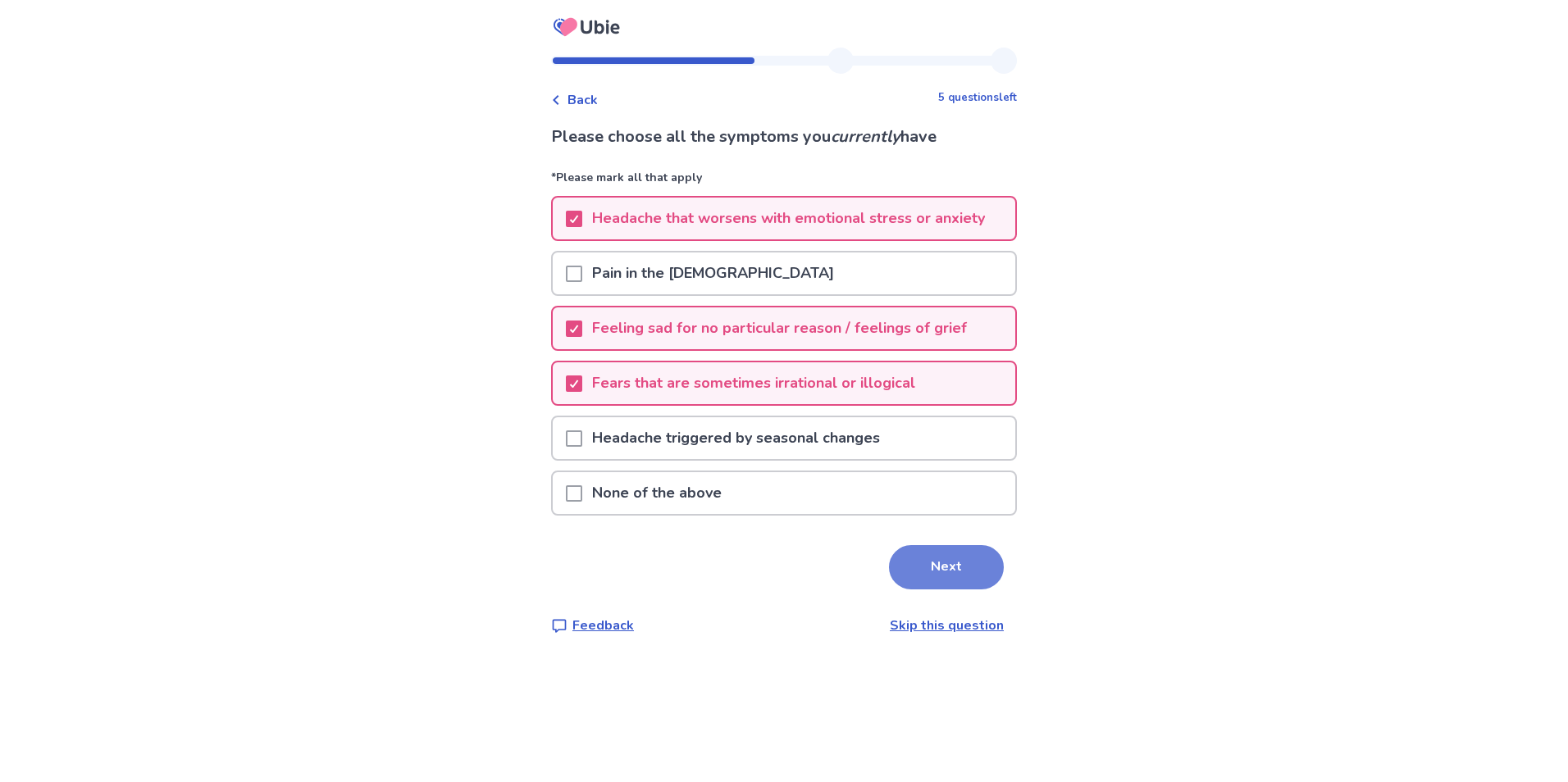
click at [942, 563] on button "Next" at bounding box center [946, 567] width 115 height 45
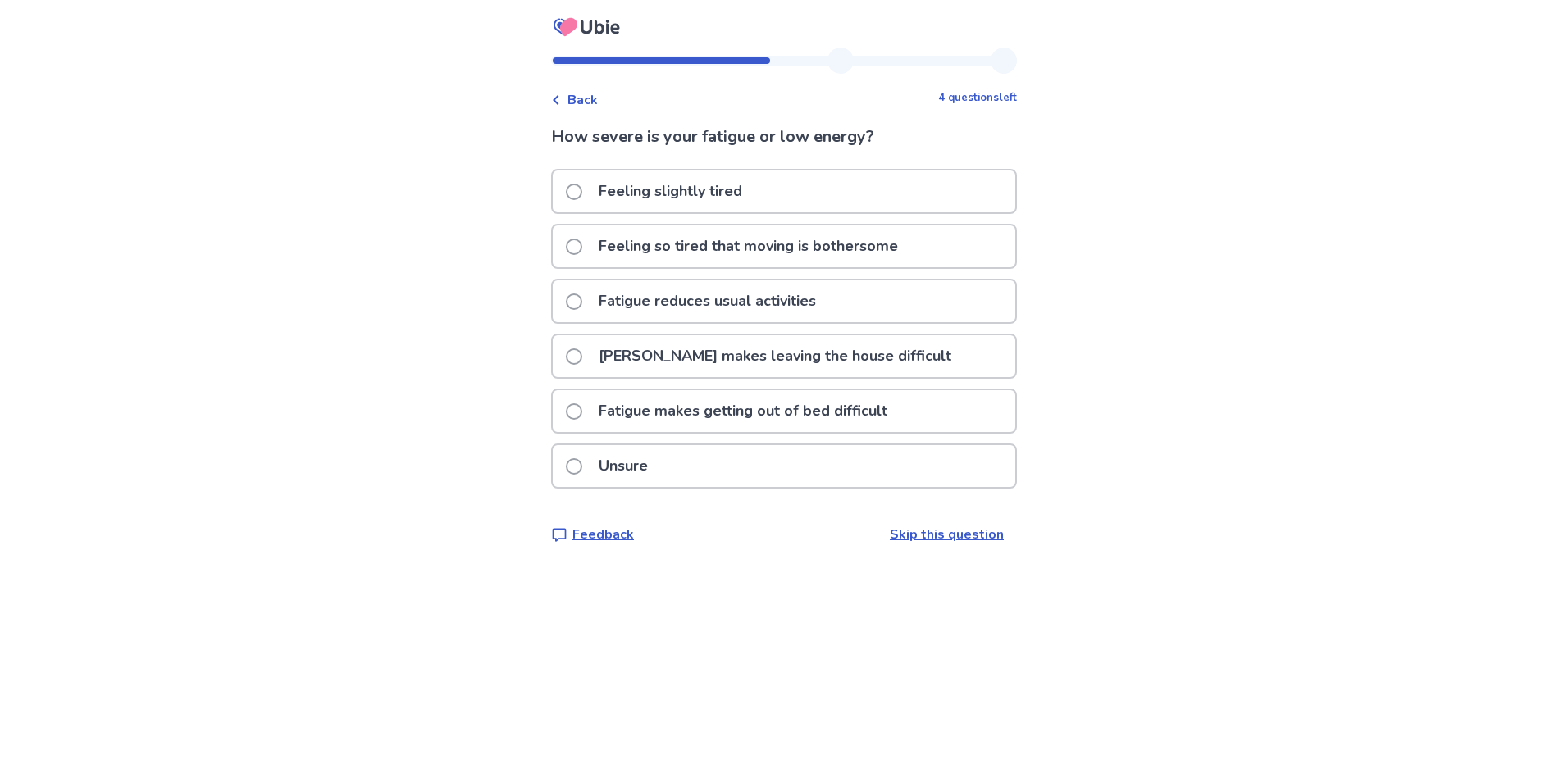
click at [675, 200] on p "Feeling slightly tired" at bounding box center [670, 192] width 163 height 42
click at [757, 360] on p "Fatigue makes leaving the house difficult" at bounding box center [775, 356] width 372 height 42
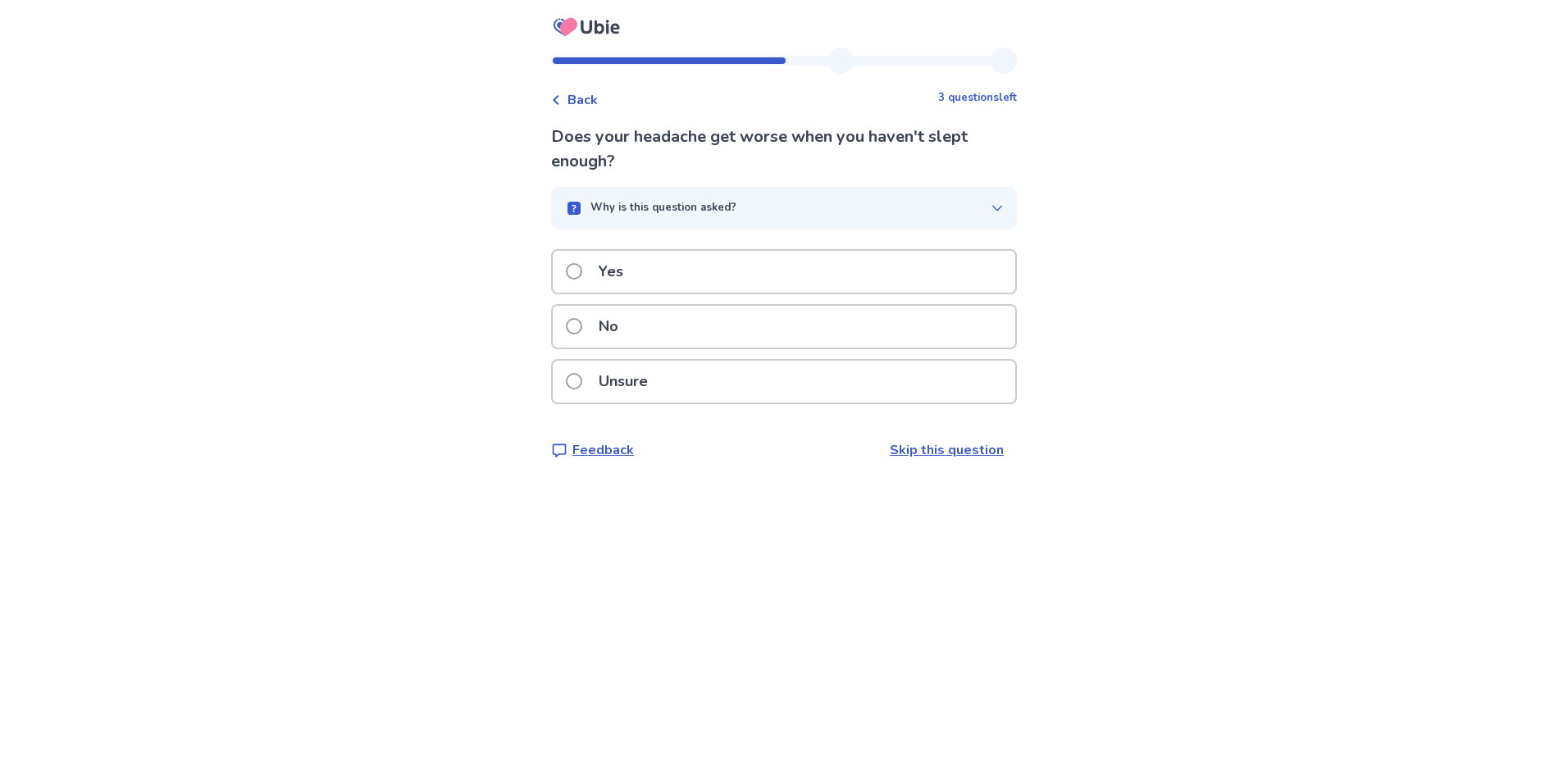
click at [695, 272] on div "Yes" at bounding box center [784, 272] width 463 height 42
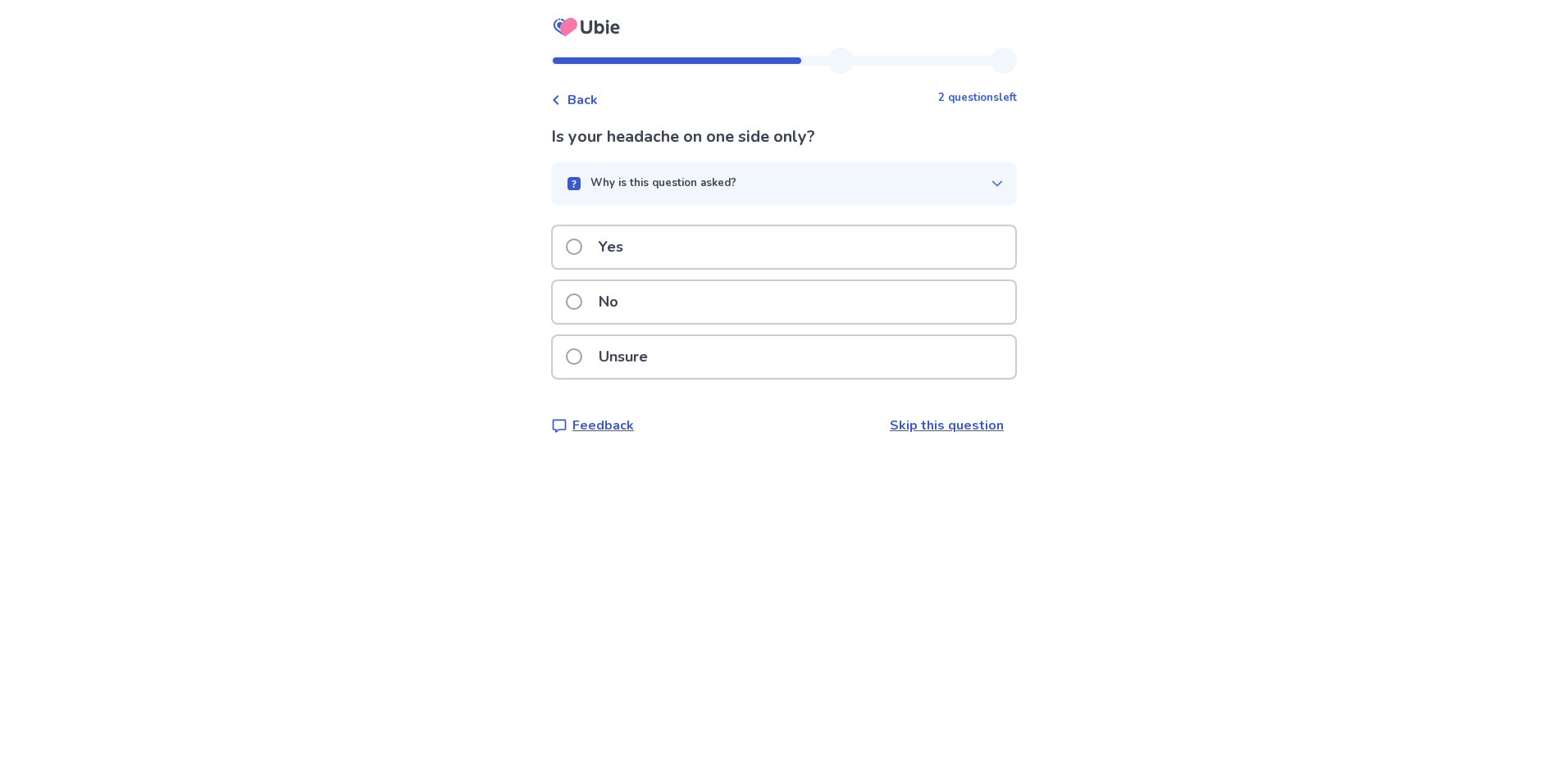
click at [658, 341] on p "Unsure" at bounding box center [622, 357] width 68 height 42
click at [632, 247] on p "Yes" at bounding box center [611, 247] width 45 height 42
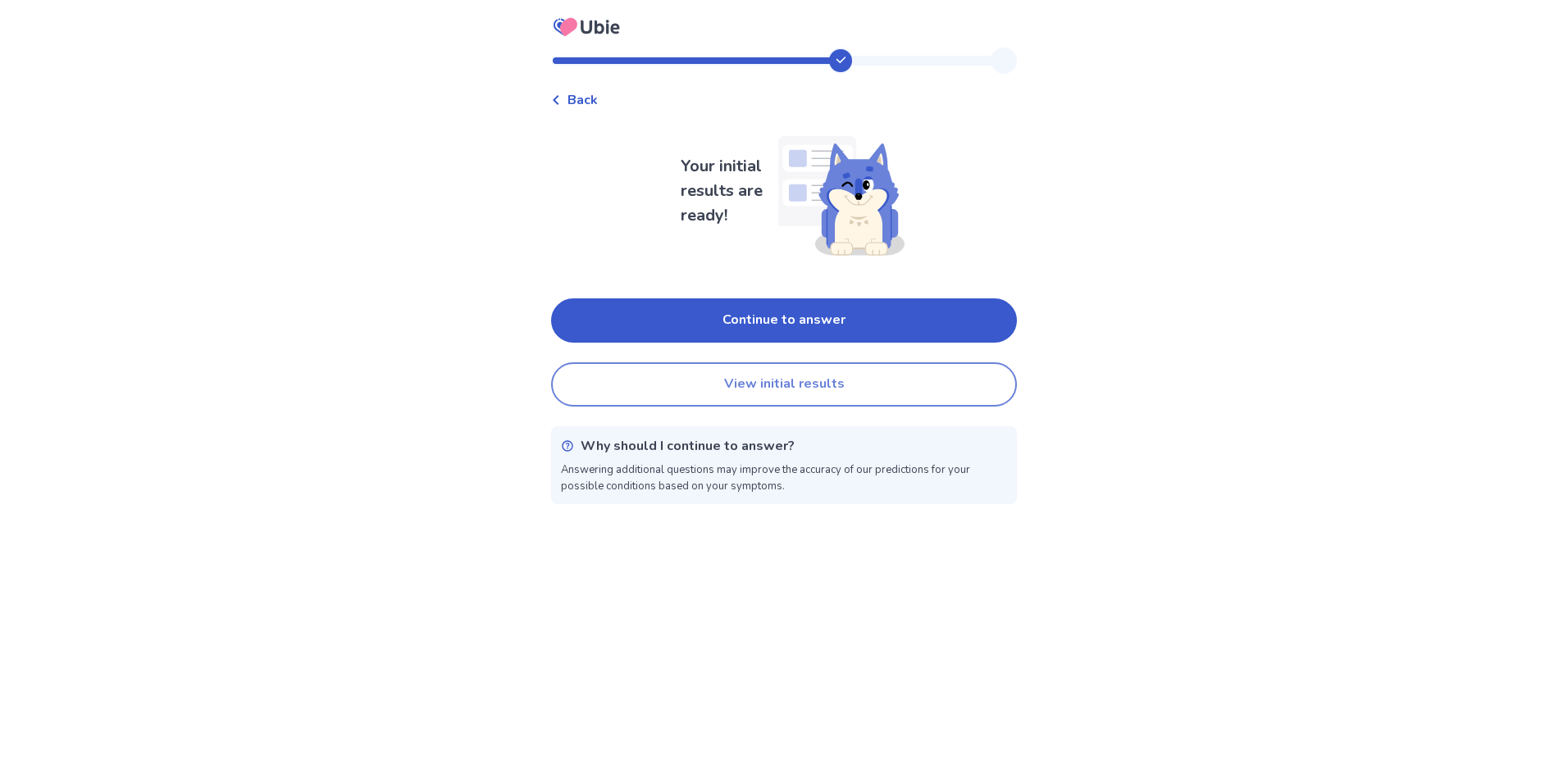
click at [828, 381] on button "View initial results" at bounding box center [784, 384] width 465 height 45
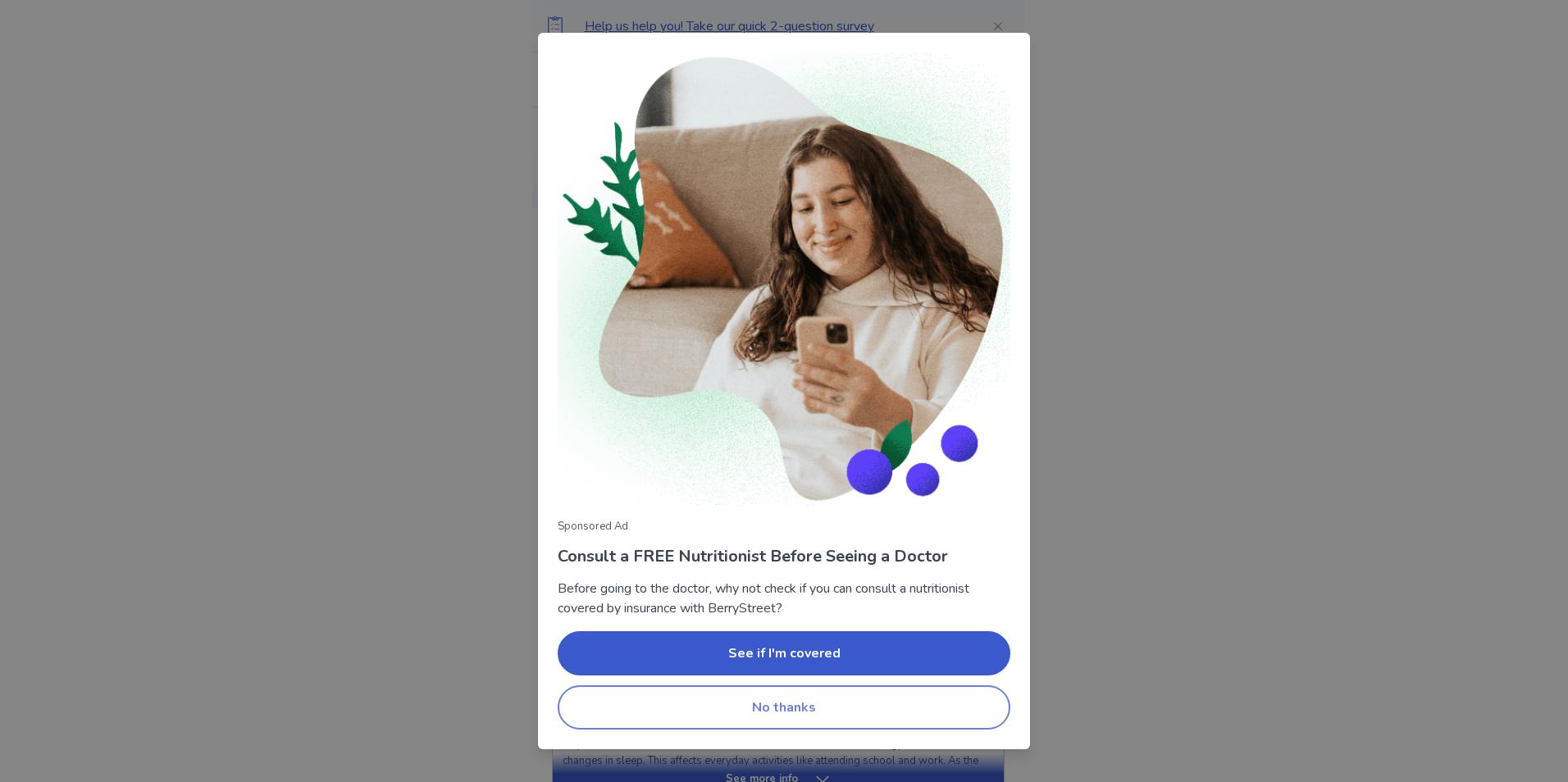
click at [744, 702] on button "No thanks" at bounding box center [784, 707] width 453 height 45
